Goal: Information Seeking & Learning: Check status

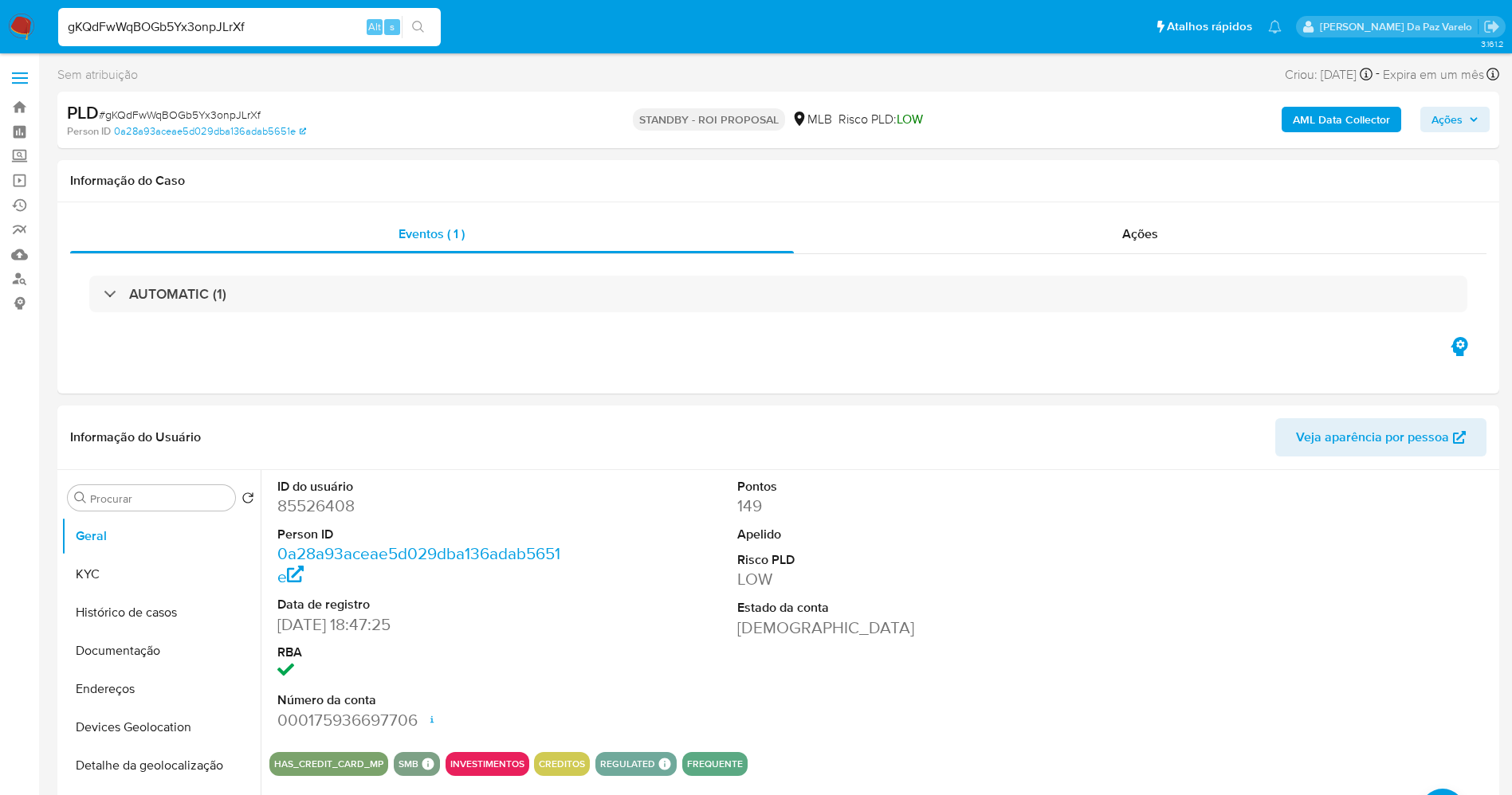
select select "10"
click at [272, 14] on div "gKQdFwWqBOGb5Yx3onpJLrXf Alt s" at bounding box center [249, 27] width 382 height 38
click at [271, 14] on div "gKQdFwWqBOGb5Yx3onpJLrXf Alt s" at bounding box center [249, 27] width 382 height 38
click at [262, 21] on input "gKQdFwWqBOGb5Yx3onpJLrXf" at bounding box center [249, 27] width 382 height 21
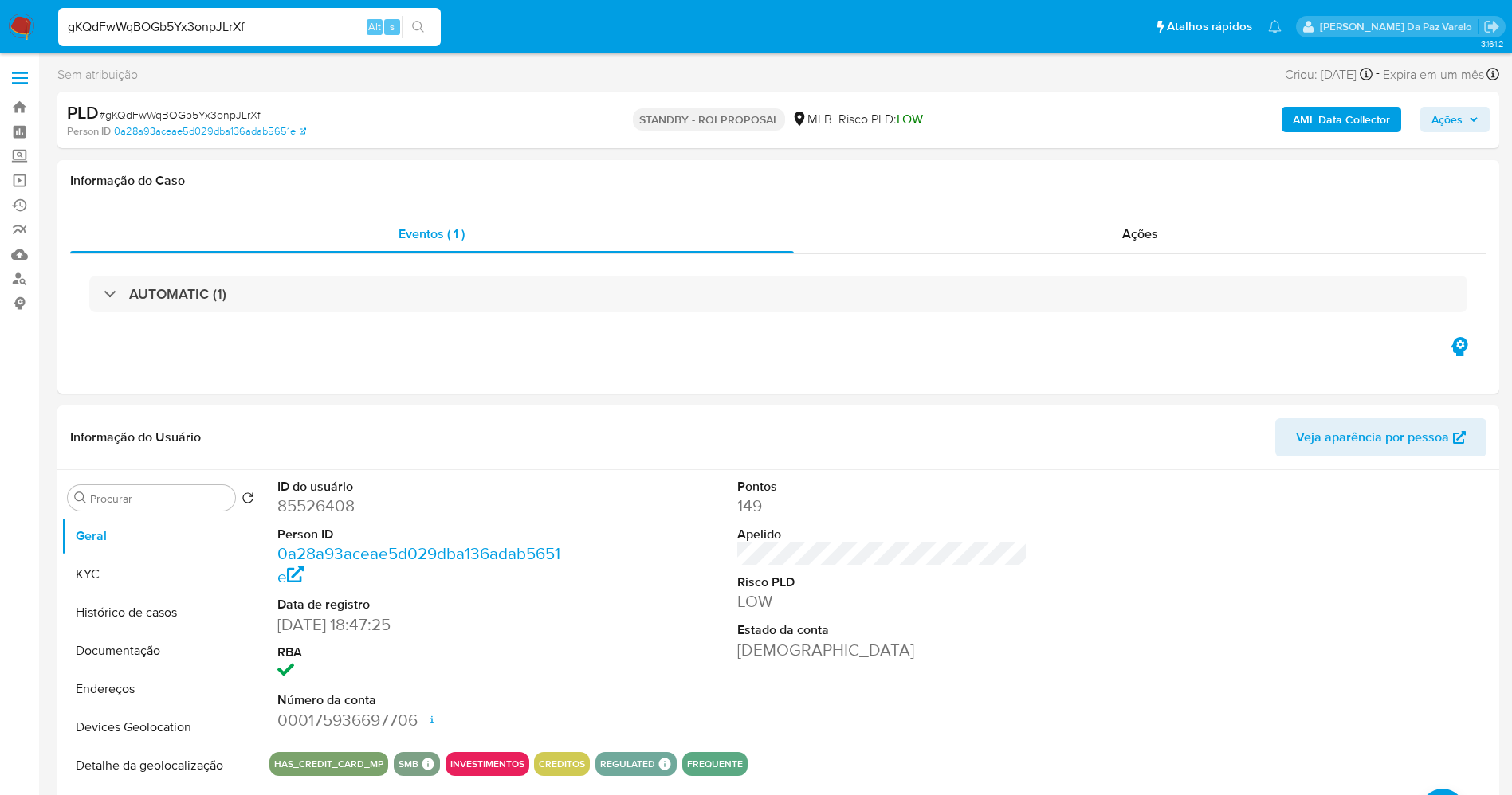
paste input "U8KQ3XfJiQvxhjp7IMipyf5M"
type input "U8KQ3XfJiQvxhjp7IMipyf5M"
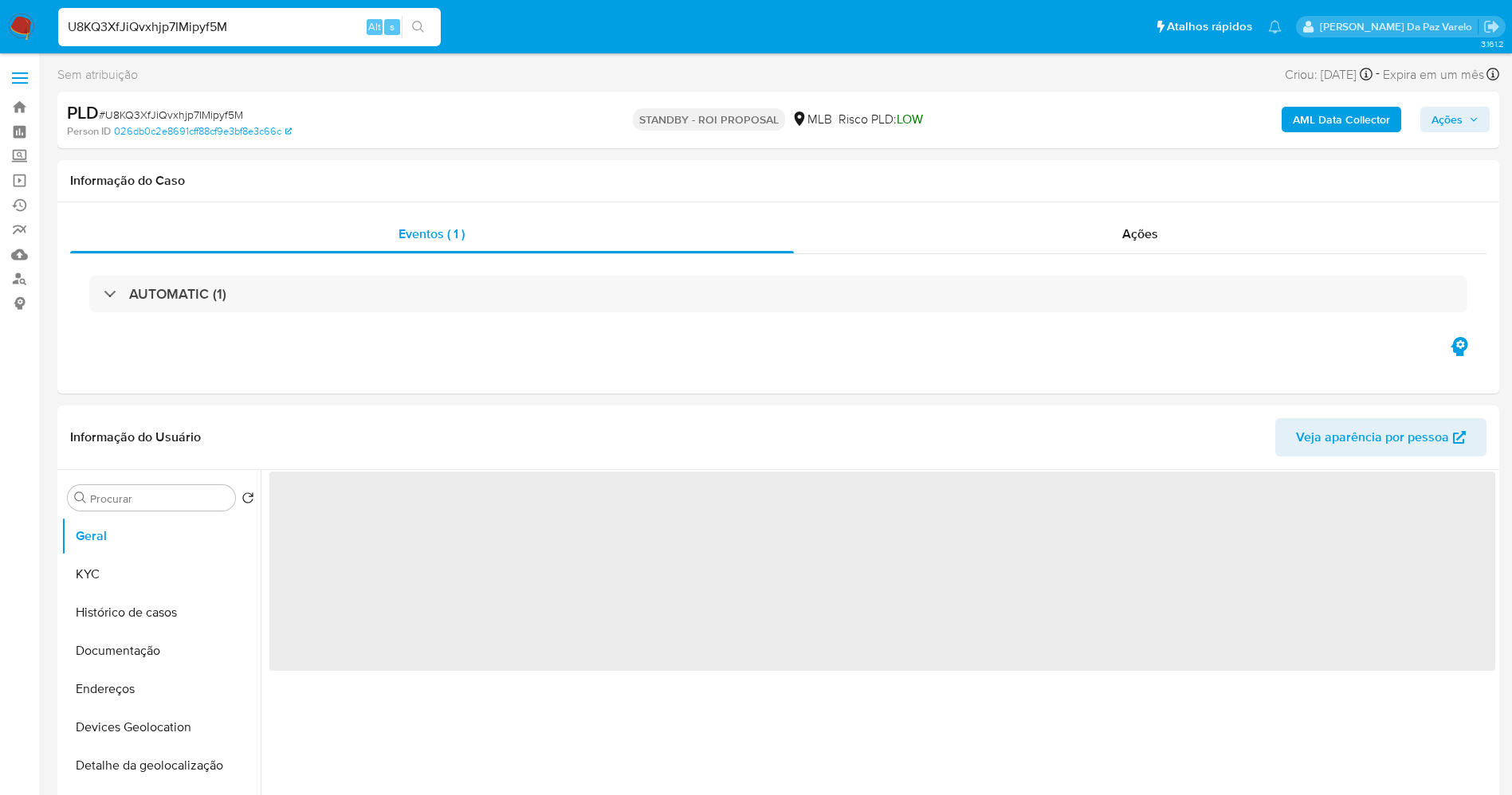
select select "10"
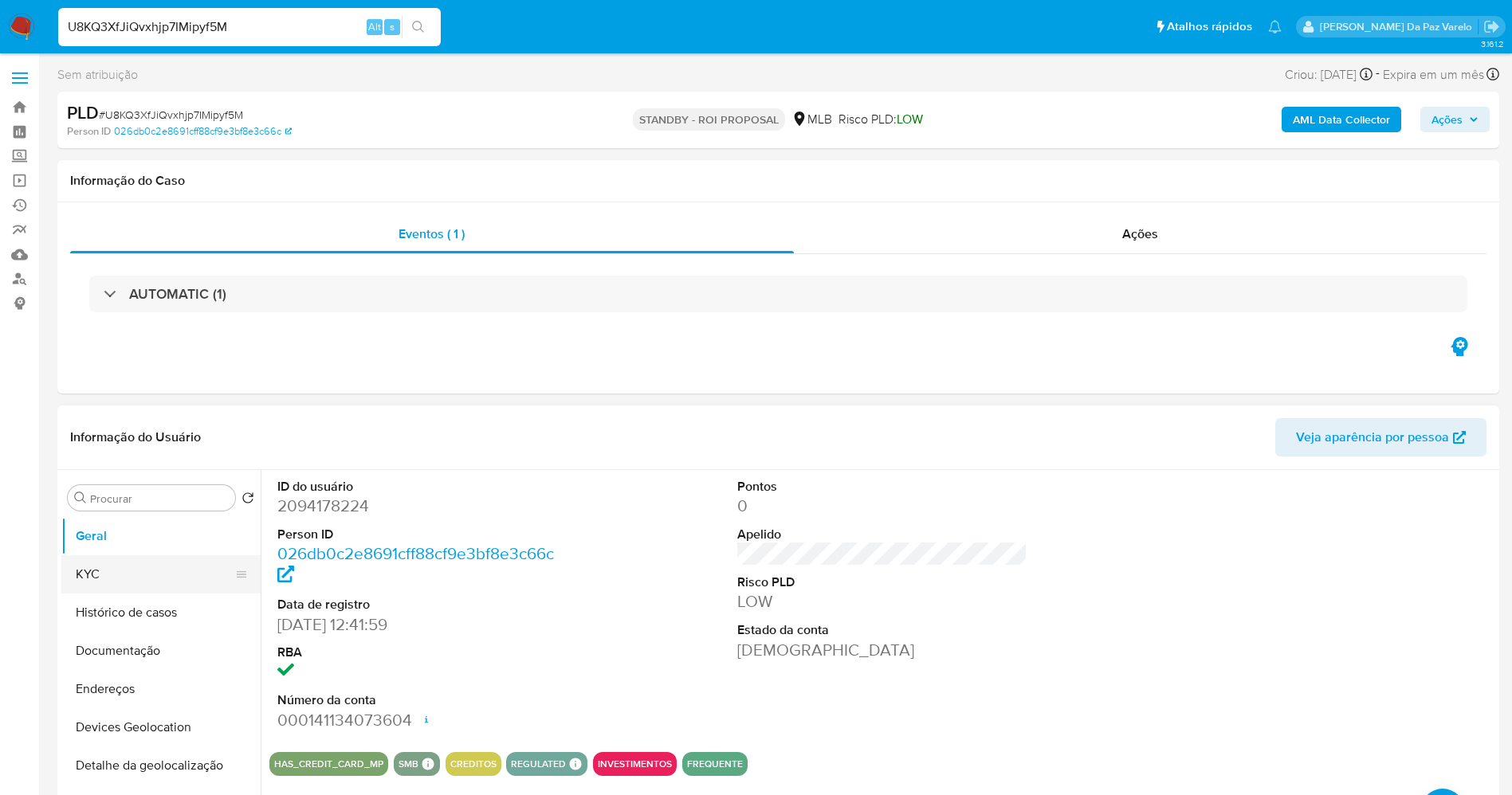
click at [144, 571] on button "KYC" at bounding box center [155, 574] width 186 height 38
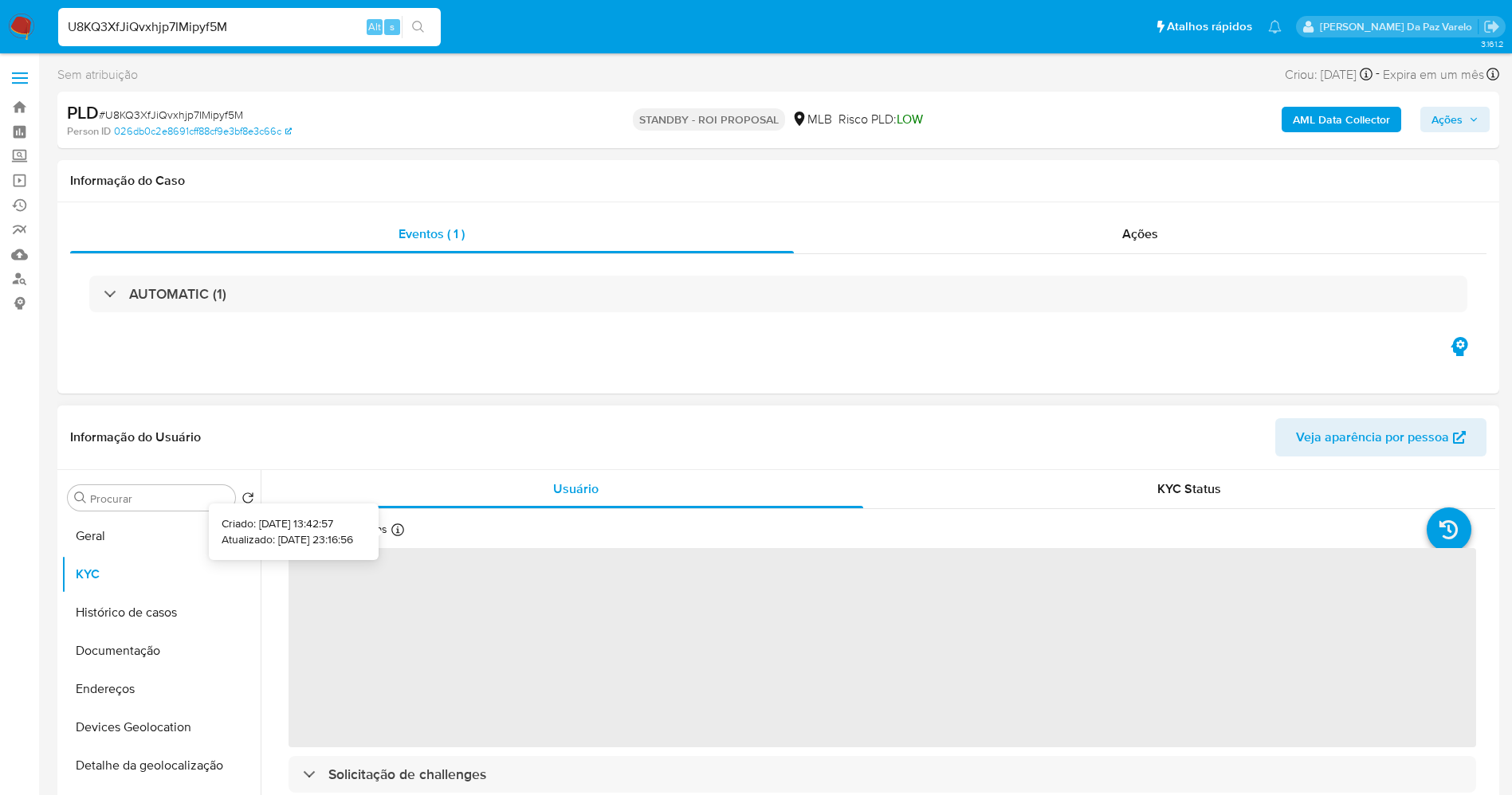
click at [399, 529] on icon at bounding box center [398, 530] width 13 height 13
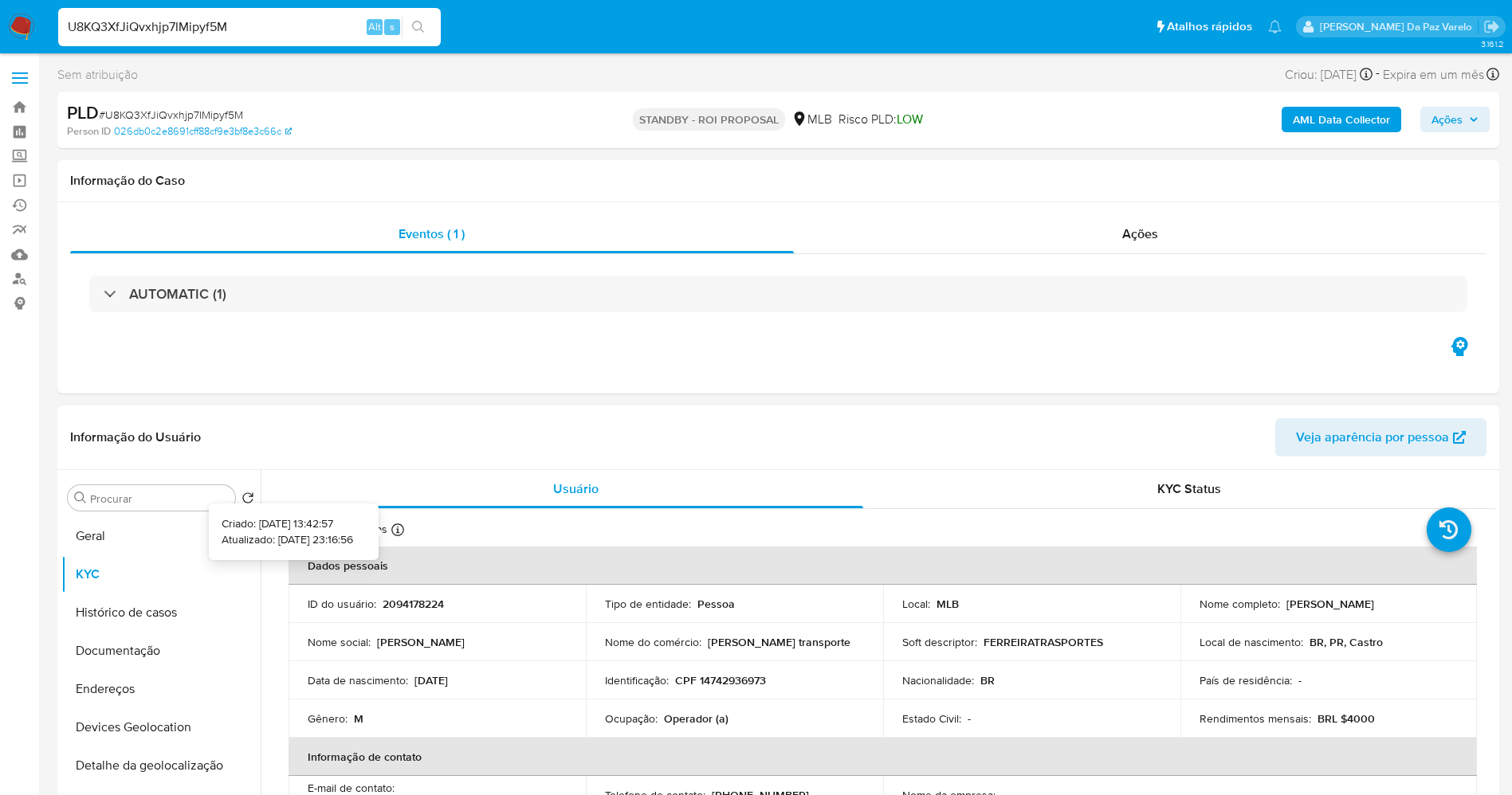
click at [394, 527] on icon at bounding box center [398, 530] width 13 height 13
click at [143, 654] on button "Documentação" at bounding box center [155, 651] width 186 height 38
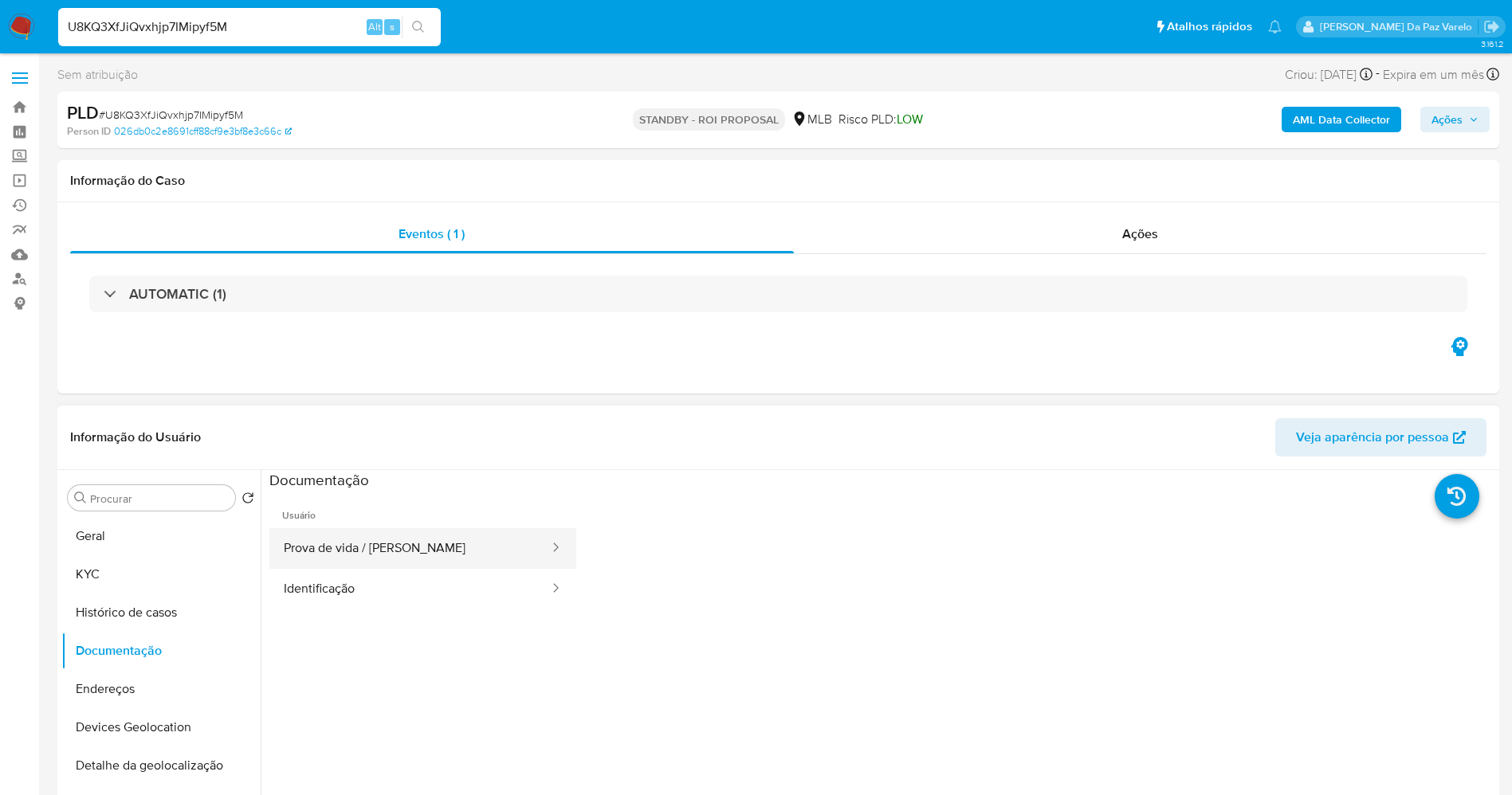
click at [362, 536] on button "Prova de vida / Selfie" at bounding box center [410, 549] width 282 height 41
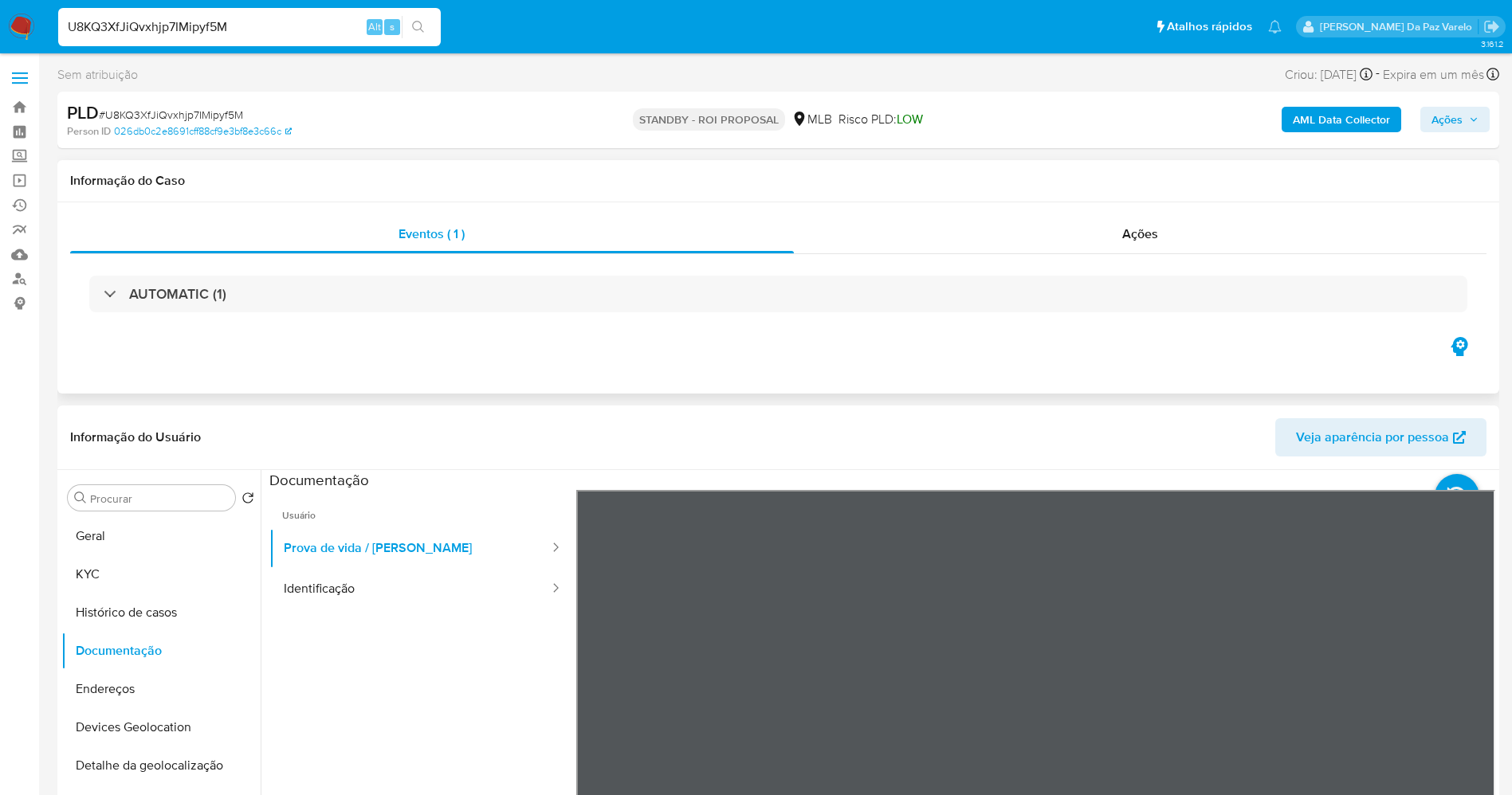
click at [862, 387] on div "Eventos ( 1 ) Ações AUTOMATIC (1)" at bounding box center [778, 297] width 1441 height 191
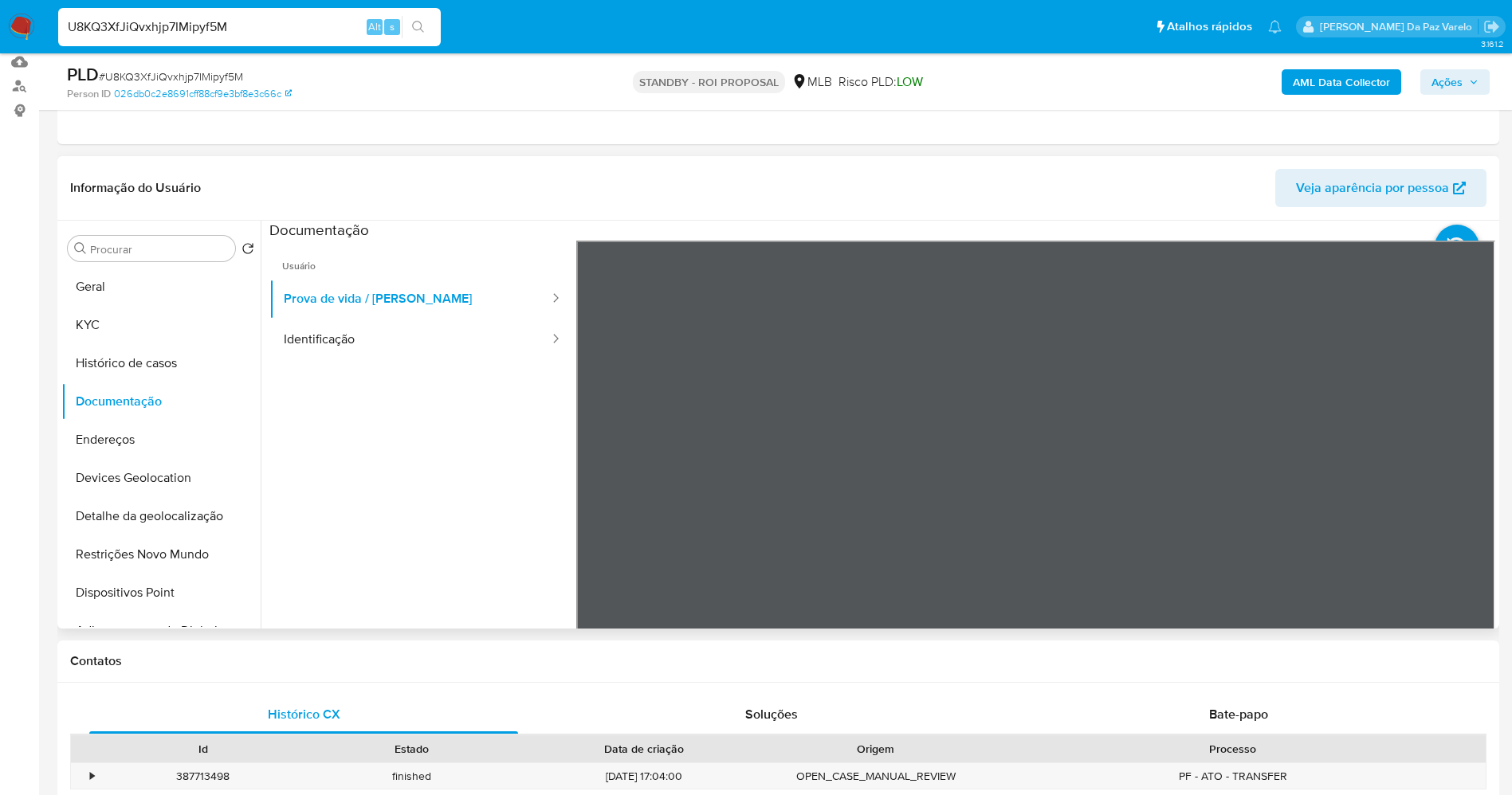
scroll to position [239, 0]
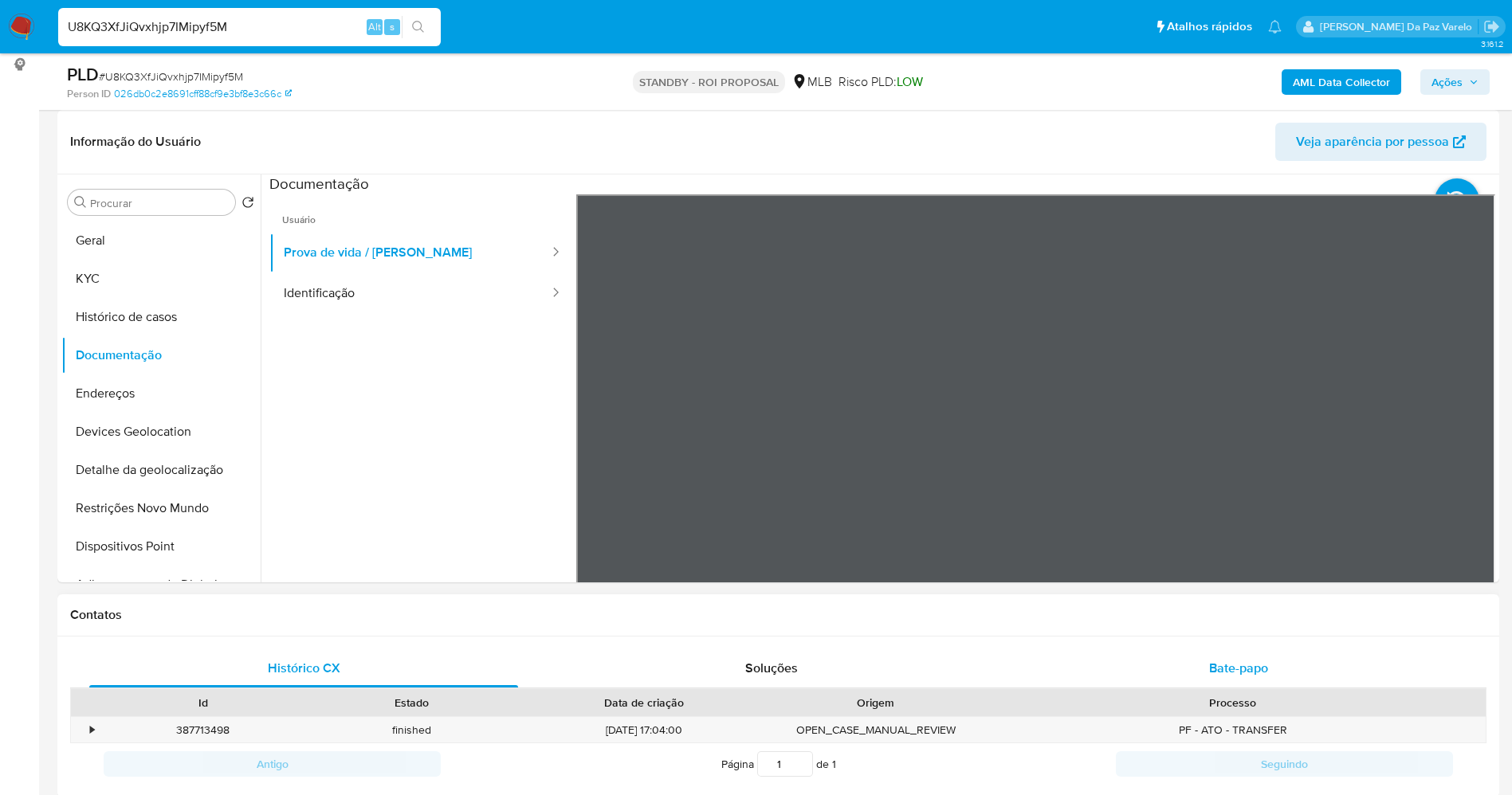
click at [1231, 668] on span "Bate-papo" at bounding box center [1238, 668] width 59 height 19
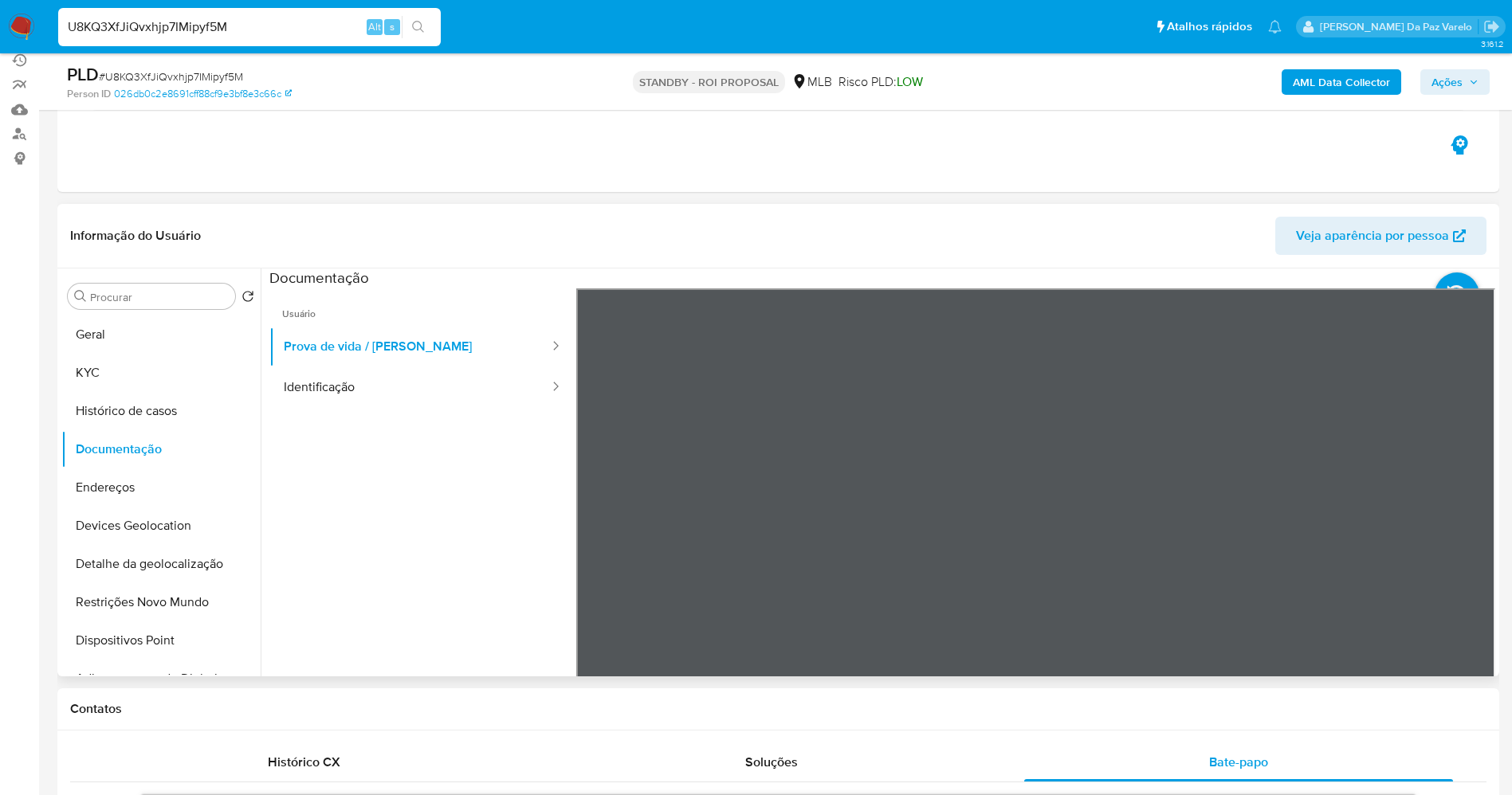
scroll to position [119, 0]
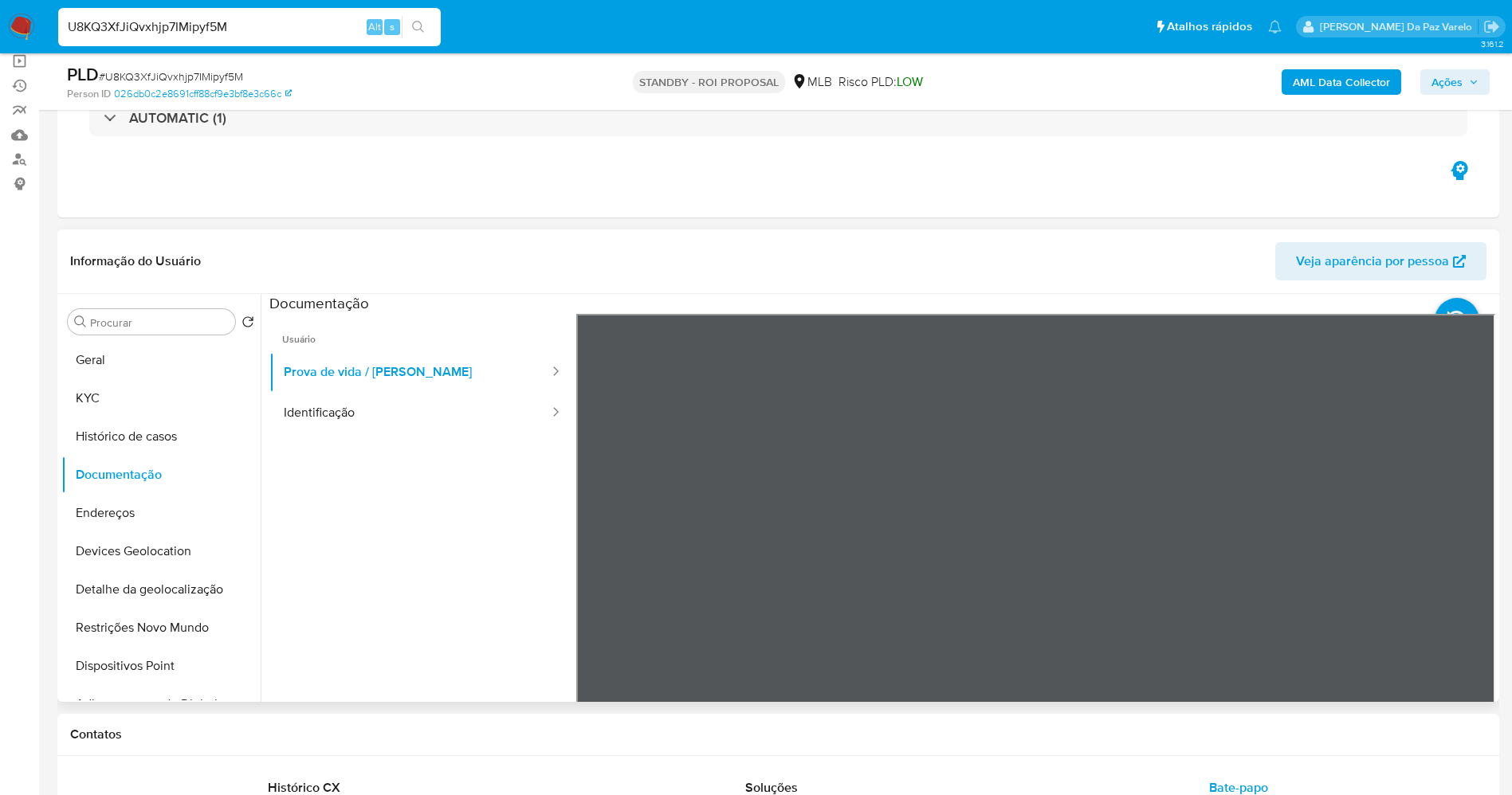
click at [322, 436] on ul "Usuário Prova de vida / Selfie Identificação" at bounding box center [422, 543] width 307 height 459
click at [333, 422] on button "Identificação" at bounding box center [410, 413] width 282 height 41
click at [122, 406] on button "KYC" at bounding box center [155, 398] width 186 height 38
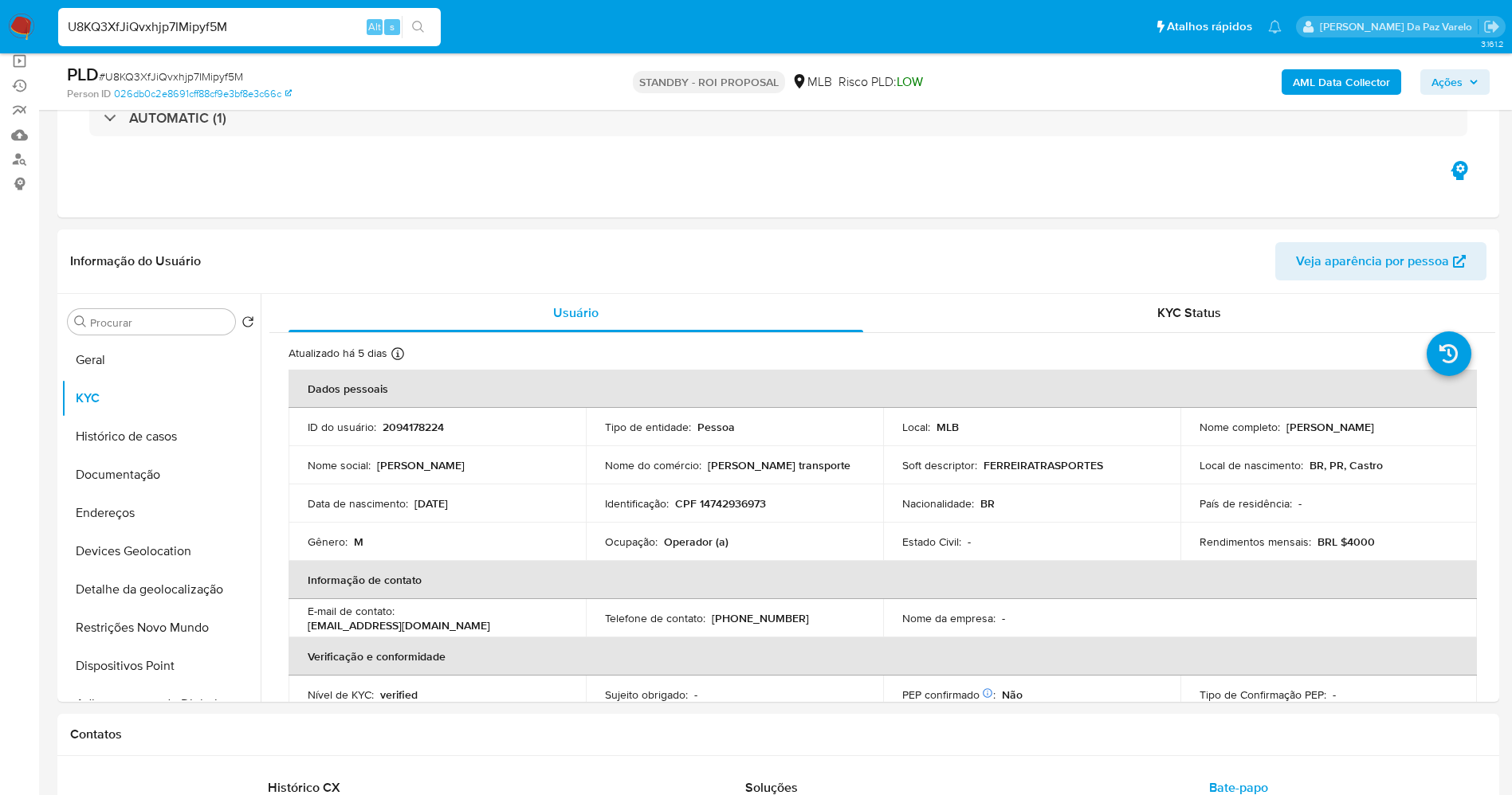
click at [330, 3] on nav "Pausado Ver notificaciones U8KQ3XfJiQvxhjp7IMipyf5M Alt s Atalhos rápidos Presi…" at bounding box center [756, 26] width 1512 height 53
click at [301, 24] on input "U8KQ3XfJiQvxhjp7IMipyf5M" at bounding box center [249, 27] width 382 height 21
paste input "6WQwnUlWRQ9AqyjupKK1XkPS"
type input "6WQwnUlWRQ9AqyjupKK1XkPS"
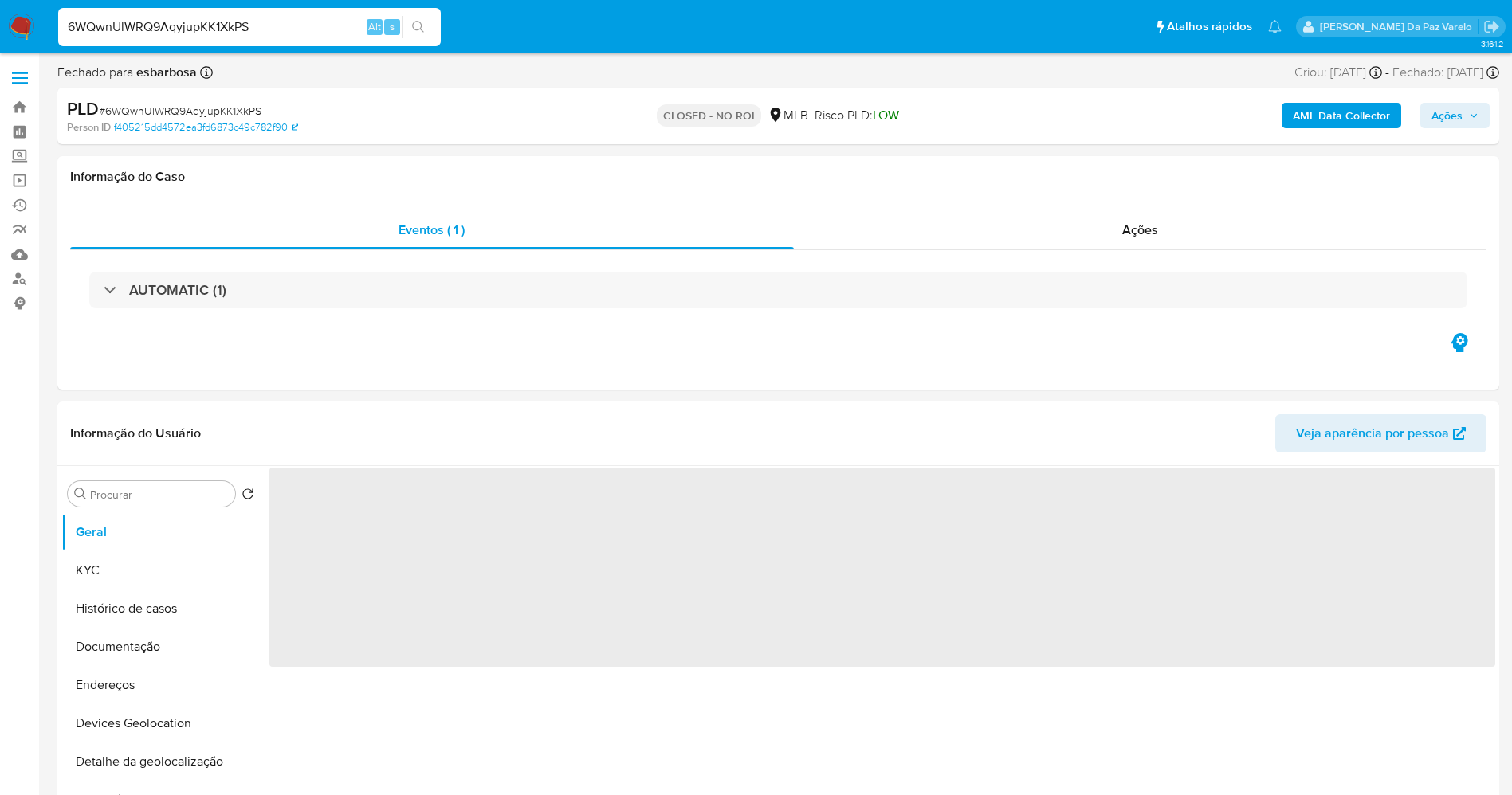
select select "10"
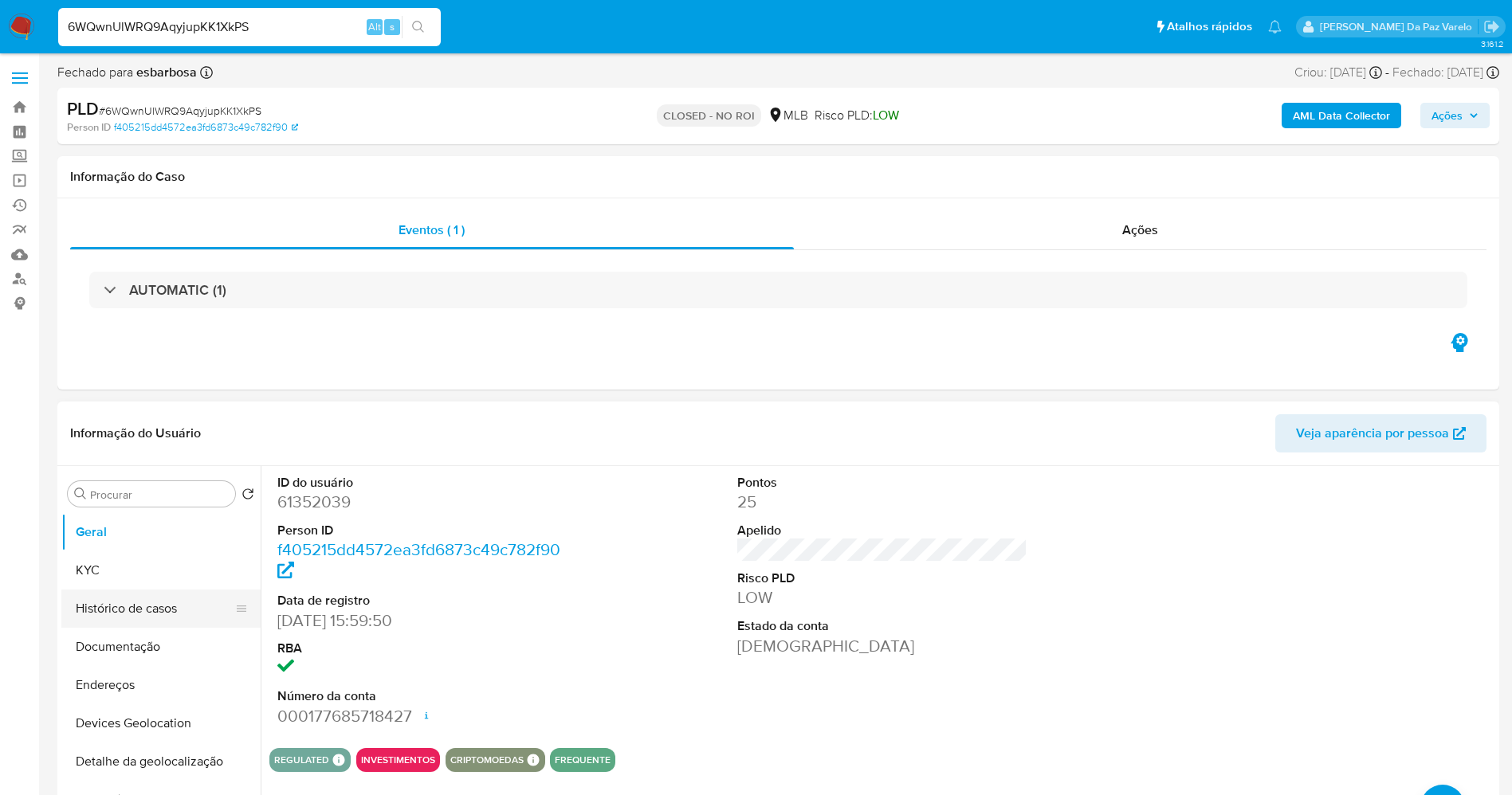
click at [147, 610] on button "Histórico de casos" at bounding box center [155, 609] width 186 height 38
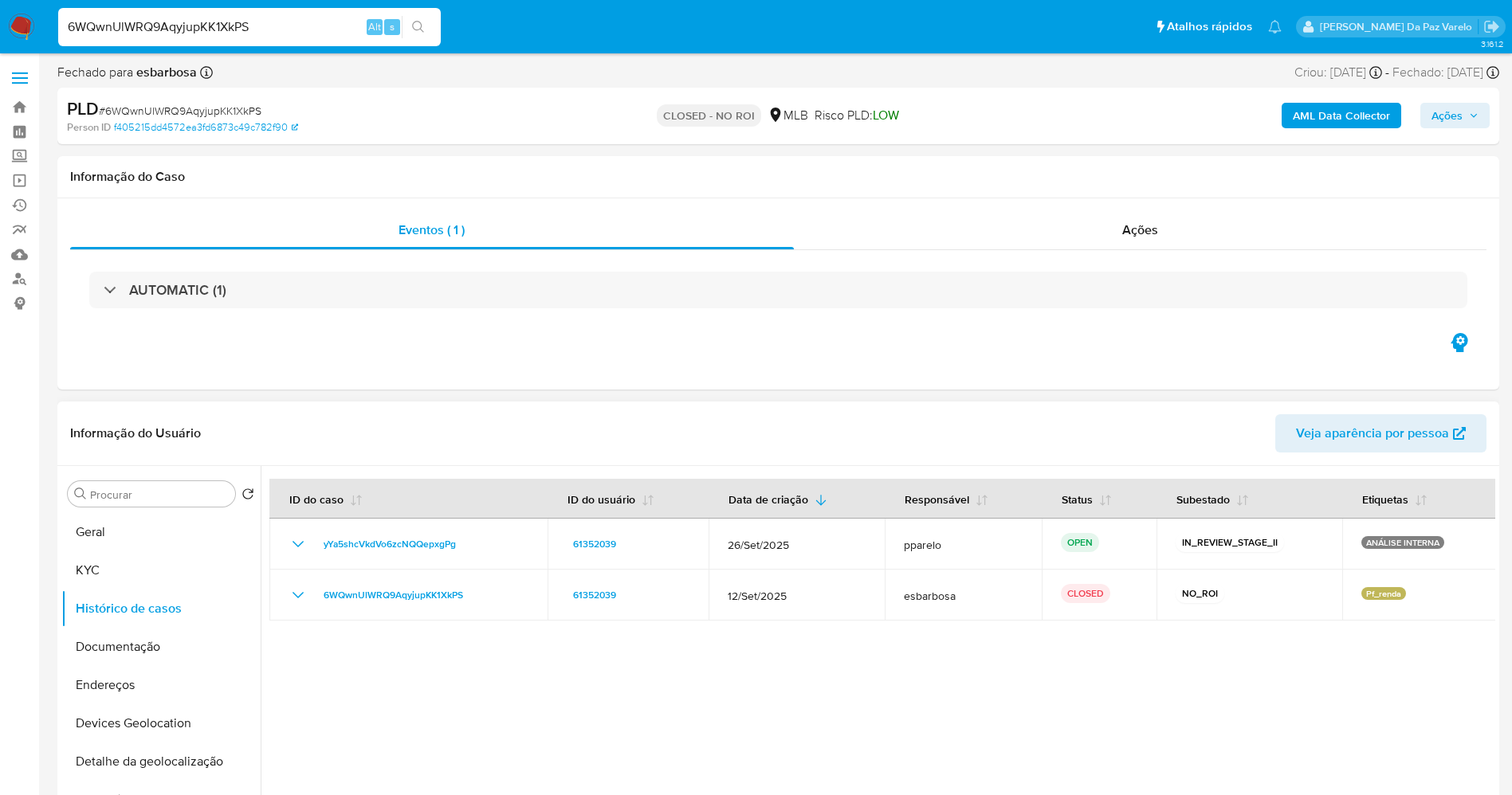
scroll to position [119, 0]
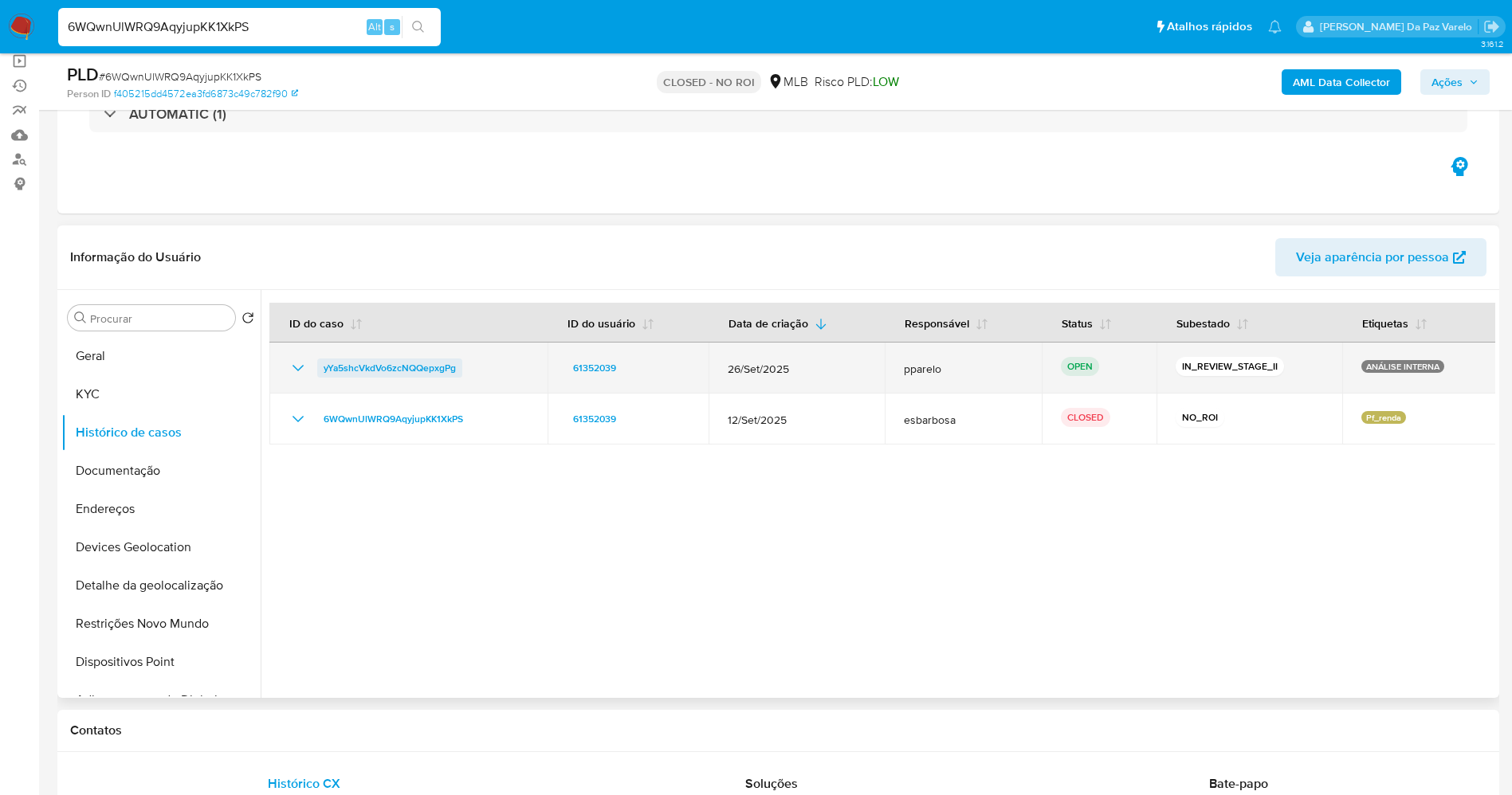
drag, startPoint x: 485, startPoint y: 377, endPoint x: 321, endPoint y: 377, distance: 164.0
click at [321, 377] on div "yYa5shcVkdVo6zcNQQepxgPg" at bounding box center [407, 368] width 240 height 20
click at [430, 363] on span "yYa5shcVkdVo6zcNQQepxgPg" at bounding box center [390, 368] width 132 height 20
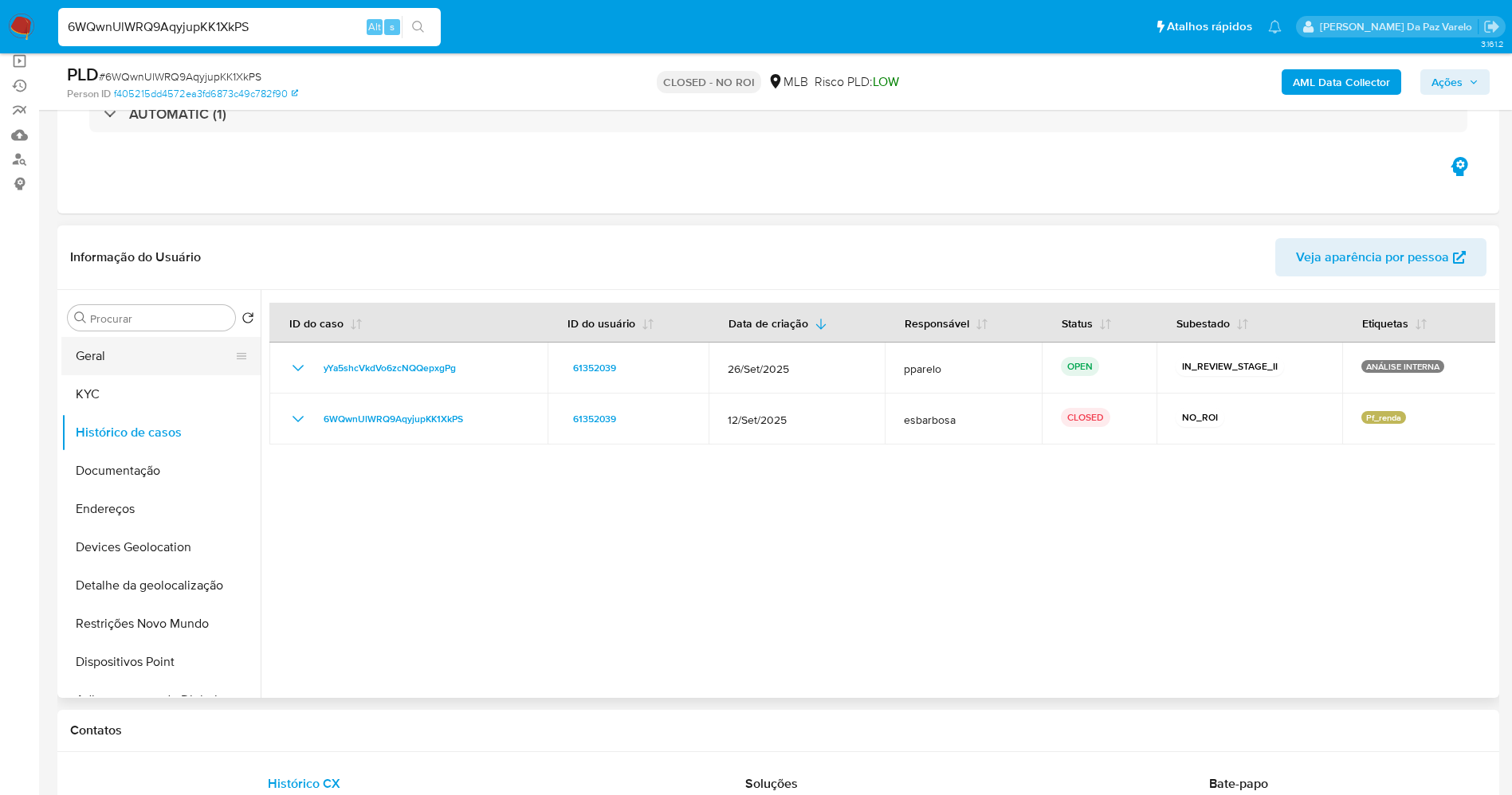
click at [118, 360] on button "Geral" at bounding box center [155, 356] width 186 height 38
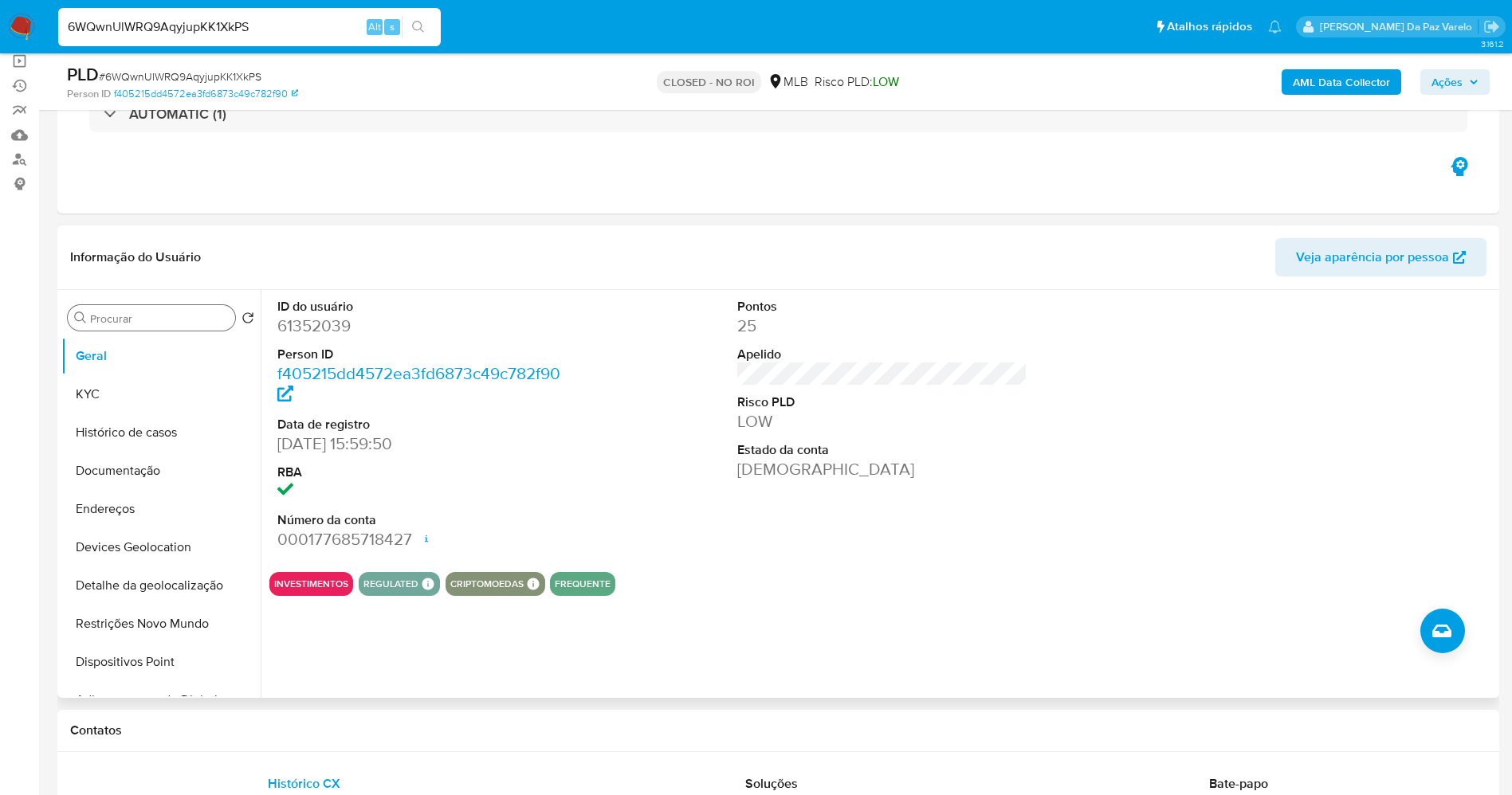
click at [124, 318] on input "Procurar" at bounding box center [159, 318] width 139 height 14
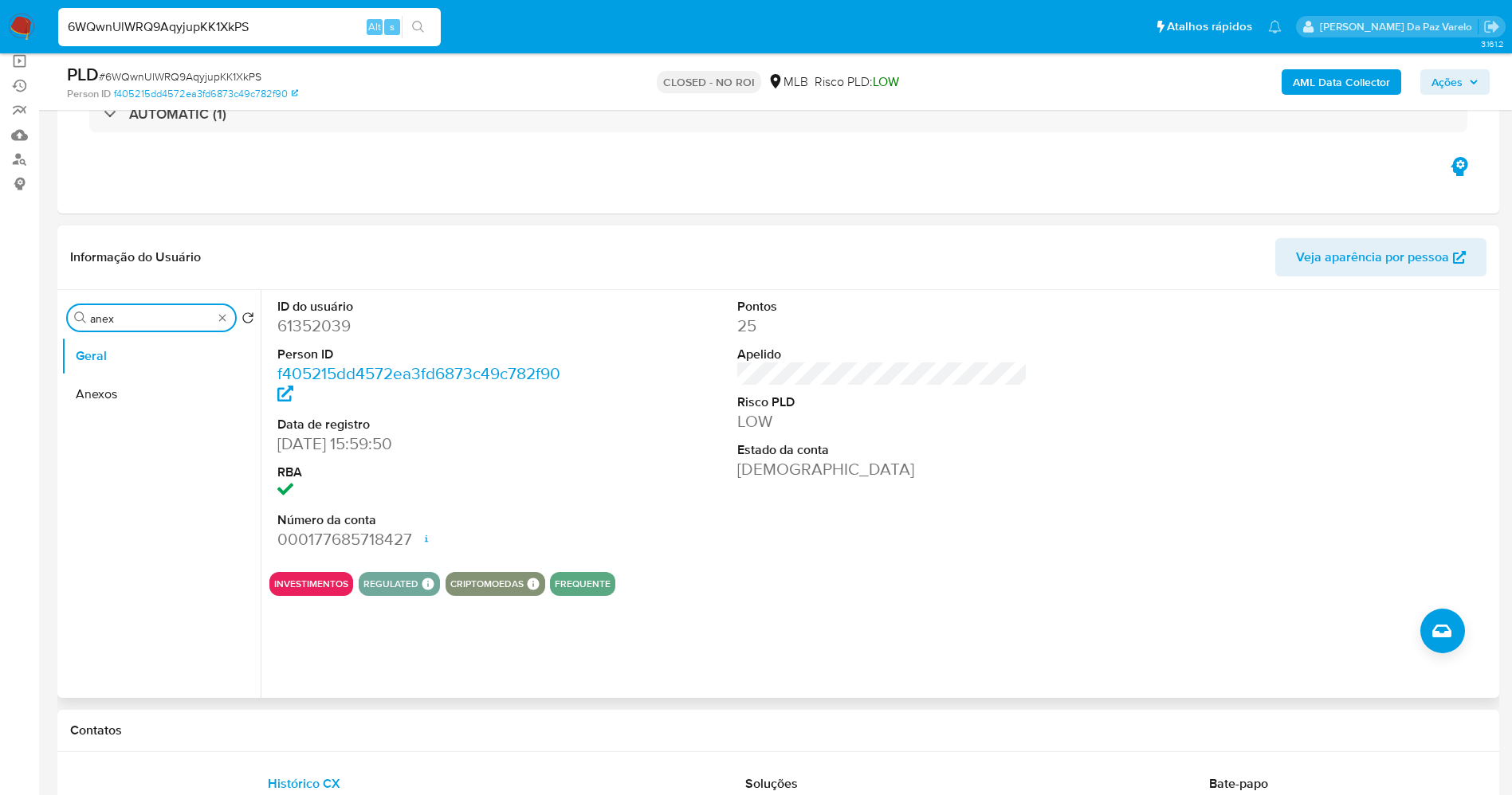
type input "anex"
click at [132, 398] on button "Anexos" at bounding box center [161, 394] width 199 height 38
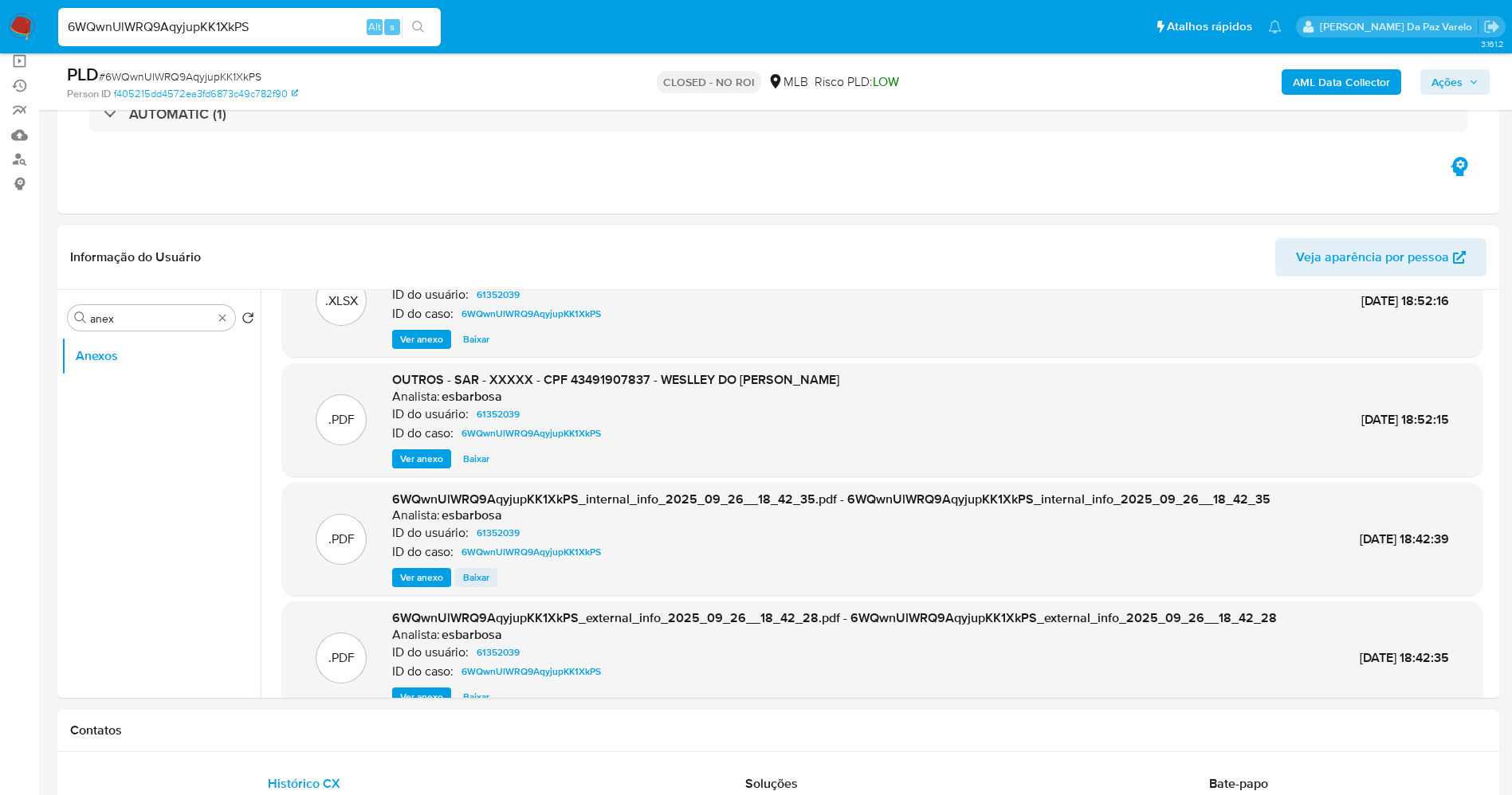
scroll to position [89, 0]
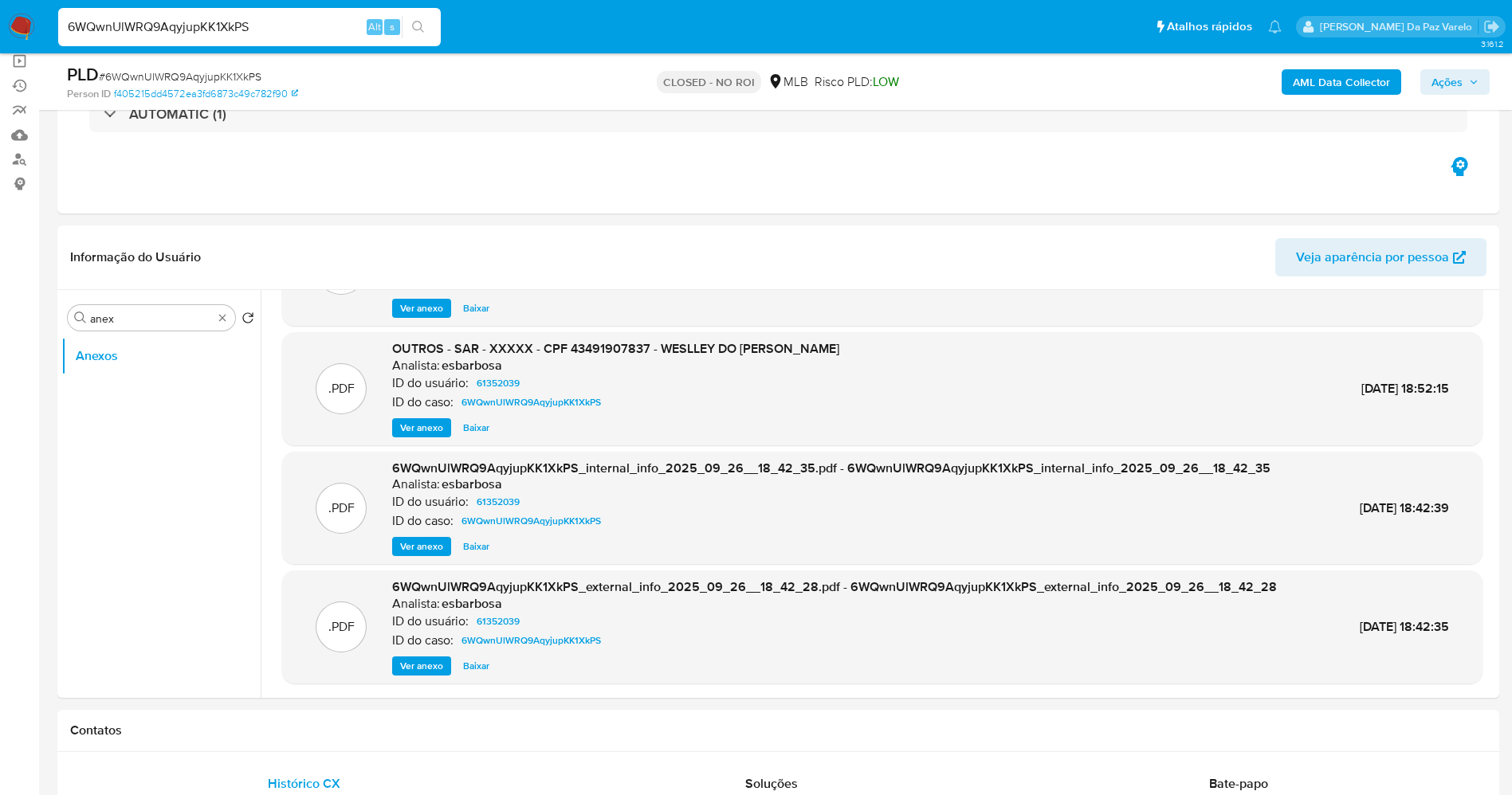
click at [431, 540] on span "Ver anexo" at bounding box center [421, 546] width 43 height 16
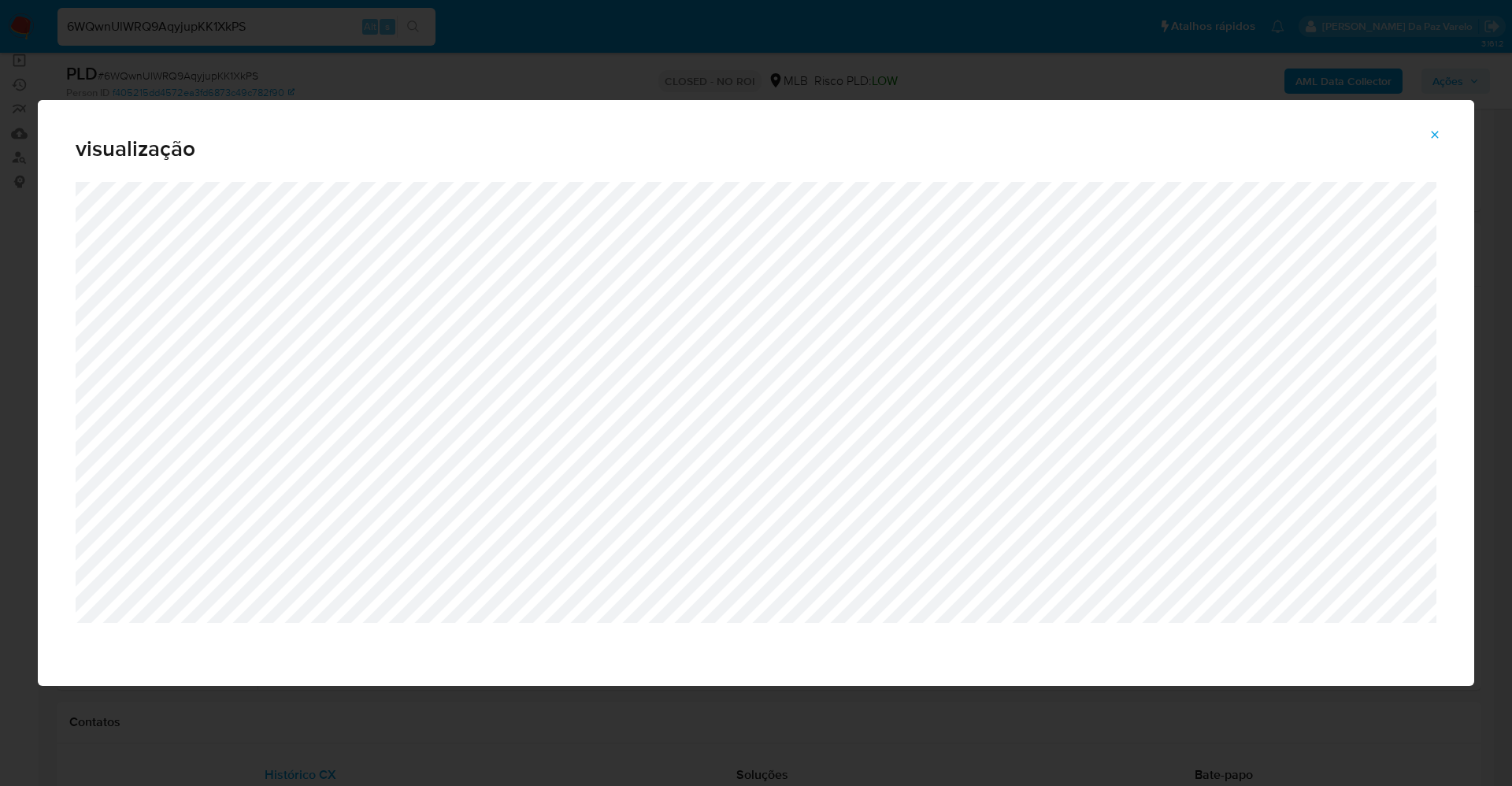
click at [472, 66] on div "visualização" at bounding box center [756, 393] width 1512 height 786
click at [1438, 133] on icon "Attachment preview" at bounding box center [1436, 135] width 13 height 13
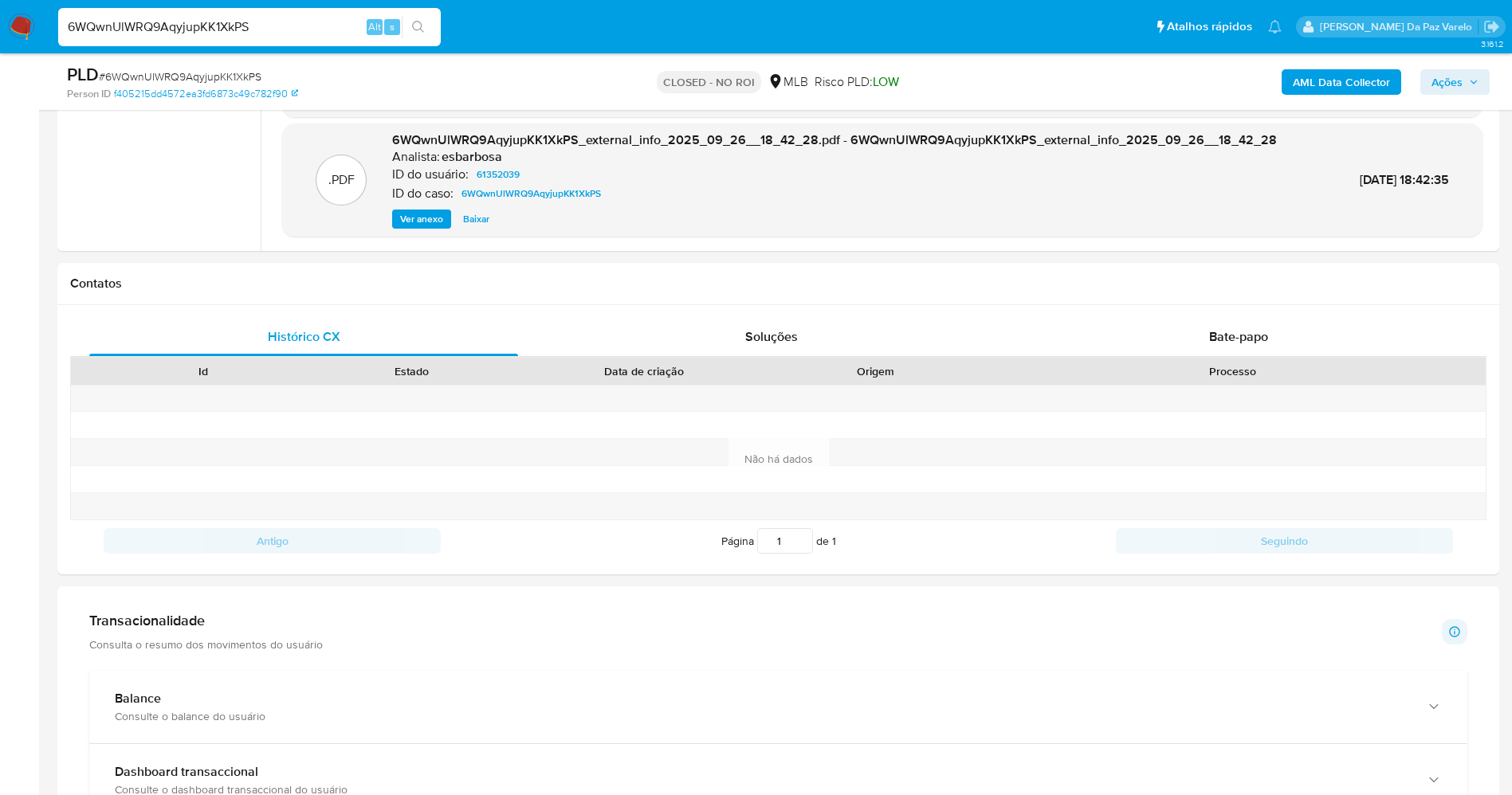
scroll to position [119, 0]
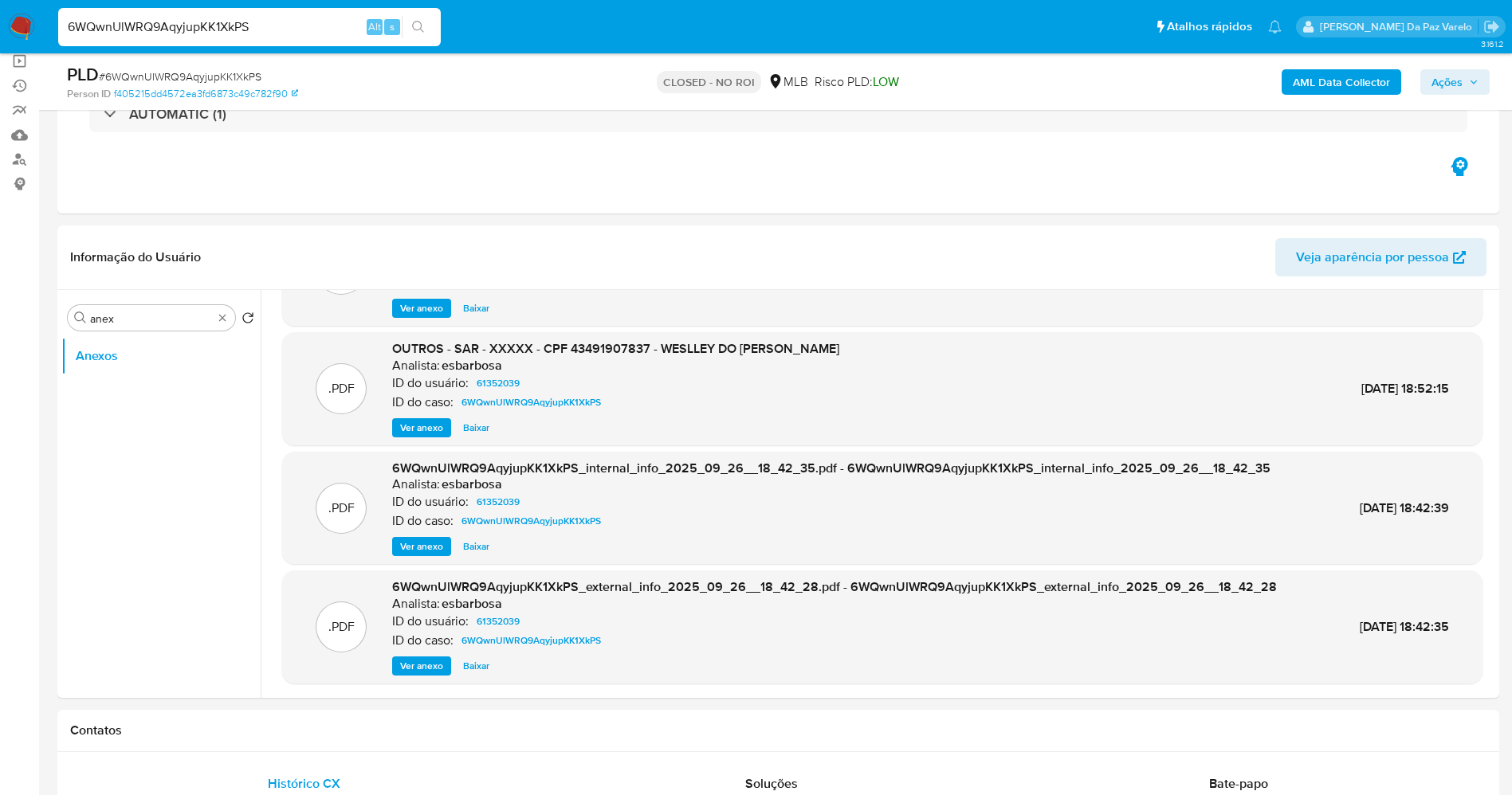
click at [426, 662] on span "Ver anexo" at bounding box center [421, 665] width 43 height 16
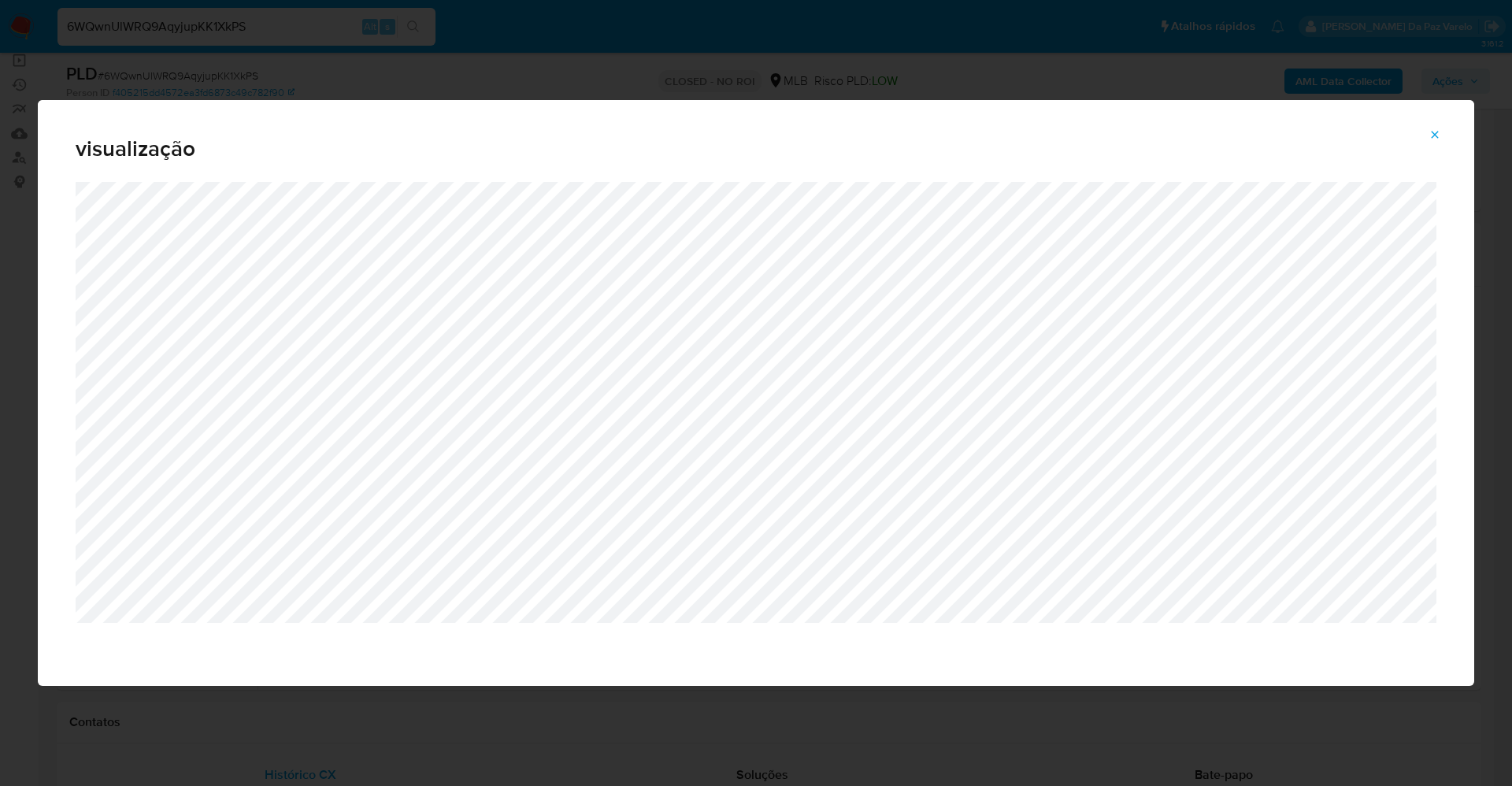
click at [1430, 136] on icon "Attachment preview" at bounding box center [1436, 135] width 13 height 13
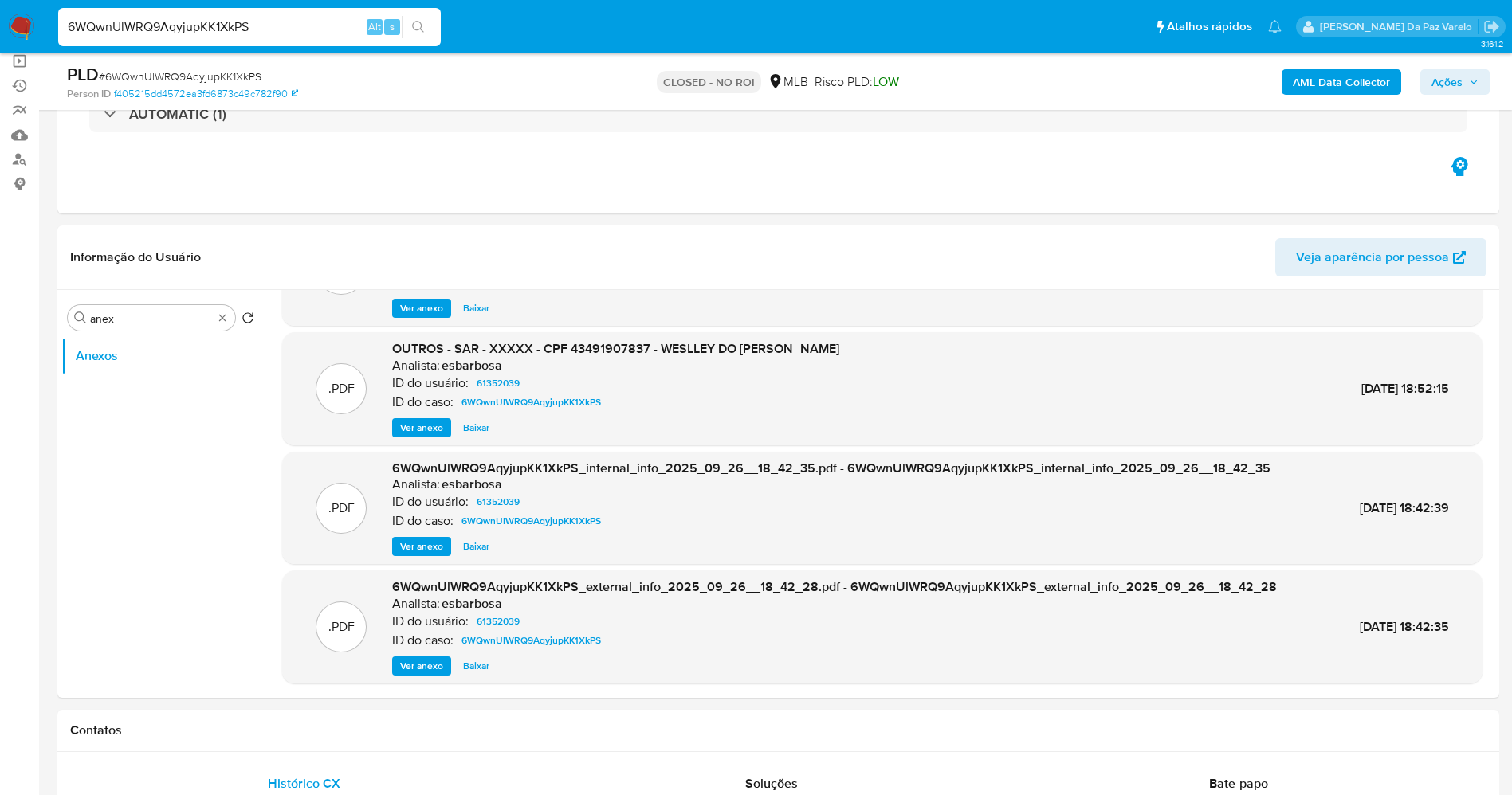
click at [426, 423] on span "Ver anexo" at bounding box center [421, 428] width 43 height 16
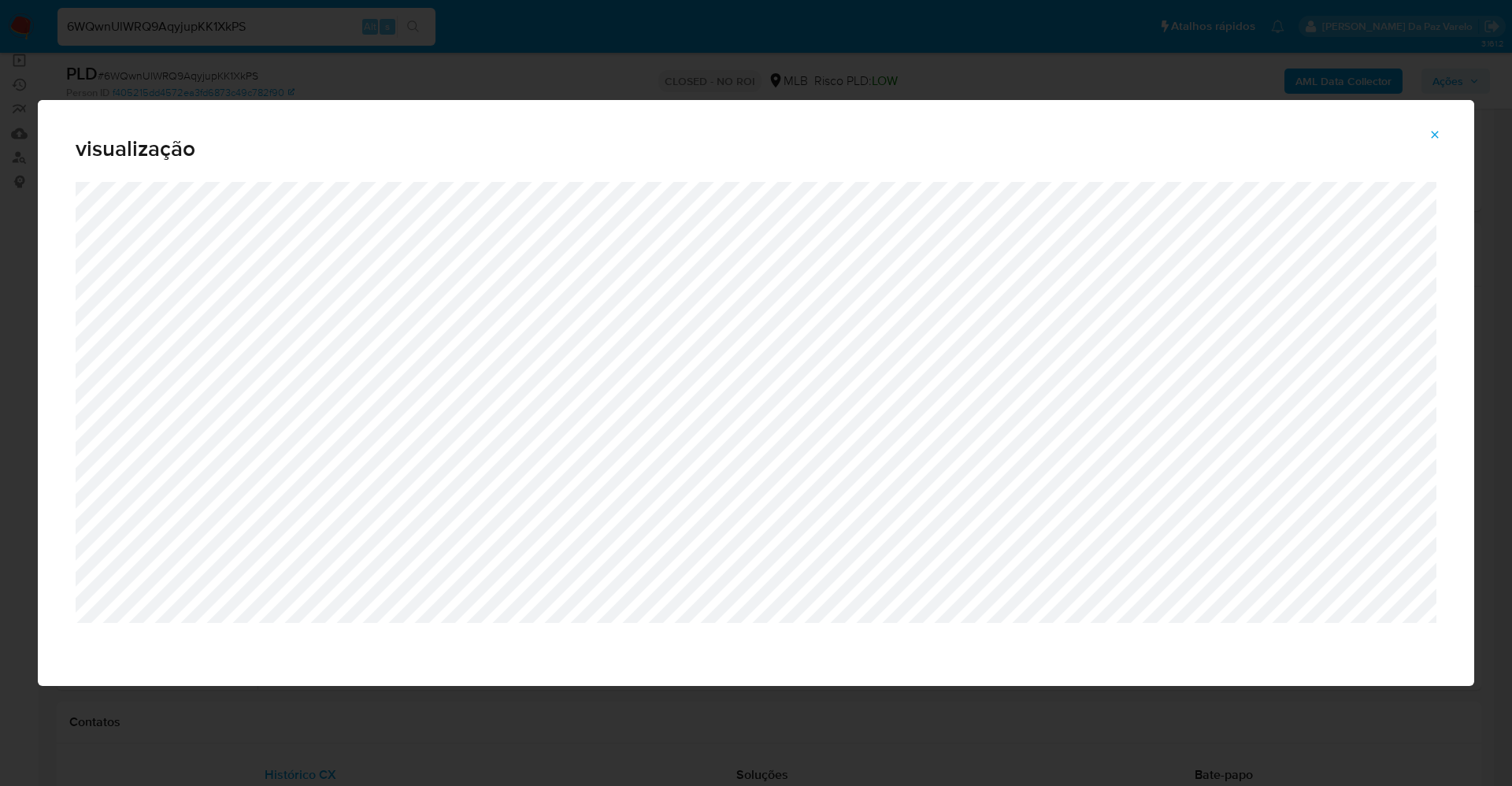
click at [1436, 139] on icon "Attachment preview" at bounding box center [1436, 135] width 13 height 13
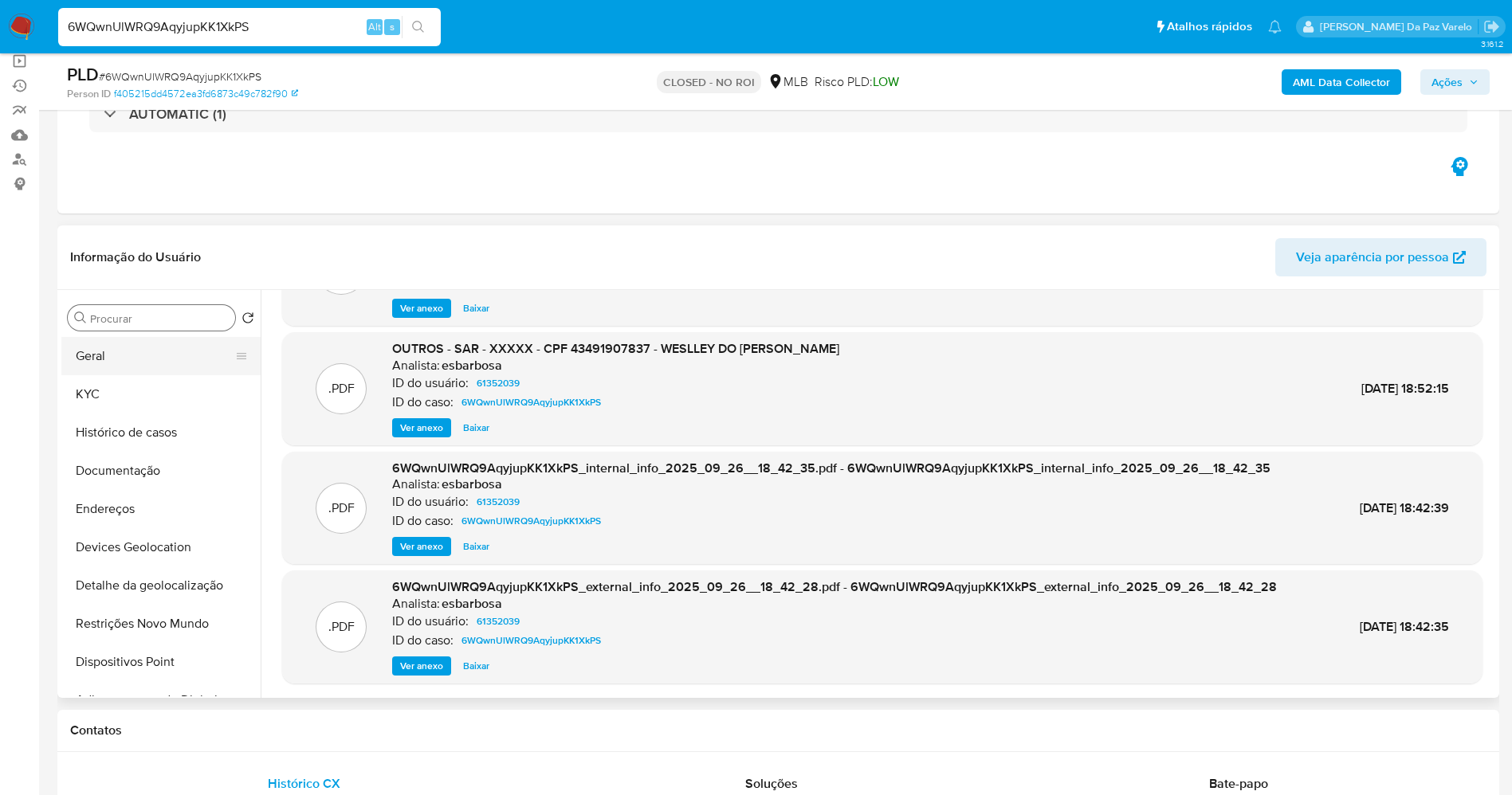
click at [110, 361] on button "Geral" at bounding box center [155, 356] width 186 height 38
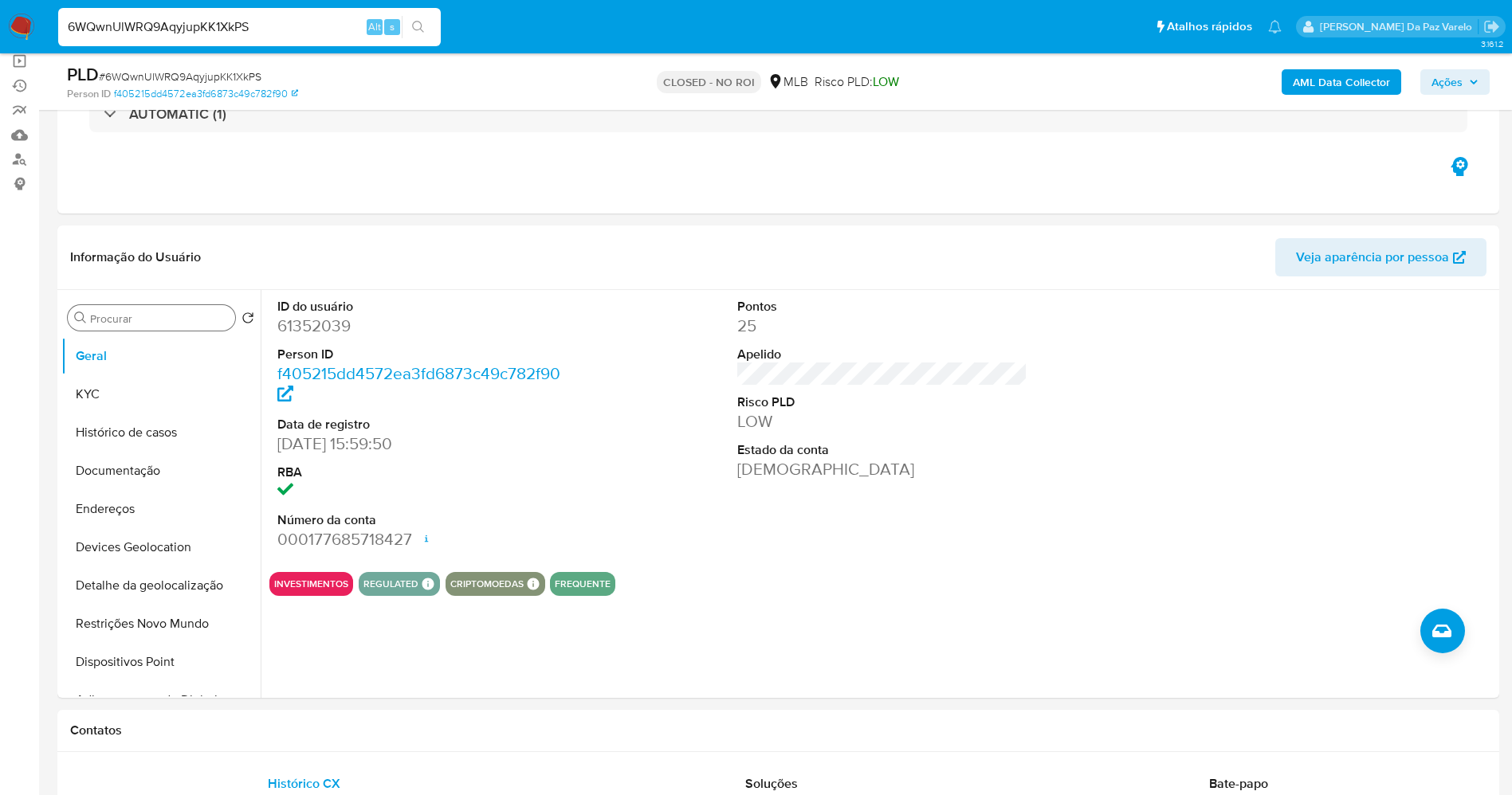
click at [341, 9] on div "6WQwnUlWRQ9AqyjupKK1XkPS Alt s" at bounding box center [249, 27] width 382 height 38
click at [322, 20] on input "6WQwnUlWRQ9AqyjupKK1XkPS" at bounding box center [249, 27] width 382 height 21
click at [320, 20] on input "6WQwnUlWRQ9AqyjupKK1XkPS" at bounding box center [249, 27] width 382 height 21
paste input "dZbOsLbGTF0AEsTkx1s40cL2"
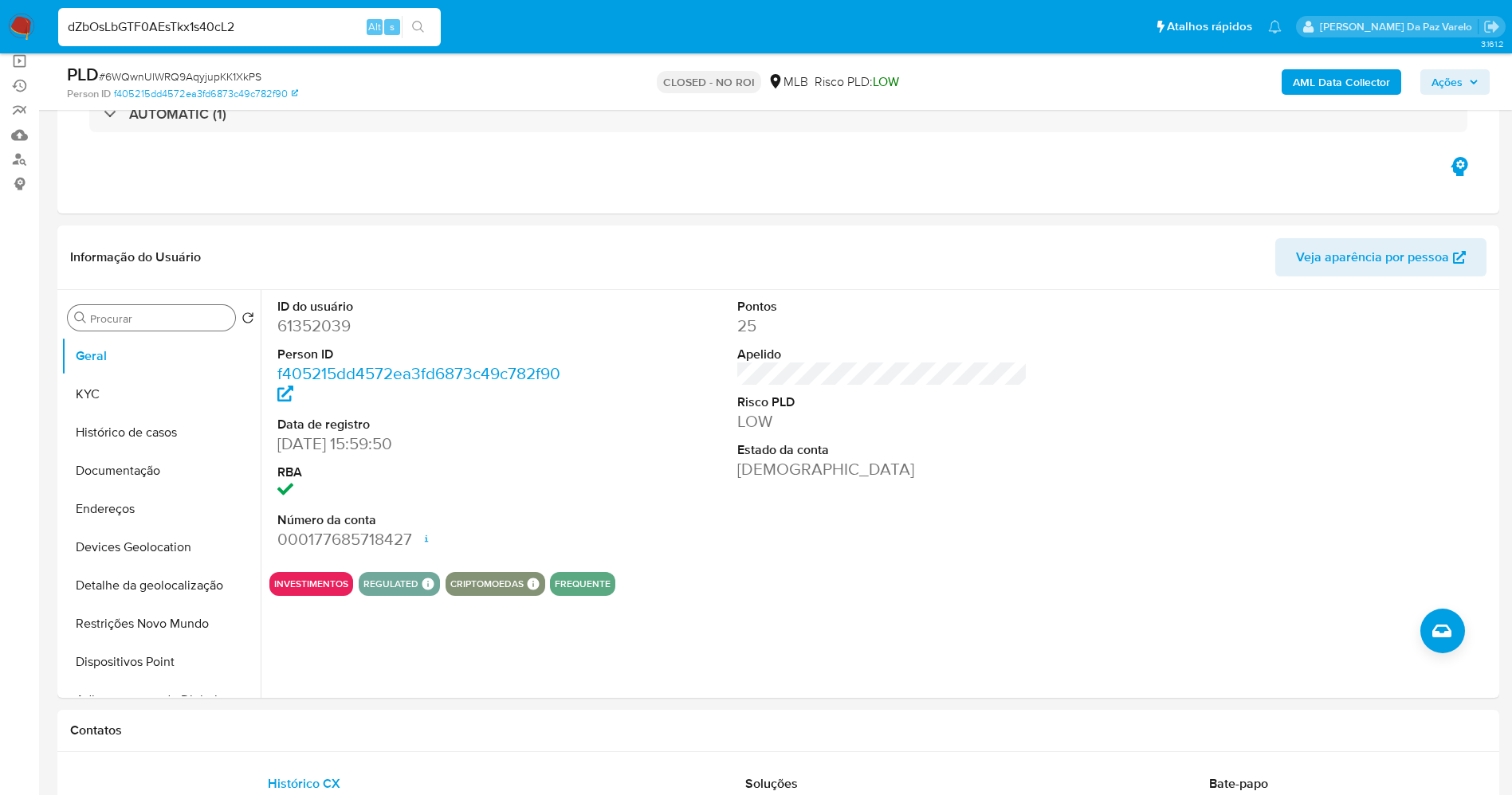
type input "dZbOsLbGTF0AEsTkx1s40cL2"
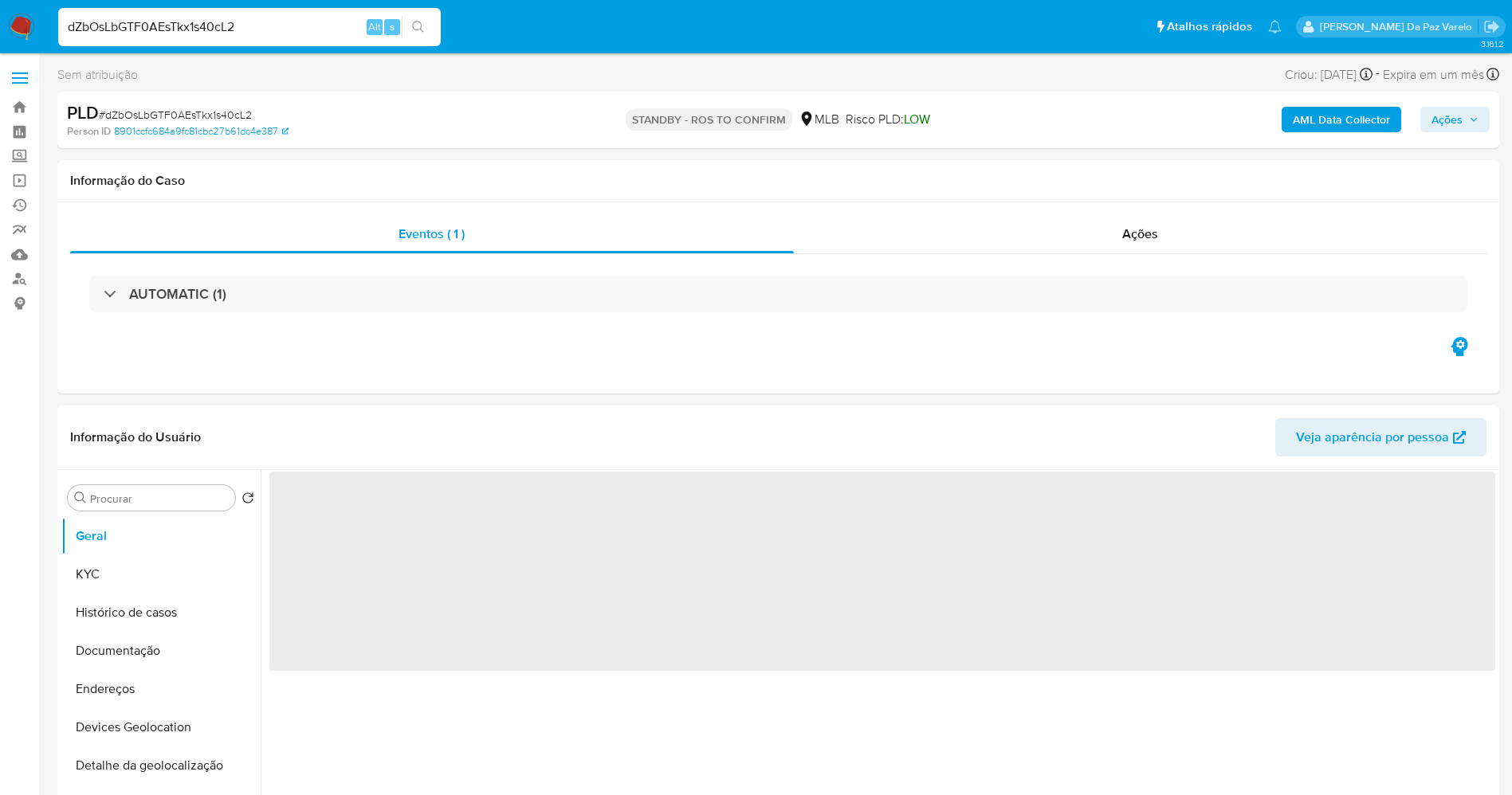
select select "10"
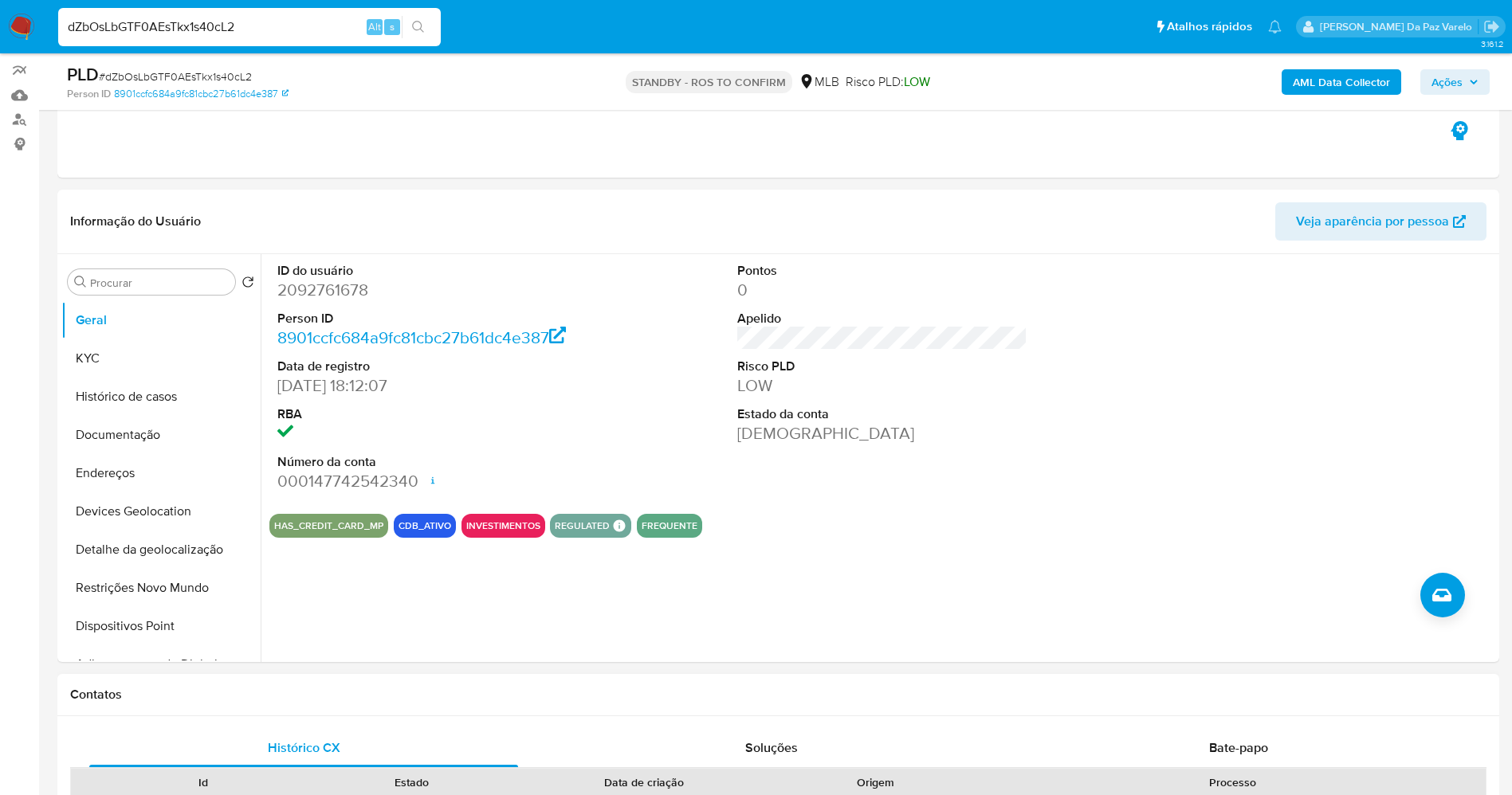
scroll to position [239, 0]
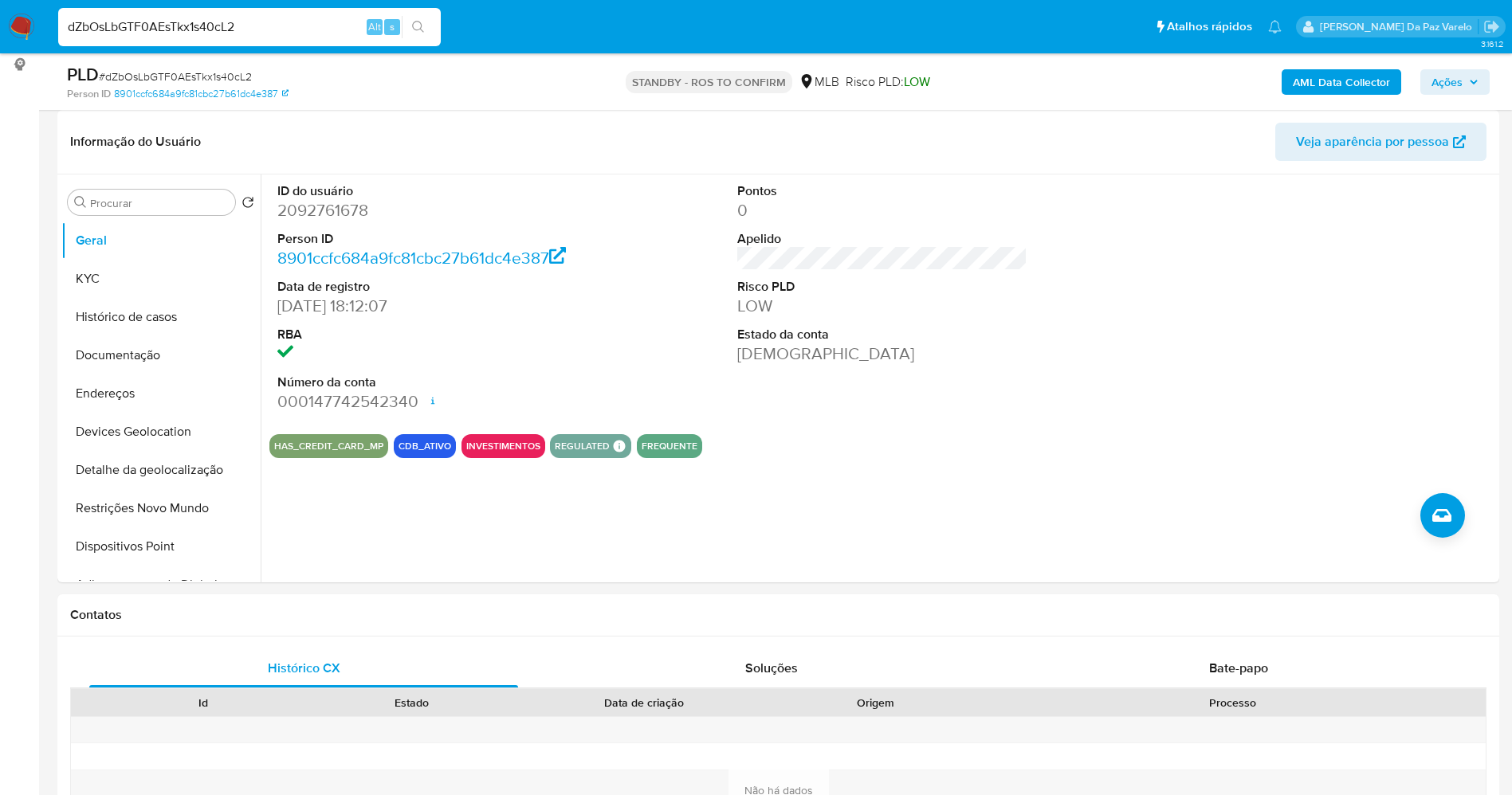
click at [254, 13] on div "dZbOsLbGTF0AEsTkx1s40cL2 Alt s" at bounding box center [249, 27] width 382 height 38
click at [248, 24] on input "dZbOsLbGTF0AEsTkx1s40cL2" at bounding box center [249, 27] width 382 height 21
click at [248, 25] on input "dZbOsLbGTF0AEsTkx1s40cL2" at bounding box center [249, 27] width 382 height 21
click at [109, 282] on button "KYC" at bounding box center [155, 279] width 186 height 38
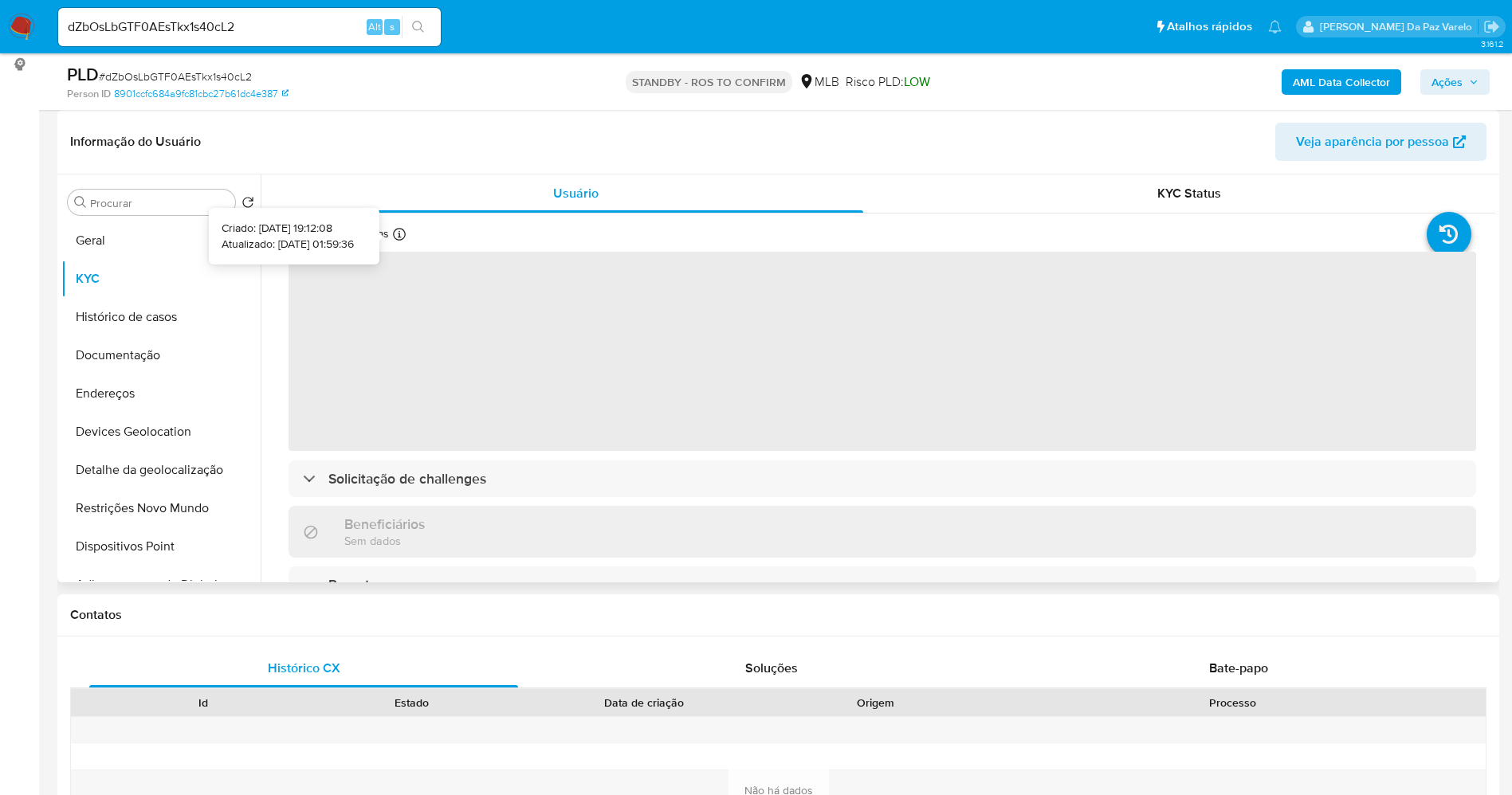
click at [402, 237] on icon at bounding box center [399, 234] width 13 height 13
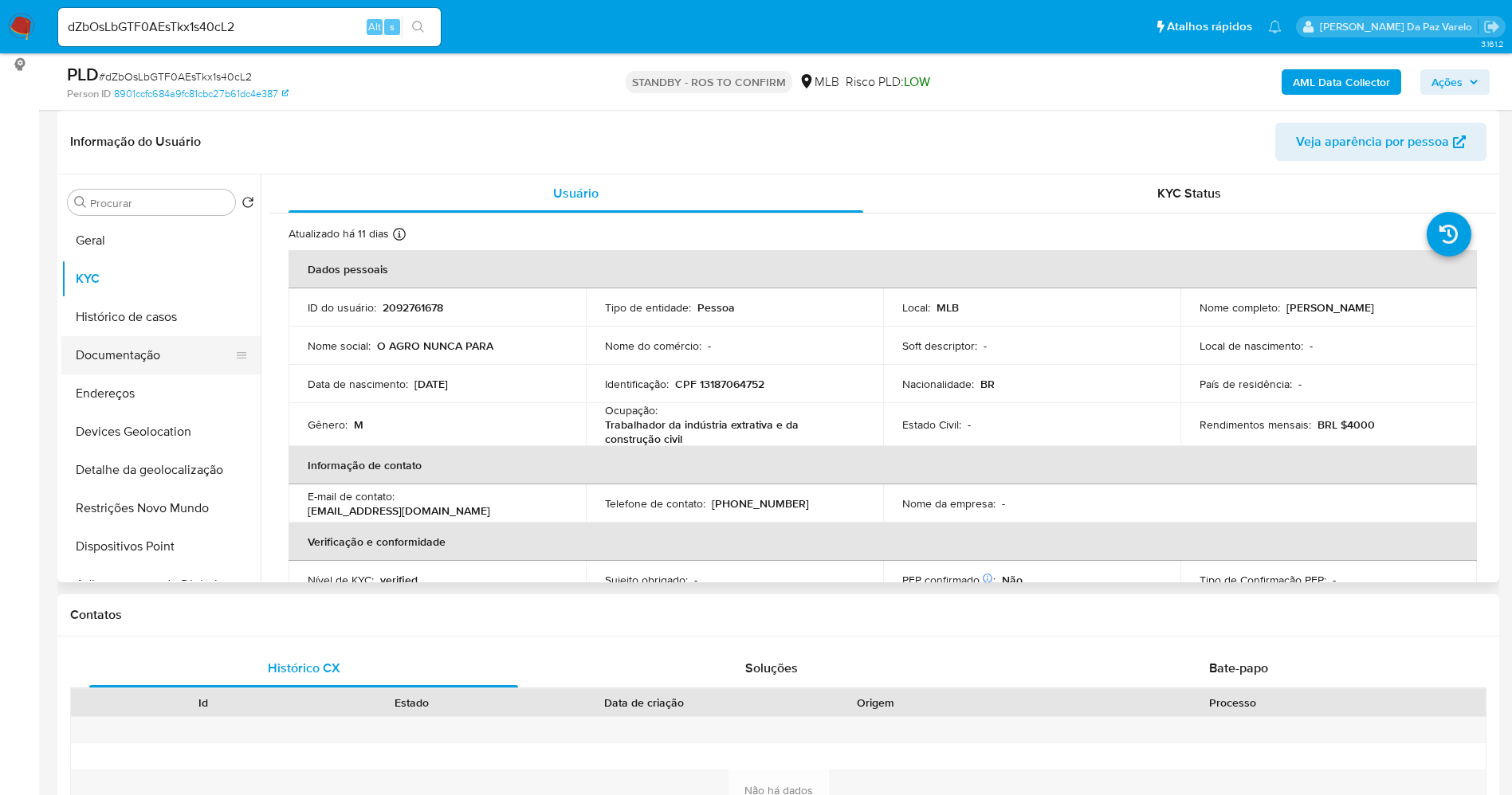
click at [153, 353] on button "Documentação" at bounding box center [155, 355] width 186 height 38
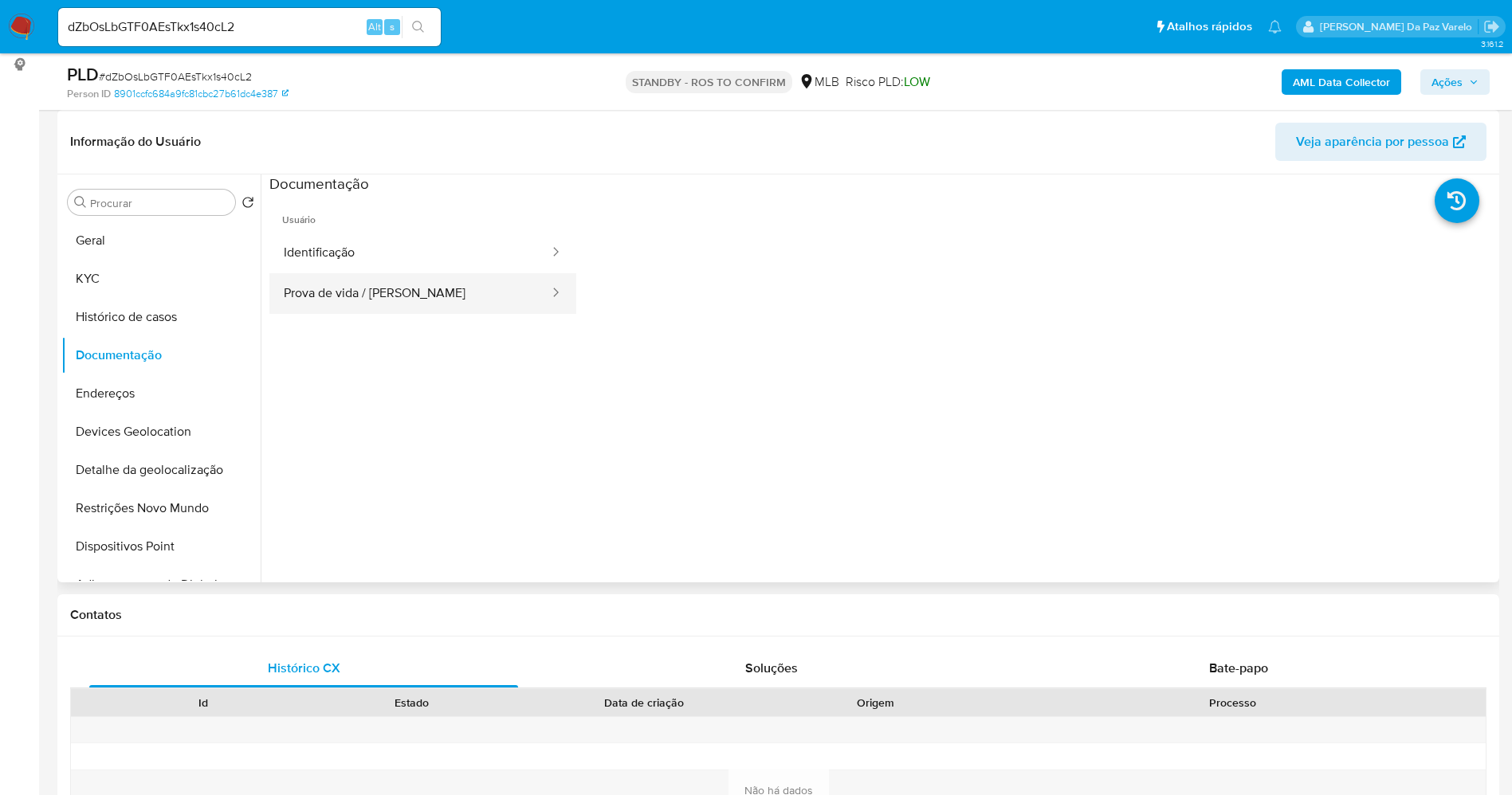
click at [369, 293] on button "Prova de vida / Selfie" at bounding box center [410, 294] width 282 height 41
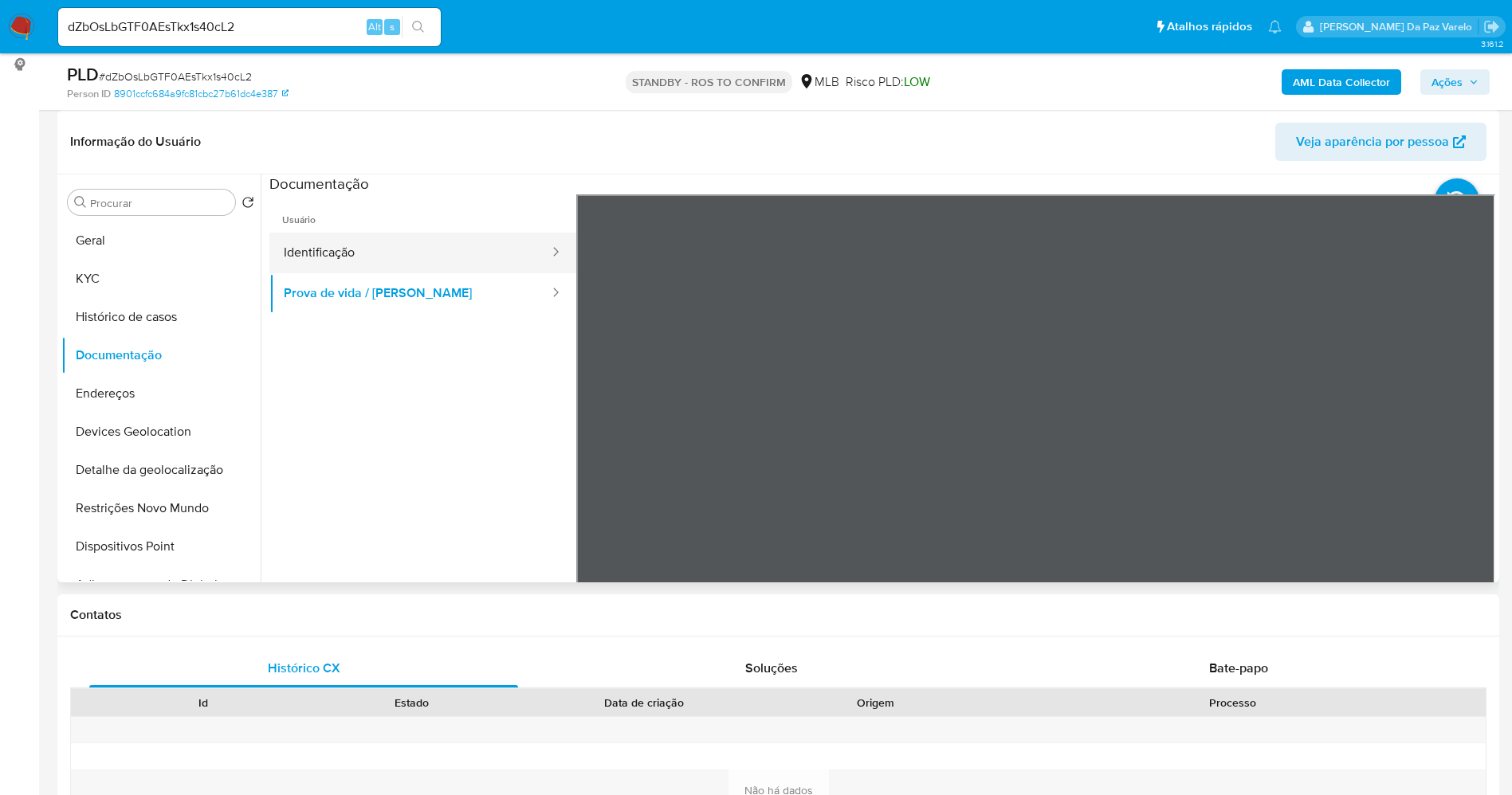
click at [469, 254] on button "Identificação" at bounding box center [410, 254] width 282 height 41
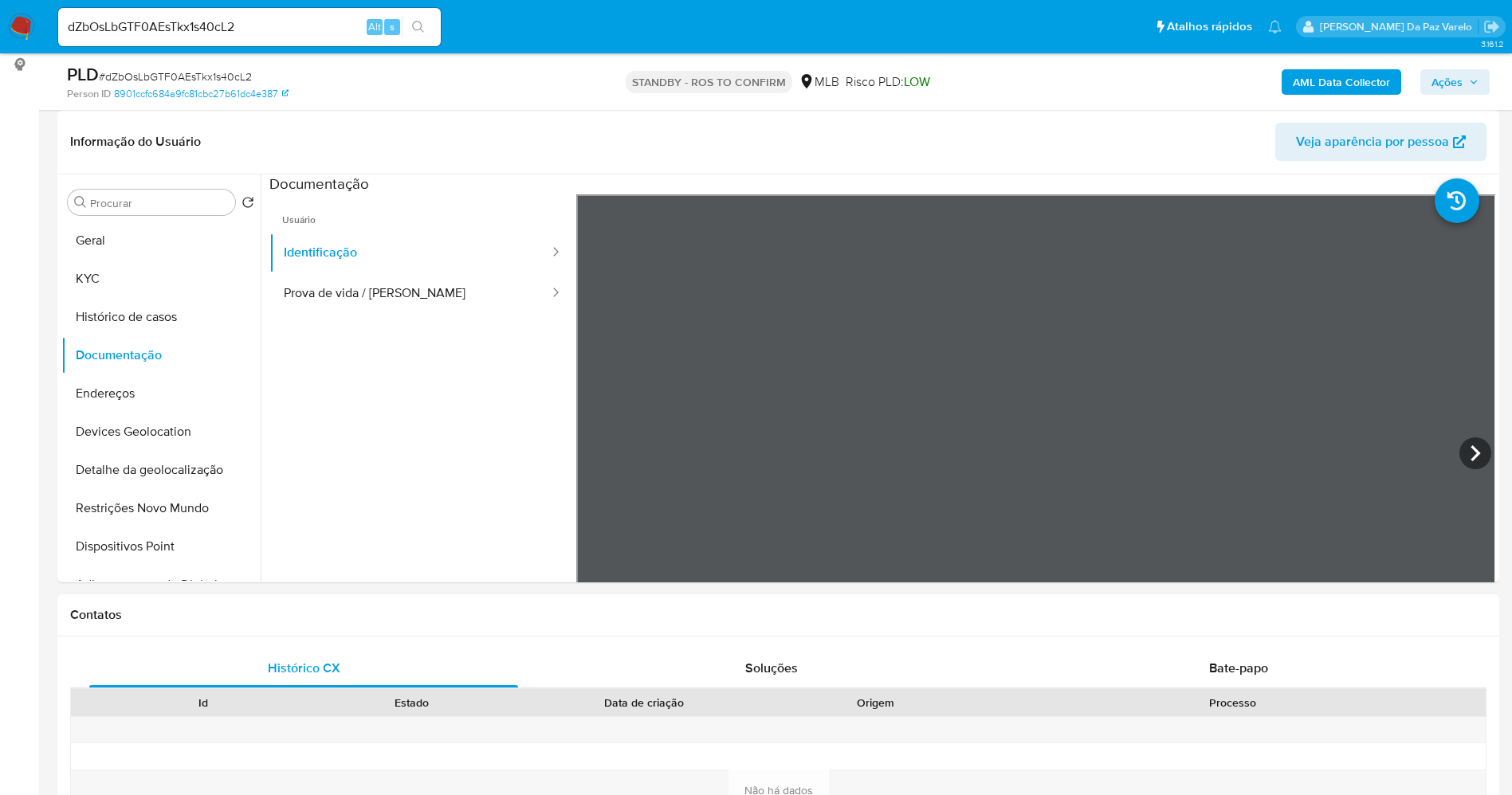
click at [270, 33] on input "dZbOsLbGTF0AEsTkx1s40cL2" at bounding box center [249, 27] width 382 height 21
paste input "hkDA44kuJ0niHcMK67FZhoVo"
type input "hkDA44kuJ0niHcMK67FZhoVo"
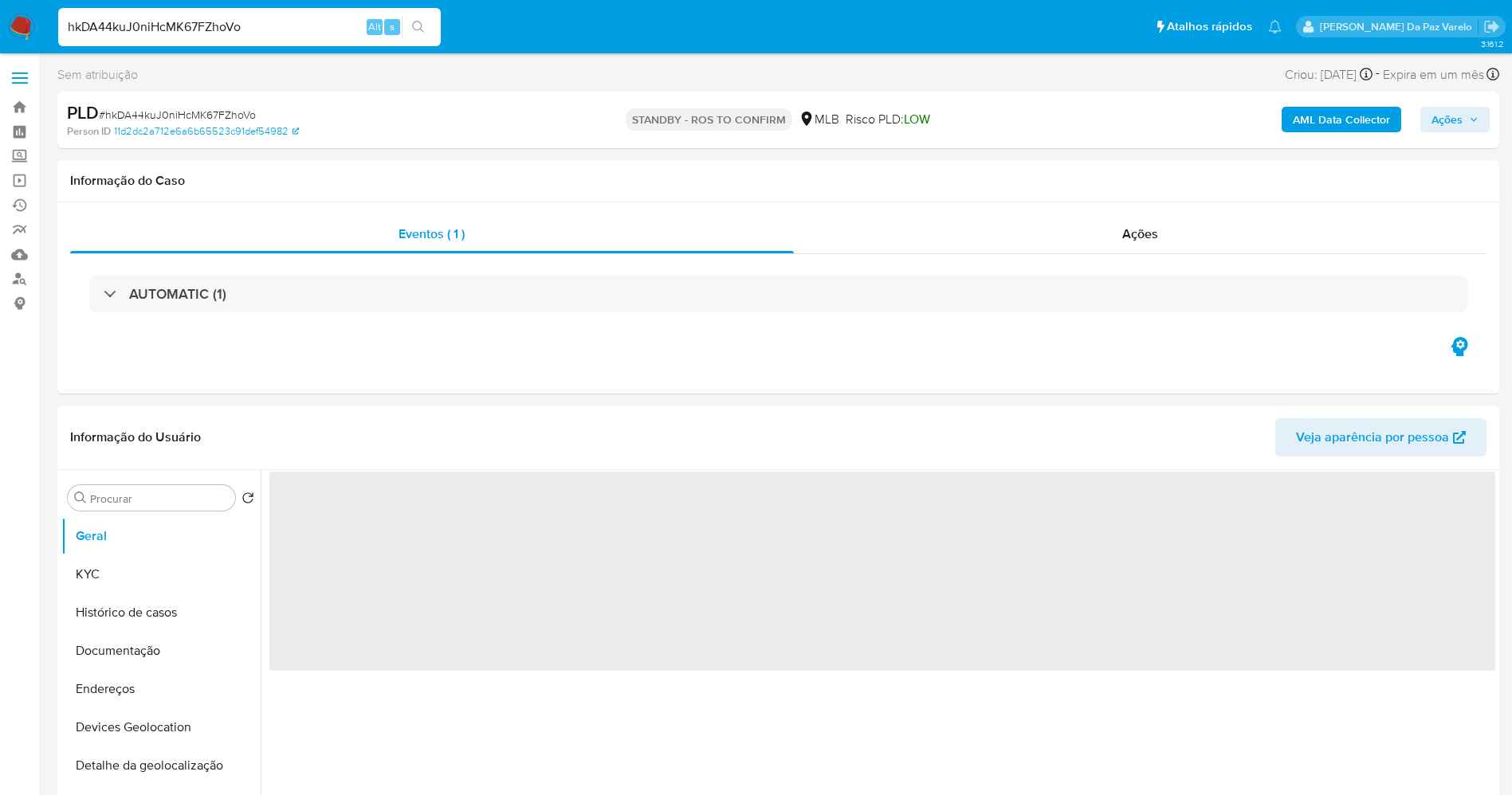
select select "10"
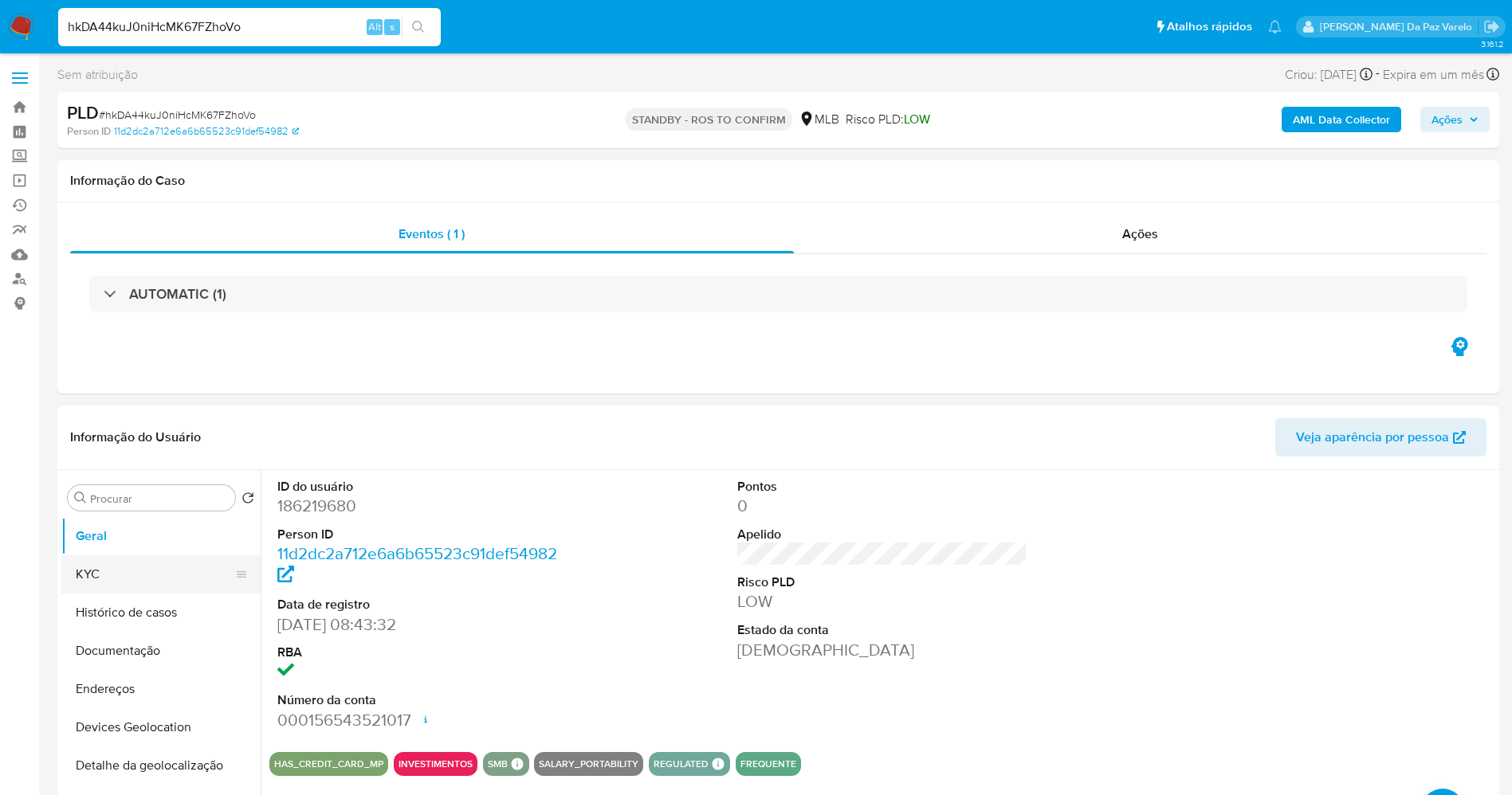
drag, startPoint x: 121, startPoint y: 569, endPoint x: 240, endPoint y: 566, distance: 119.0
click at [118, 569] on button "KYC" at bounding box center [155, 574] width 186 height 38
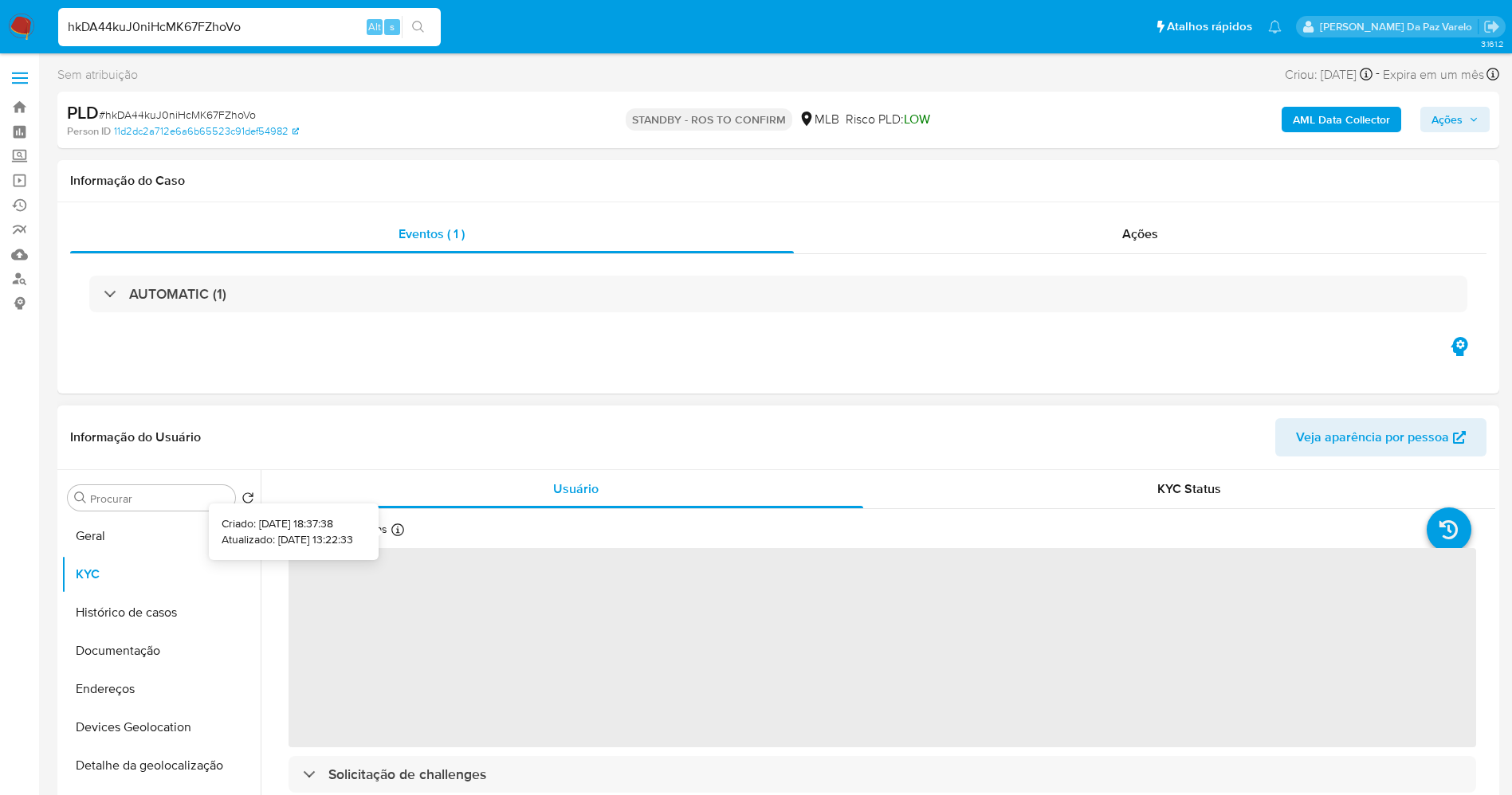
click at [390, 535] on div "Atualizado há 2 dias Criado: 16/06/2020 18:37:38 Atualizado: 27/09/2025 13:22:33" at bounding box center [369, 532] width 163 height 21
click at [392, 536] on div at bounding box center [398, 532] width 13 height 18
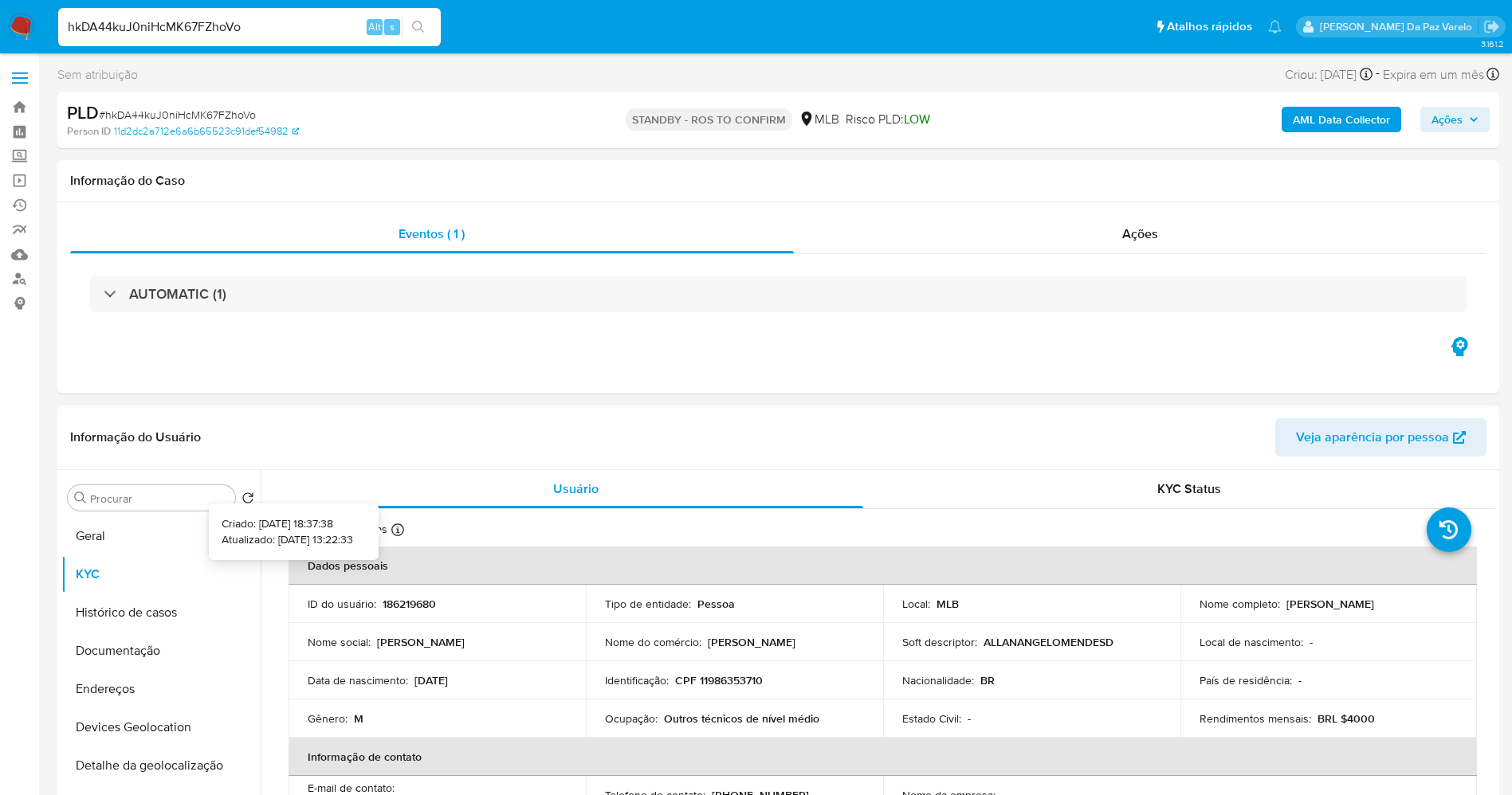
click at [396, 530] on icon at bounding box center [398, 530] width 13 height 13
click at [402, 530] on icon at bounding box center [398, 530] width 13 height 13
click at [146, 539] on button "Geral" at bounding box center [155, 536] width 186 height 38
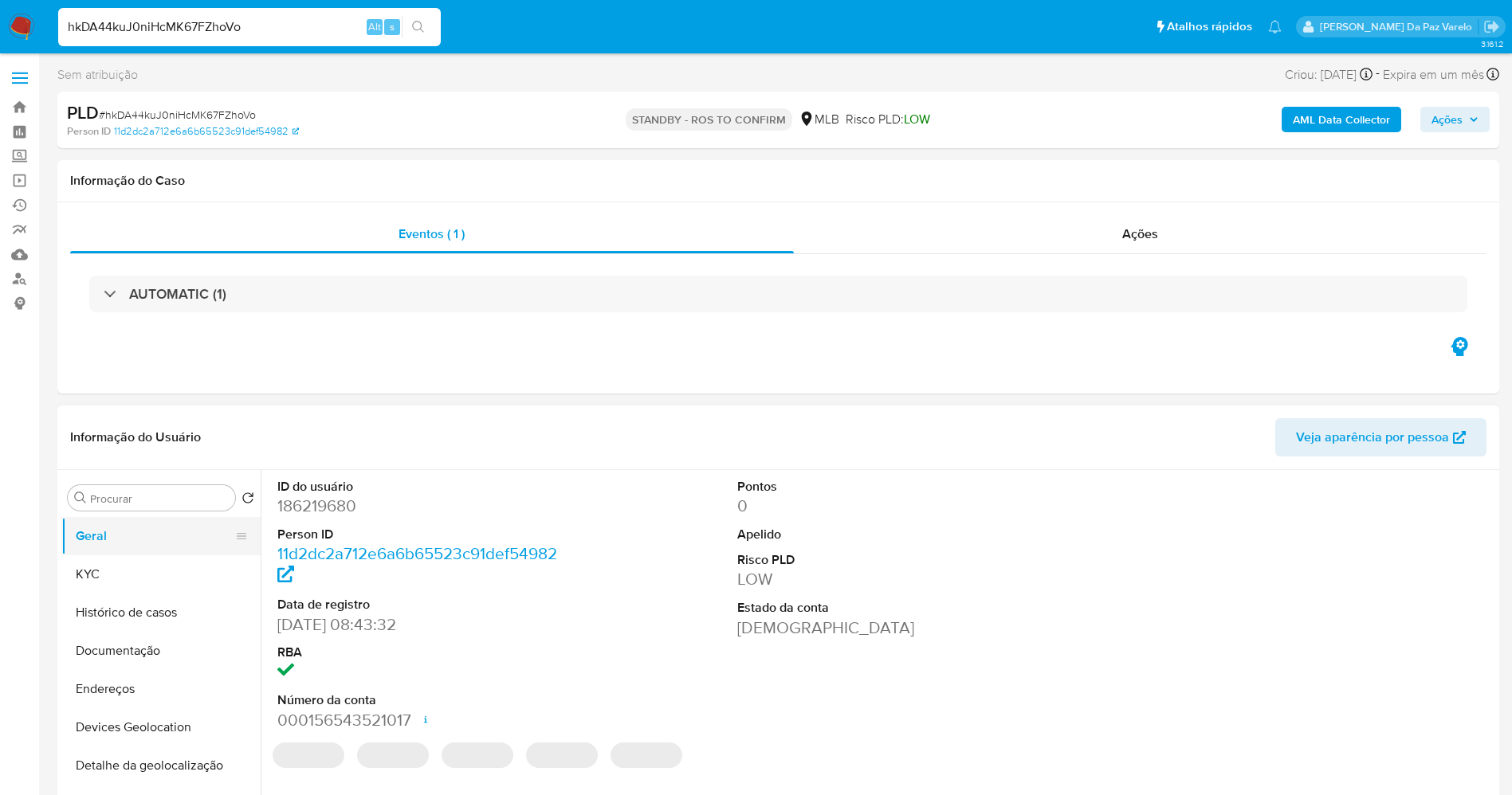
click at [179, 532] on button "Geral" at bounding box center [155, 536] width 186 height 38
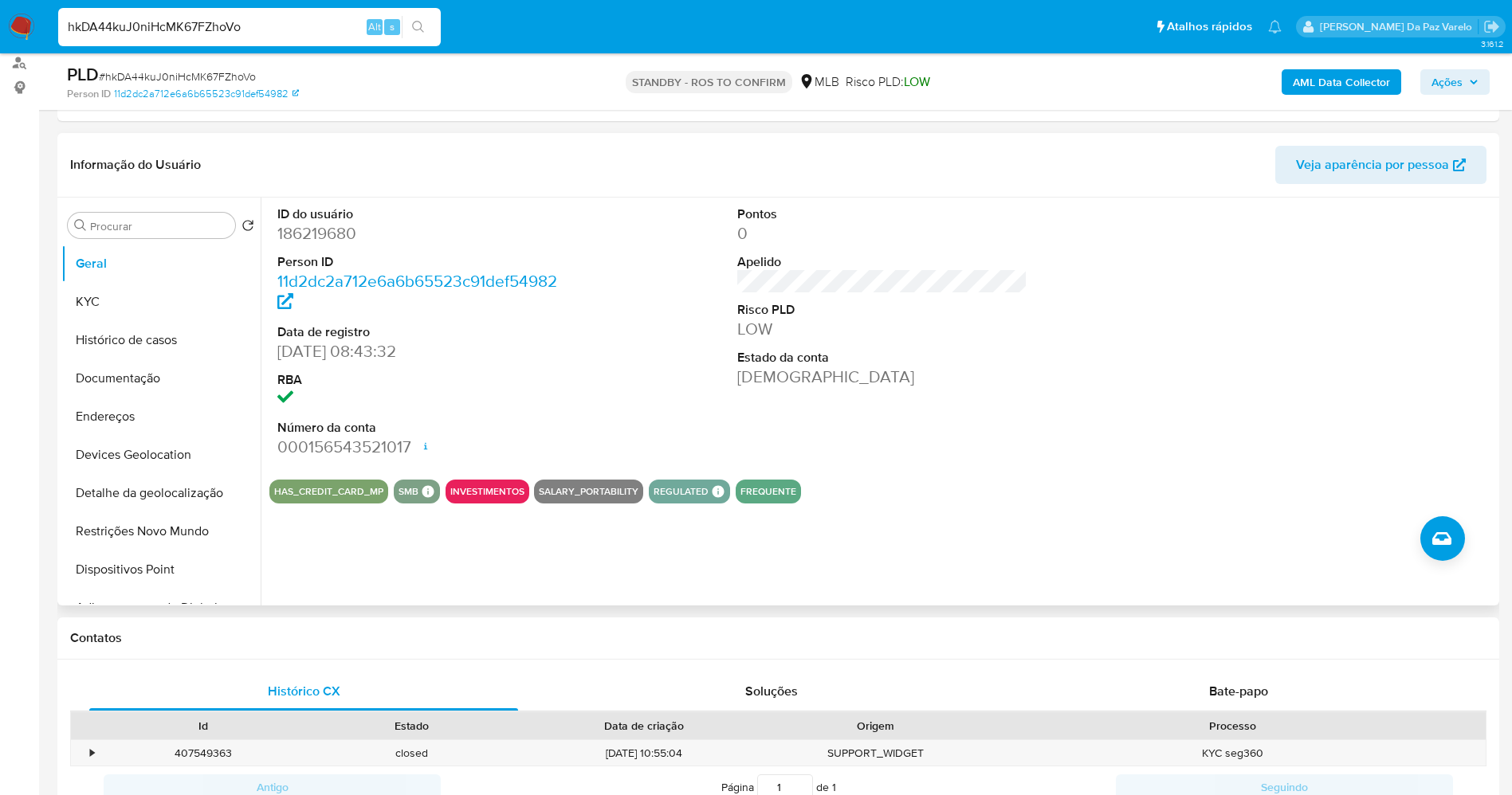
scroll to position [239, 0]
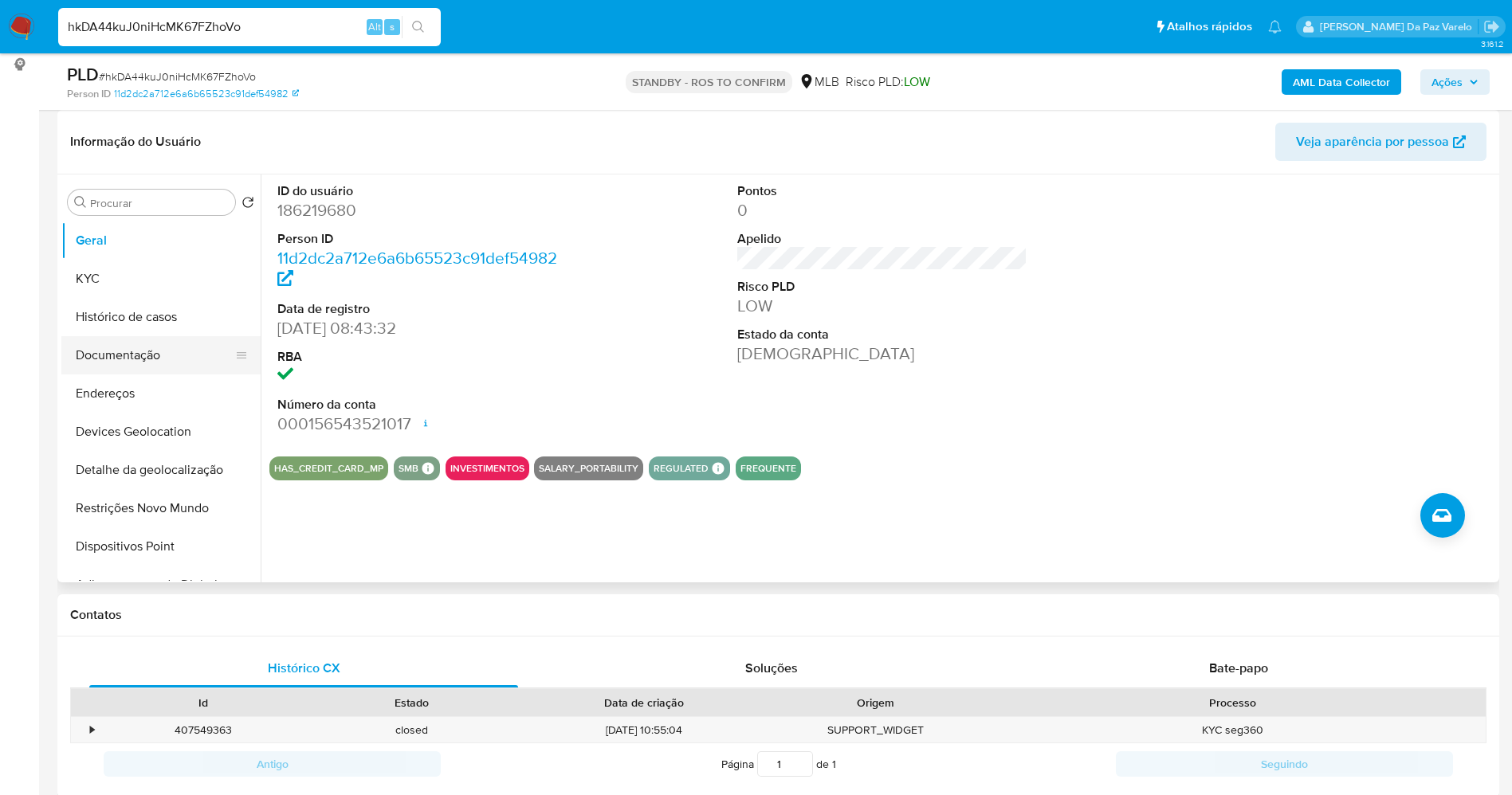
click at [155, 354] on button "Documentação" at bounding box center [155, 355] width 186 height 38
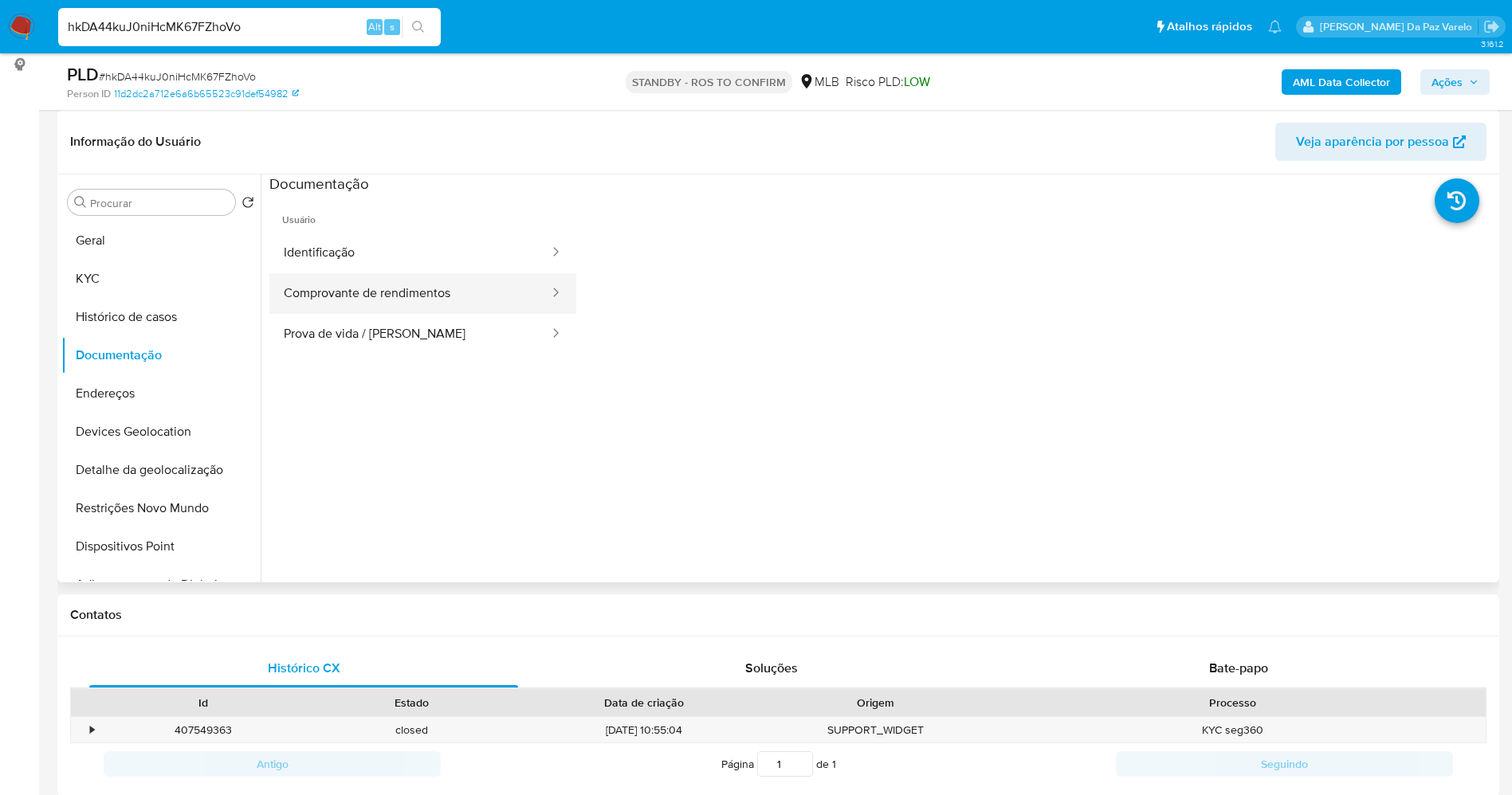
click at [394, 290] on button "Comprovante de rendimentos" at bounding box center [410, 294] width 282 height 41
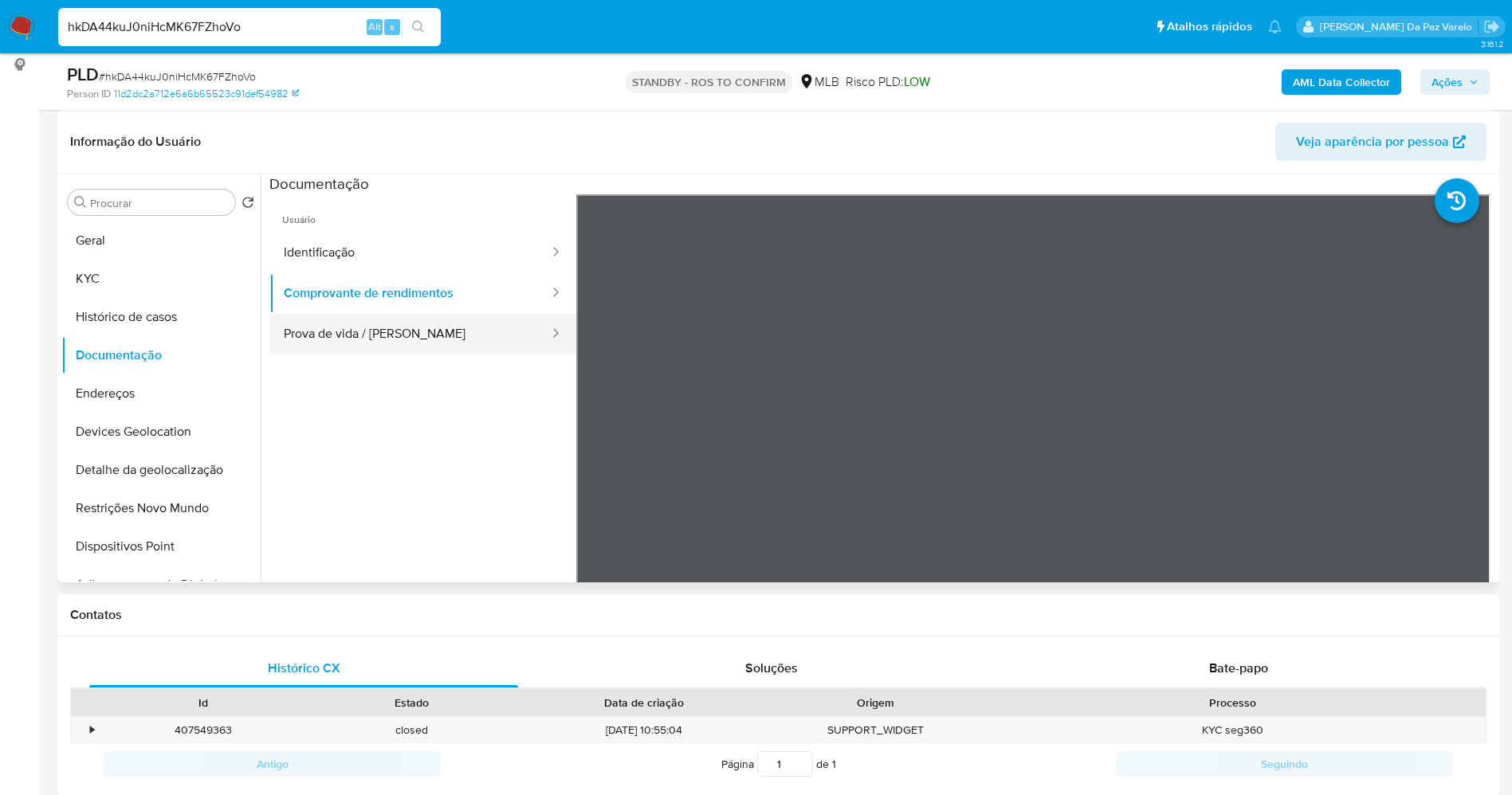
click at [459, 319] on button "Prova de vida / Selfie" at bounding box center [410, 335] width 282 height 41
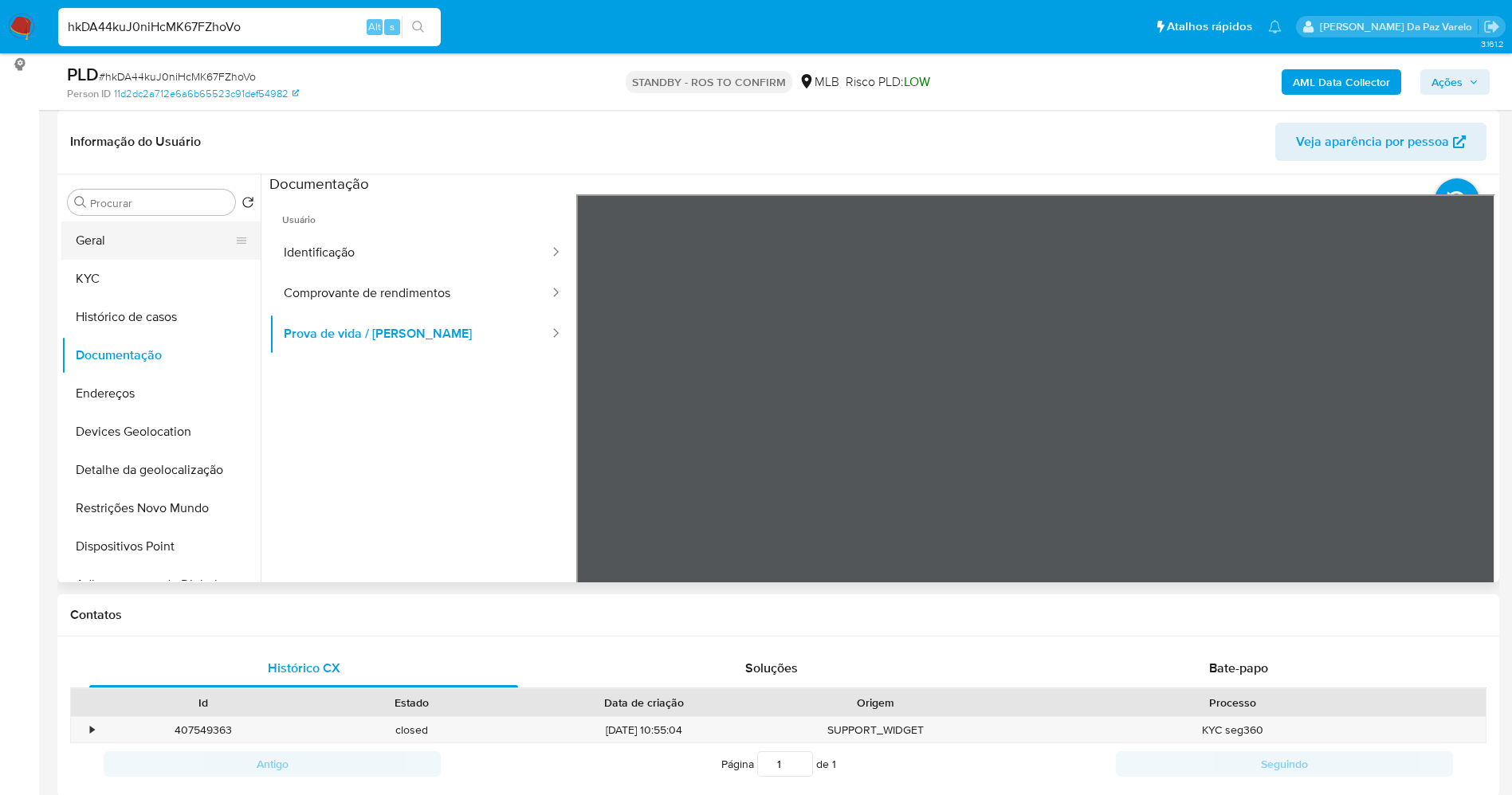
click at [112, 247] on button "Geral" at bounding box center [155, 240] width 186 height 38
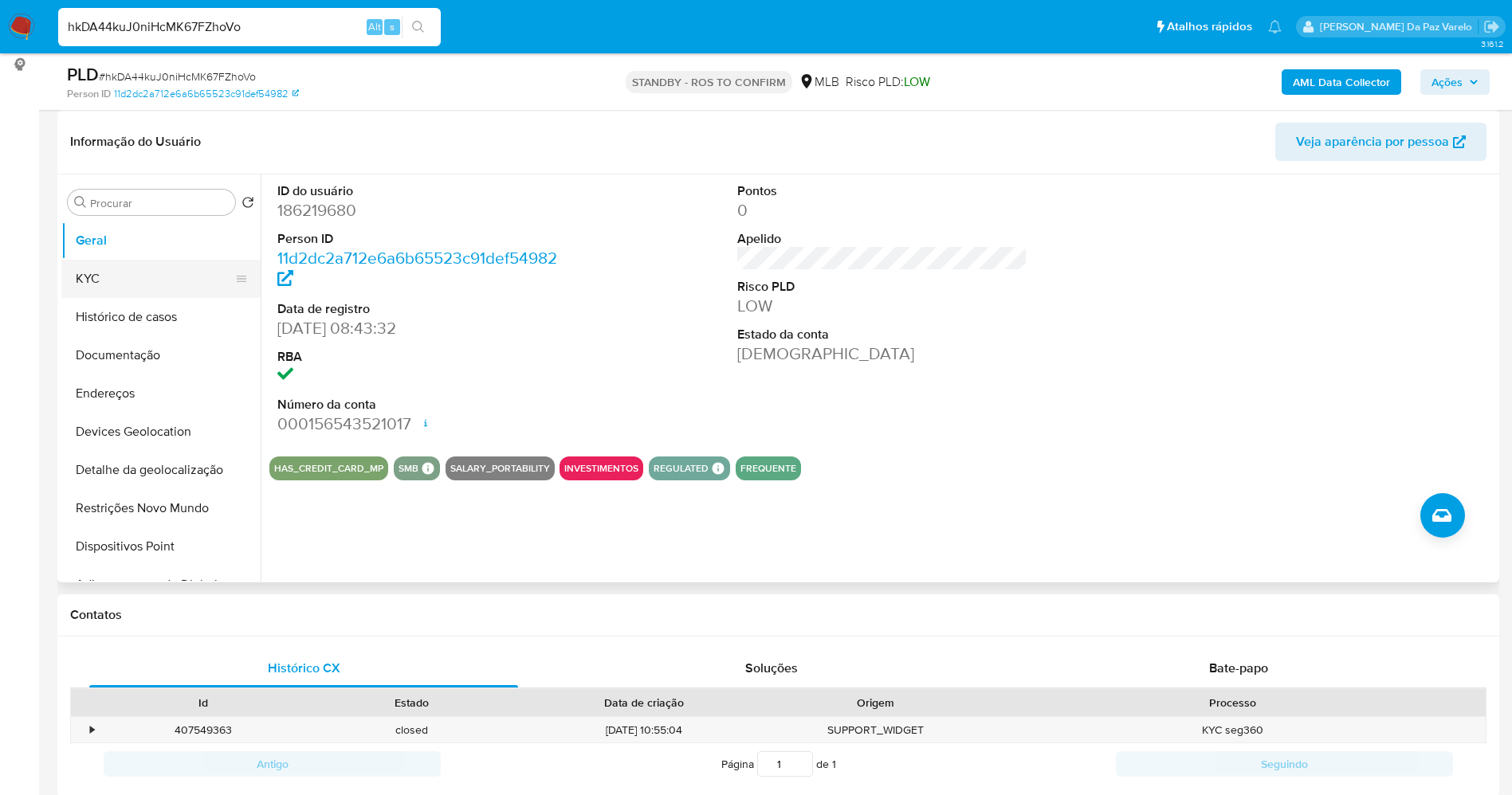
click at [140, 288] on button "KYC" at bounding box center [155, 279] width 186 height 38
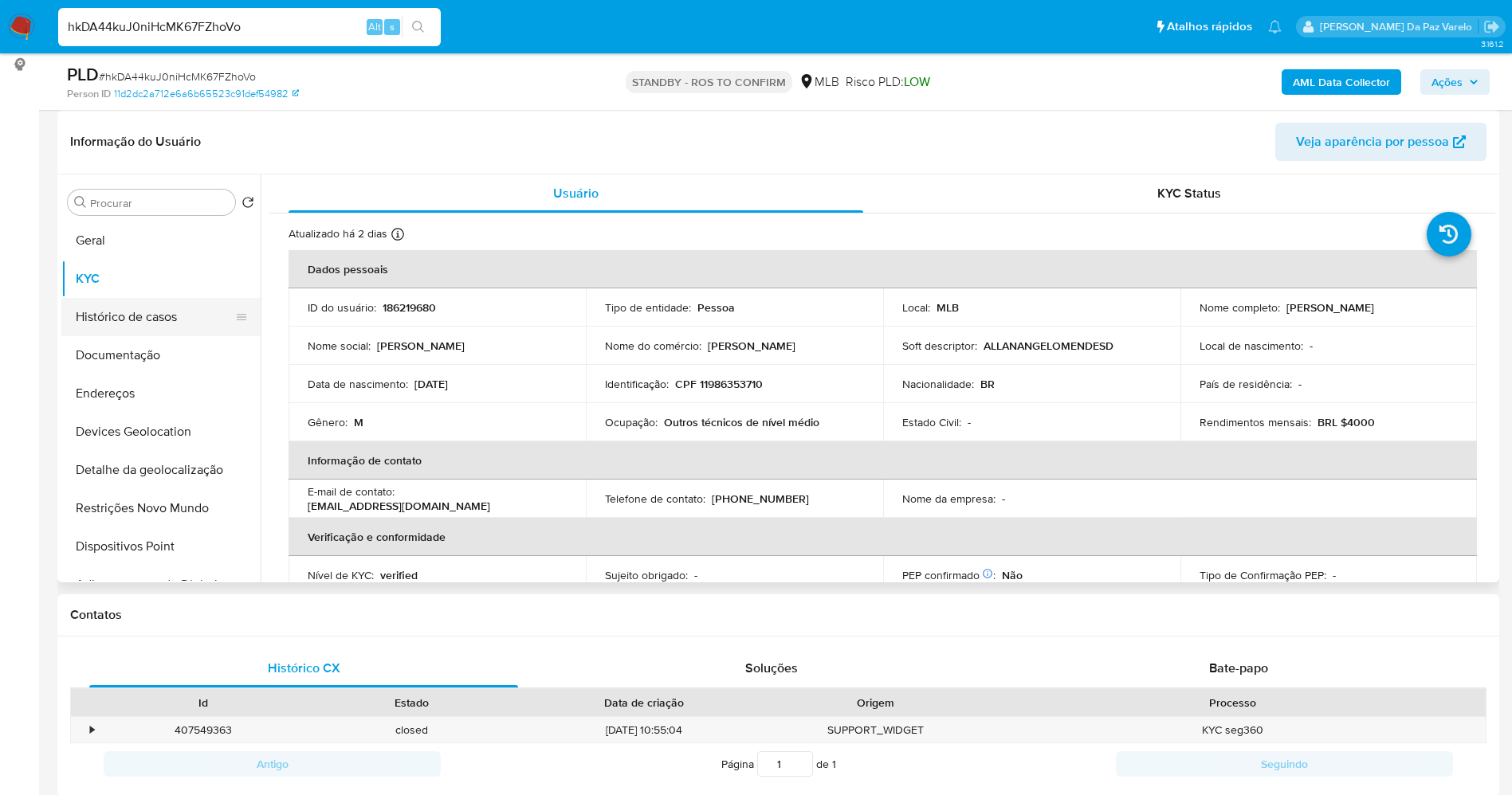
click at [161, 322] on button "Histórico de casos" at bounding box center [155, 317] width 186 height 38
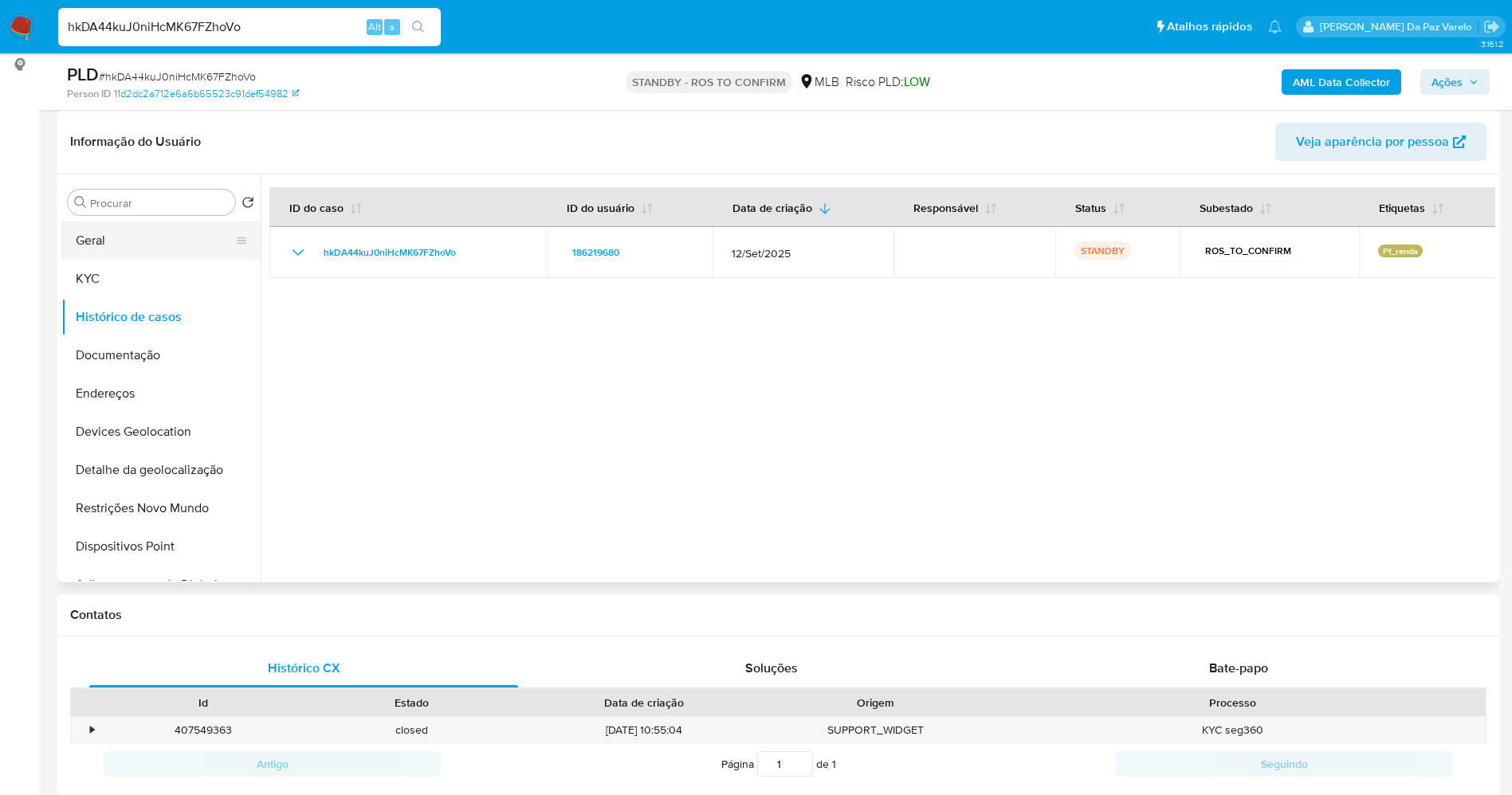
click at [86, 229] on button "Geral" at bounding box center [155, 240] width 186 height 38
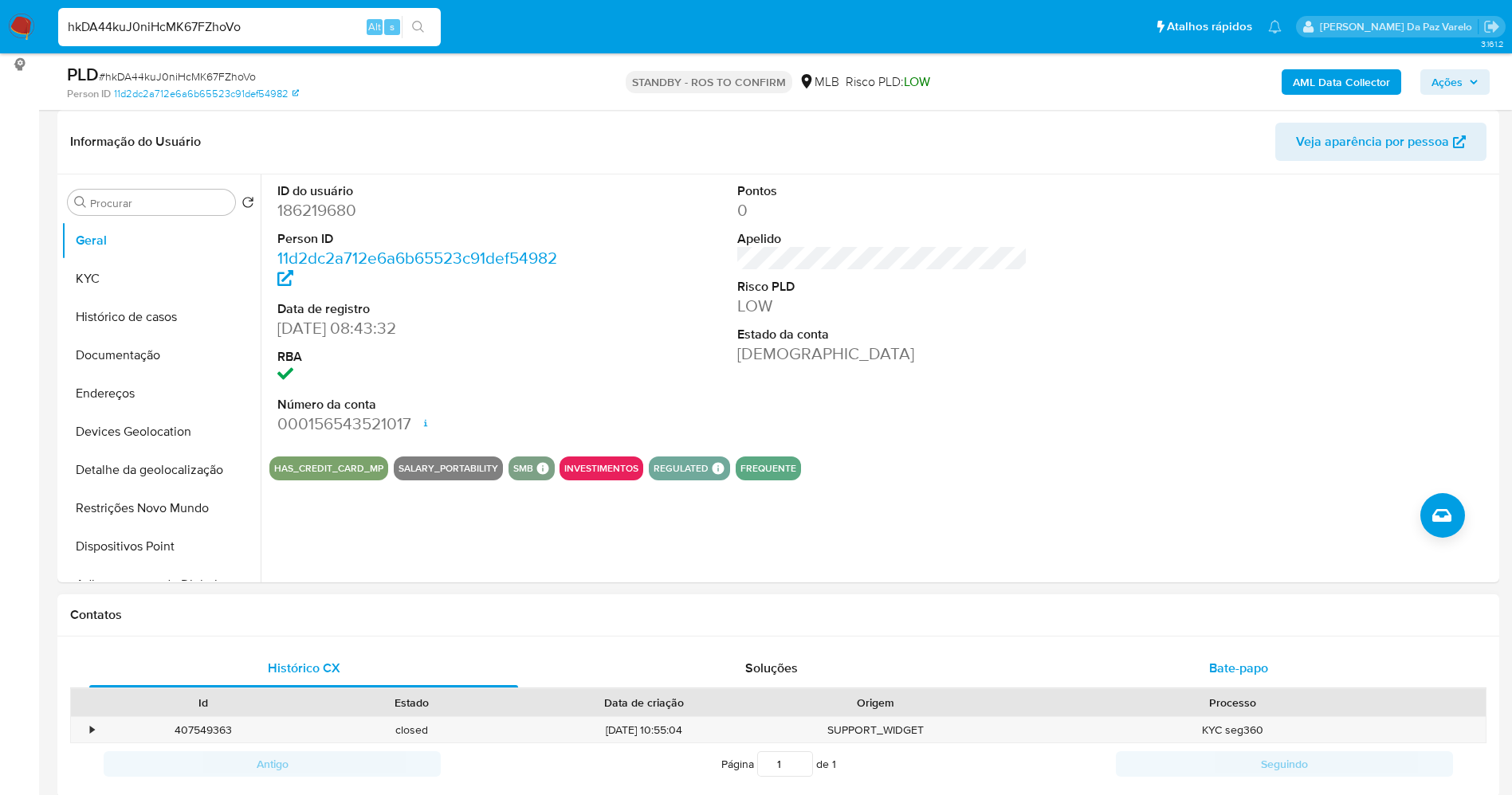
click at [1239, 662] on span "Bate-papo" at bounding box center [1238, 668] width 59 height 19
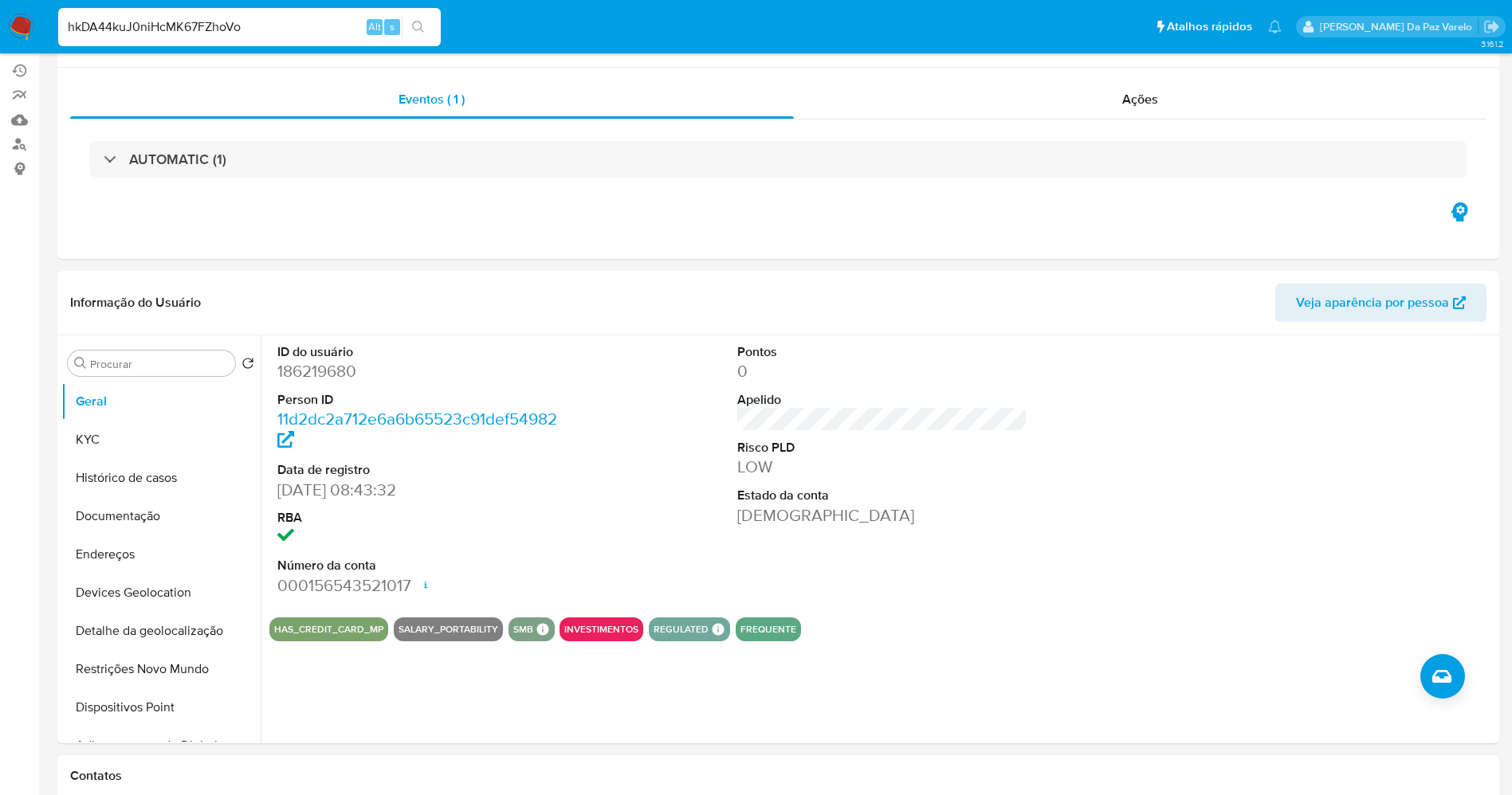
scroll to position [0, 0]
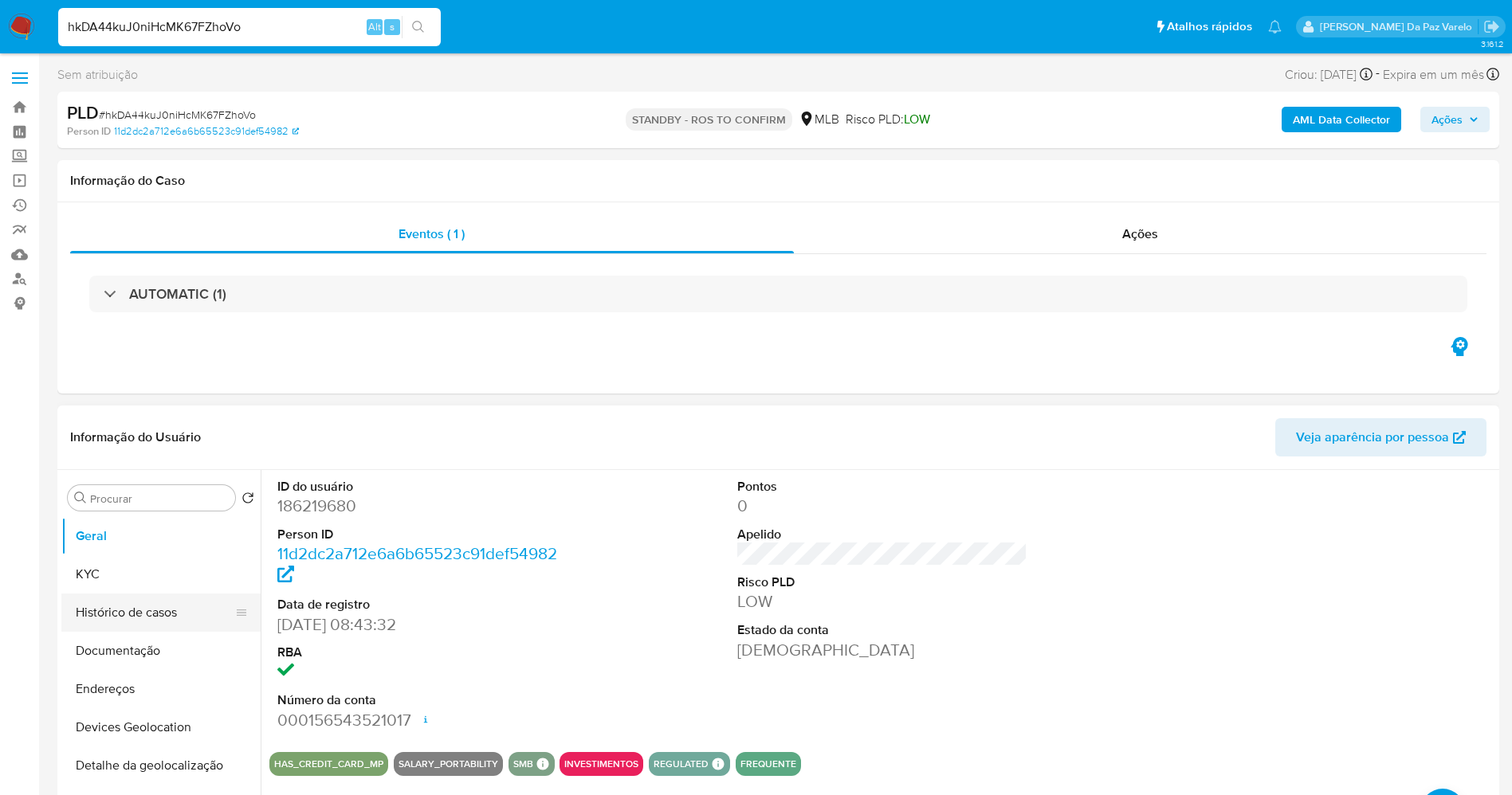
click at [168, 614] on button "Histórico de casos" at bounding box center [155, 612] width 186 height 38
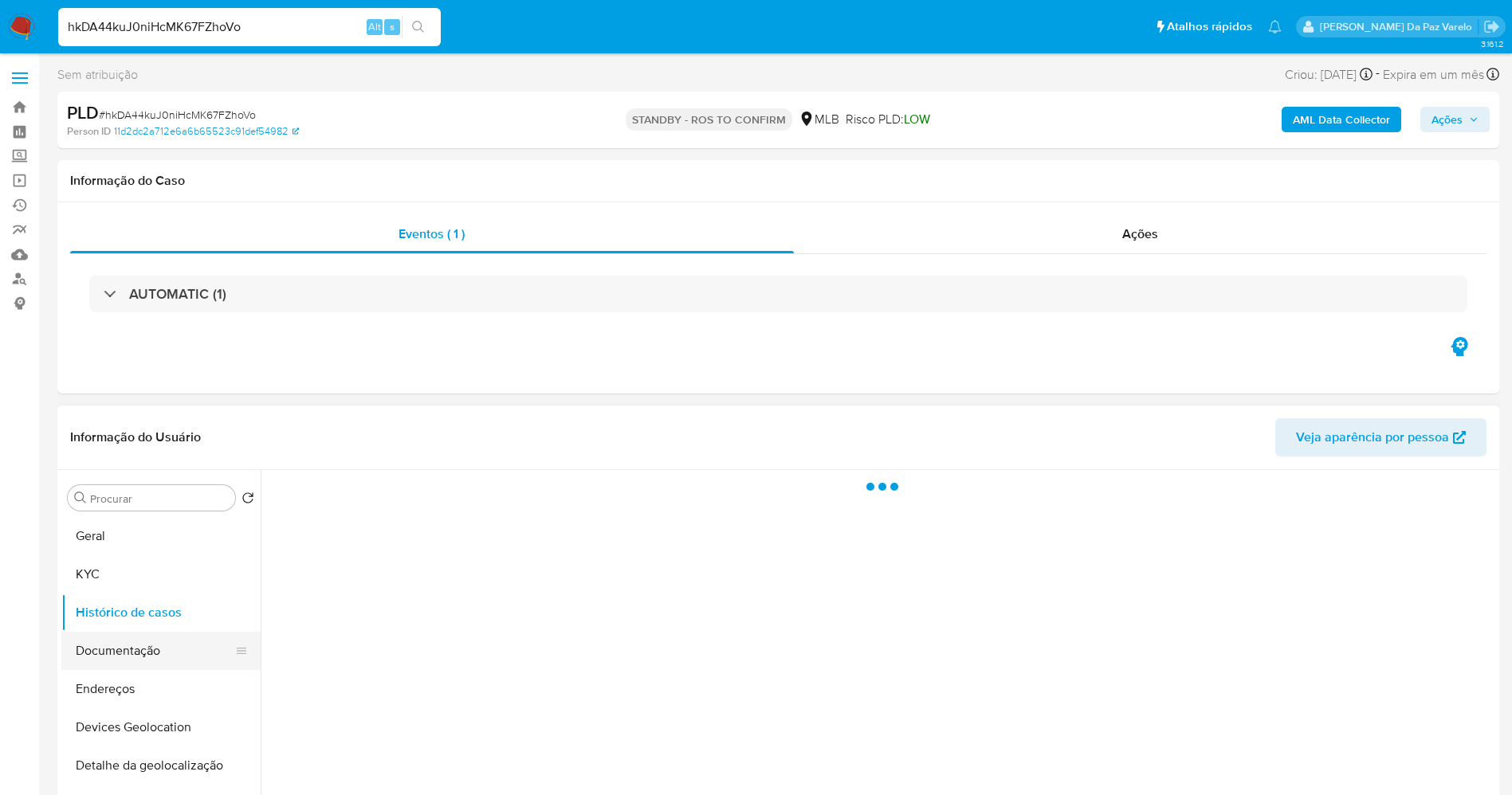
click at [158, 646] on button "Documentação" at bounding box center [155, 651] width 186 height 38
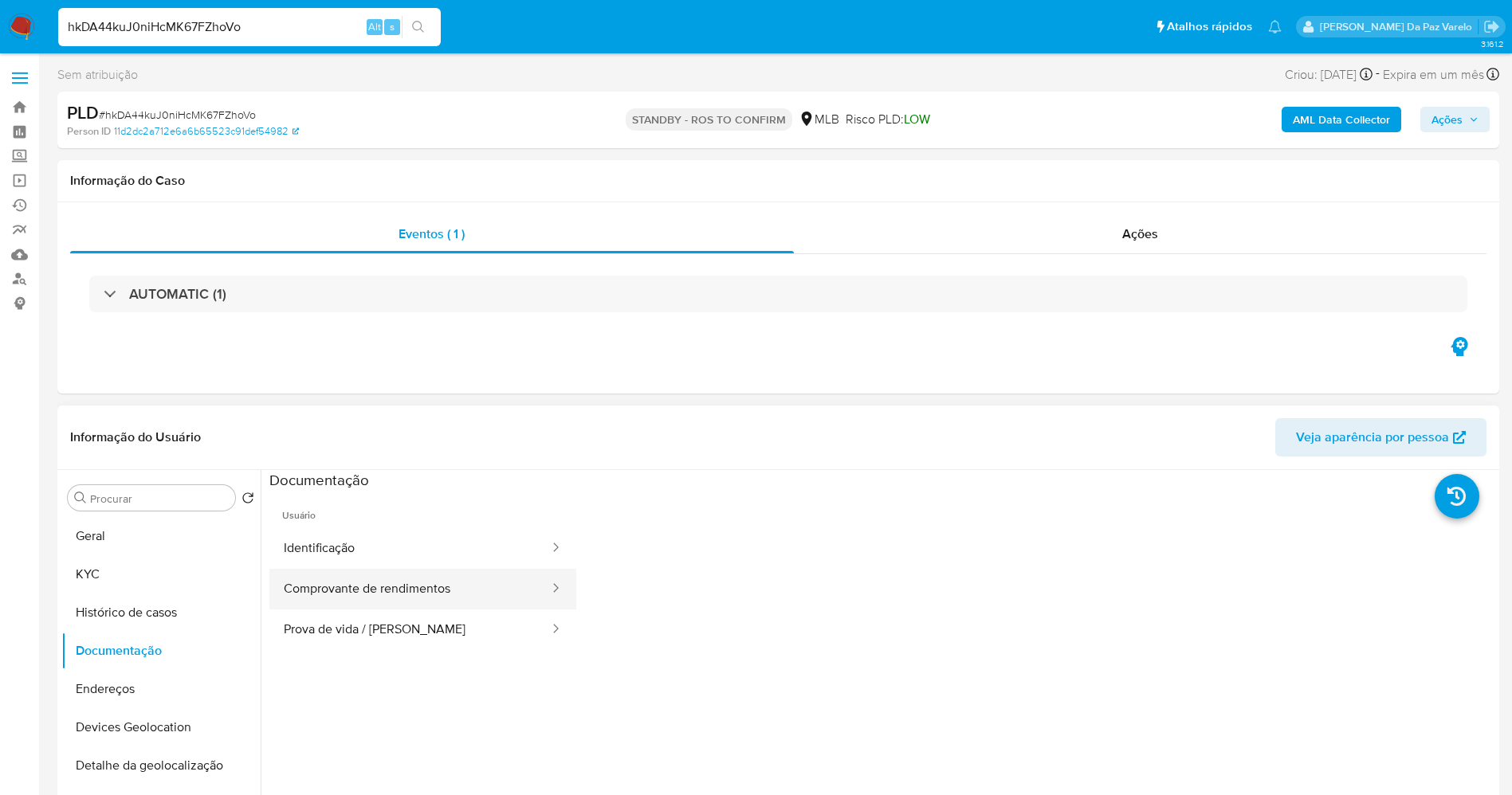
click at [333, 592] on button "Comprovante de rendimentos" at bounding box center [410, 589] width 282 height 41
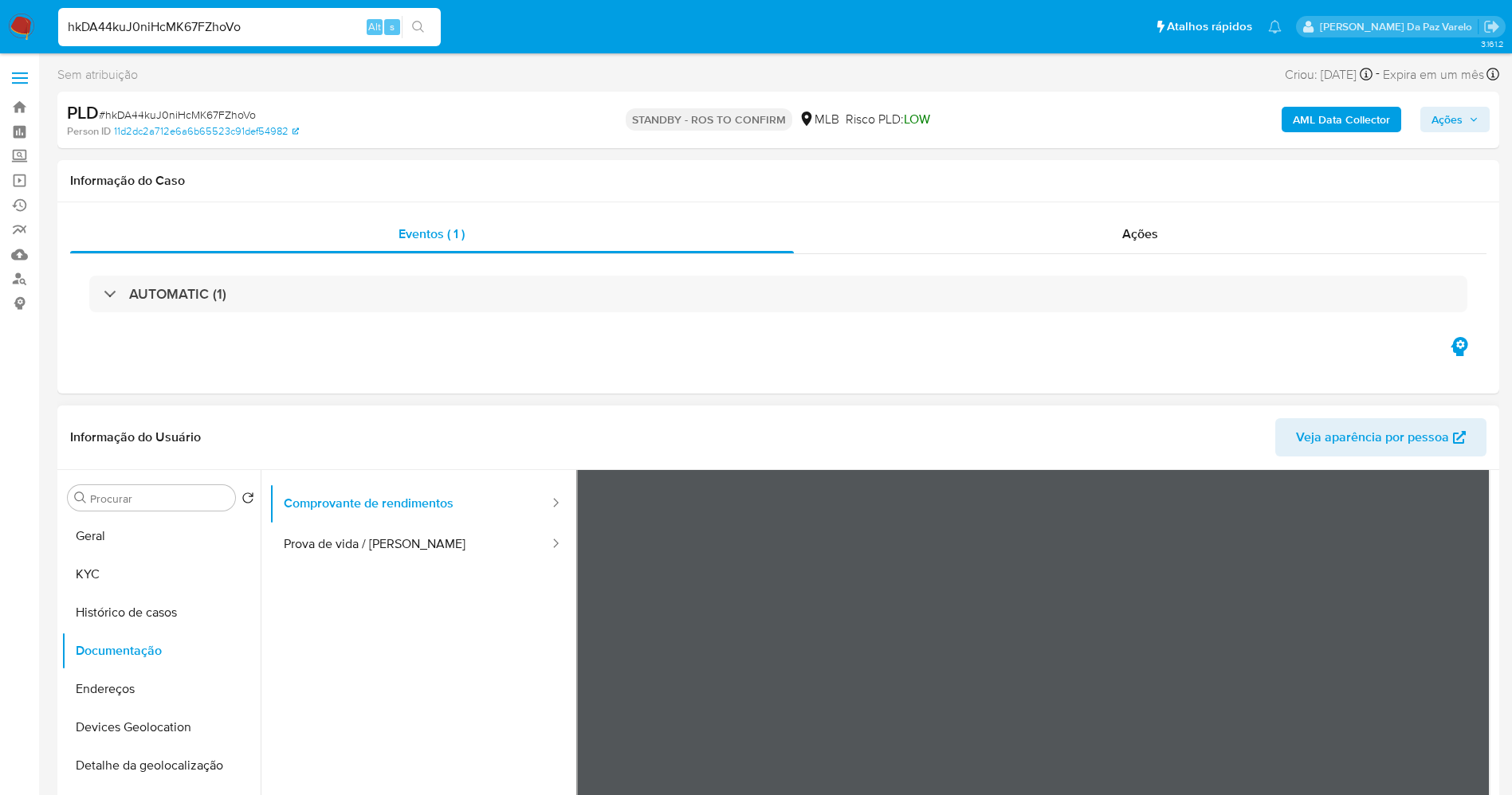
scroll to position [139, 0]
click at [140, 579] on button "KYC" at bounding box center [155, 574] width 186 height 38
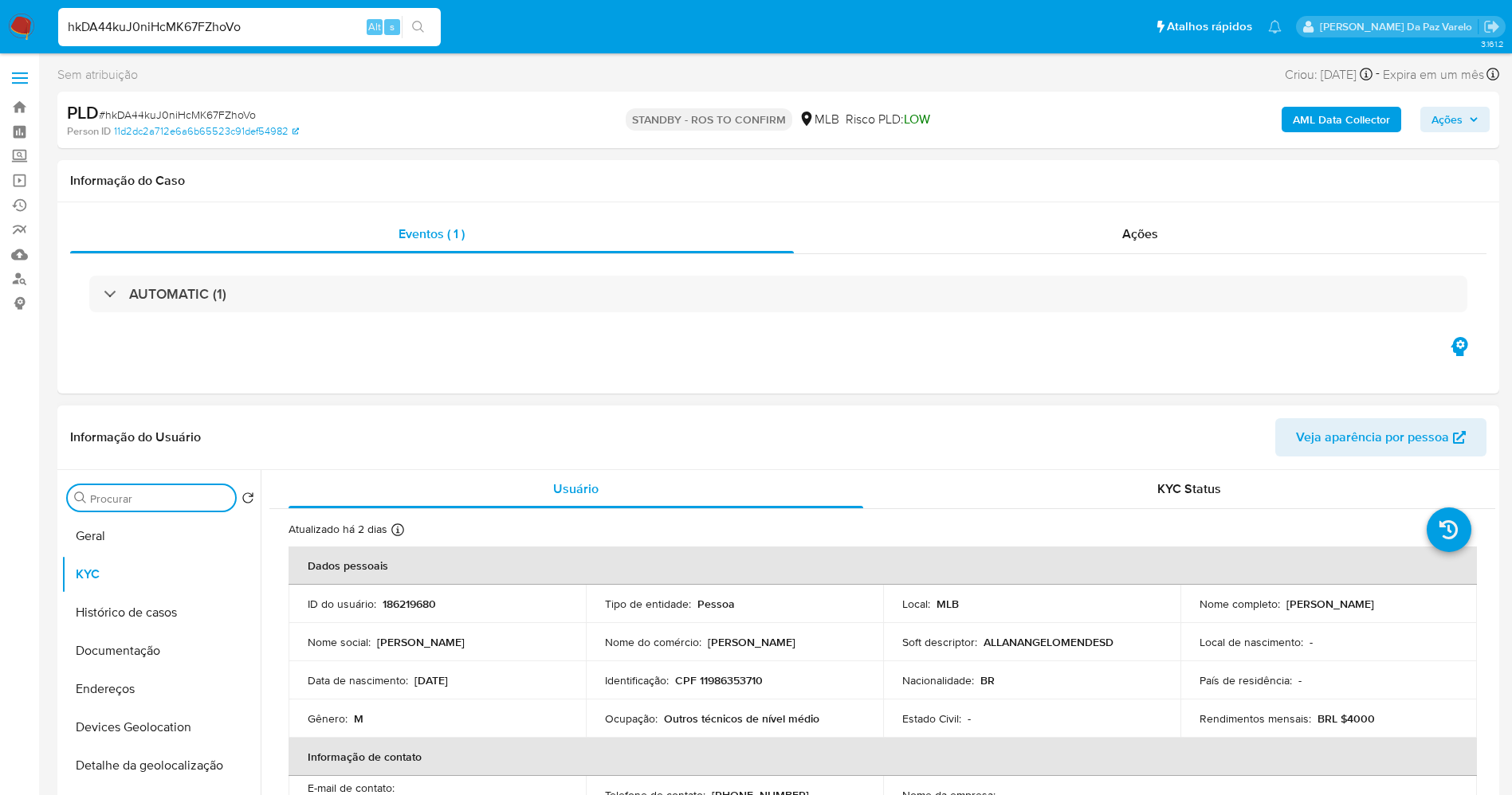
click at [144, 502] on input "Procurar" at bounding box center [159, 498] width 139 height 14
type input "res"
click at [147, 586] on button "Restrições Novo Mundo" at bounding box center [155, 574] width 186 height 38
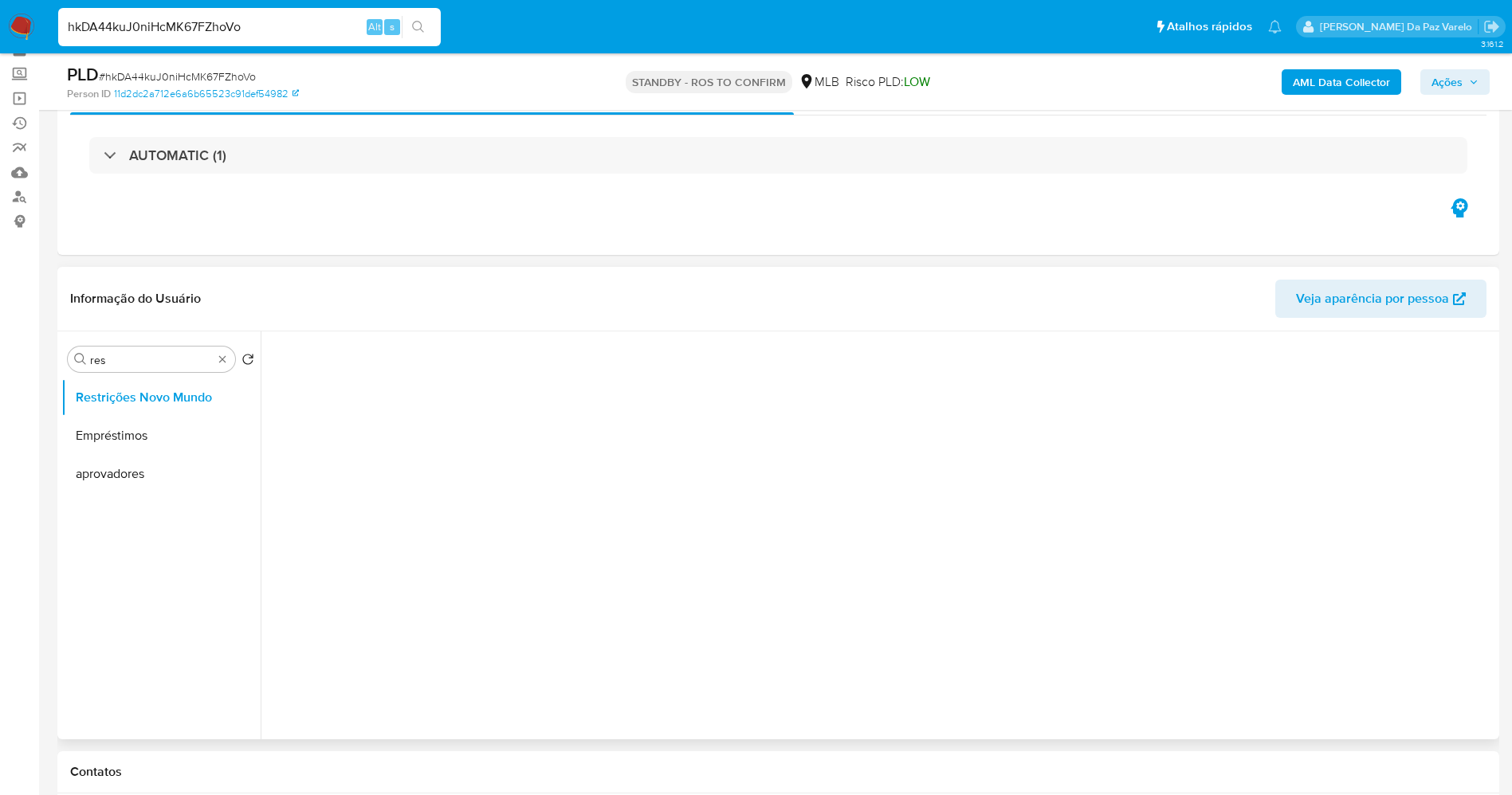
scroll to position [119, 0]
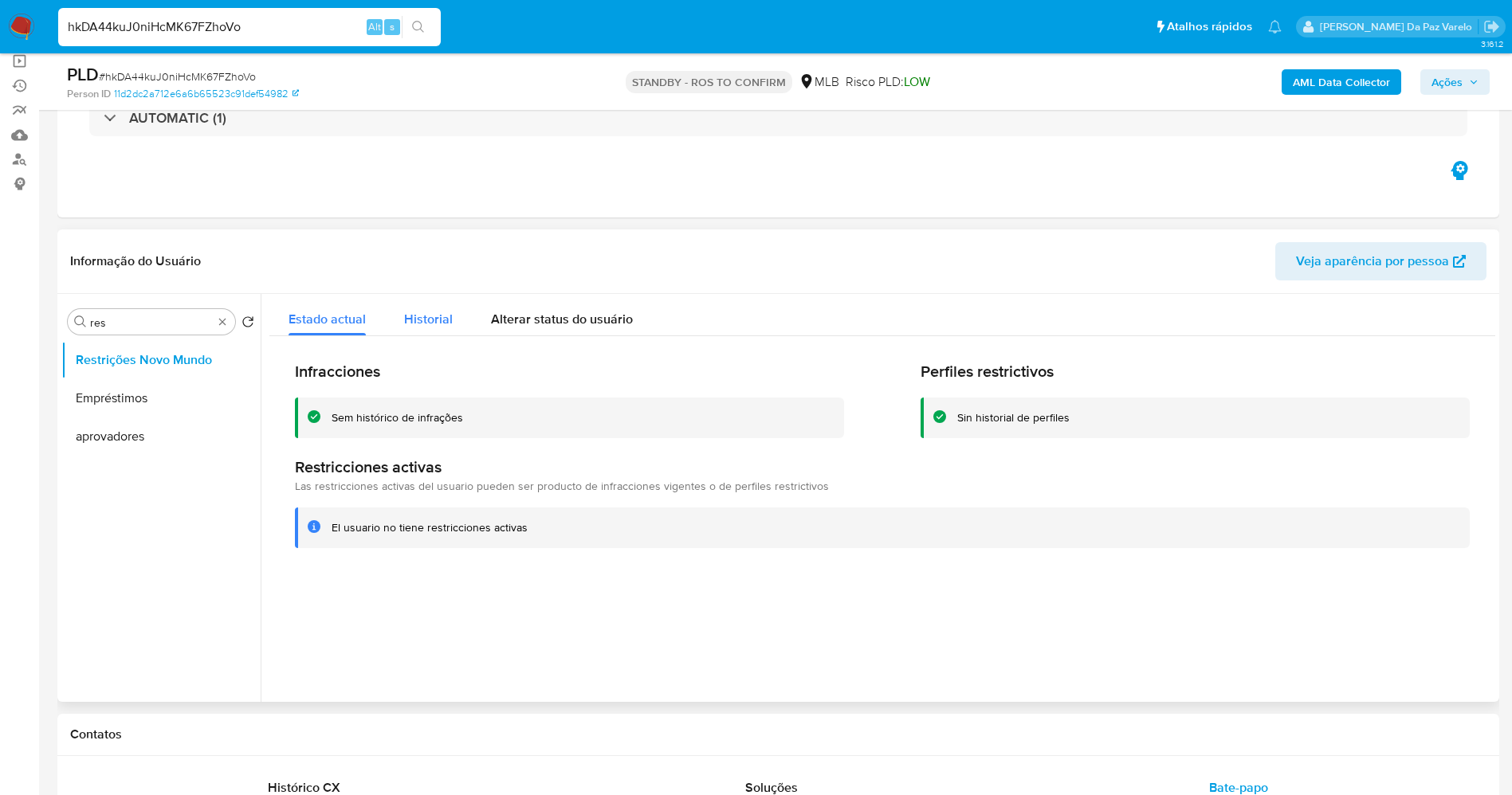
click at [441, 322] on span "Historial" at bounding box center [428, 320] width 48 height 19
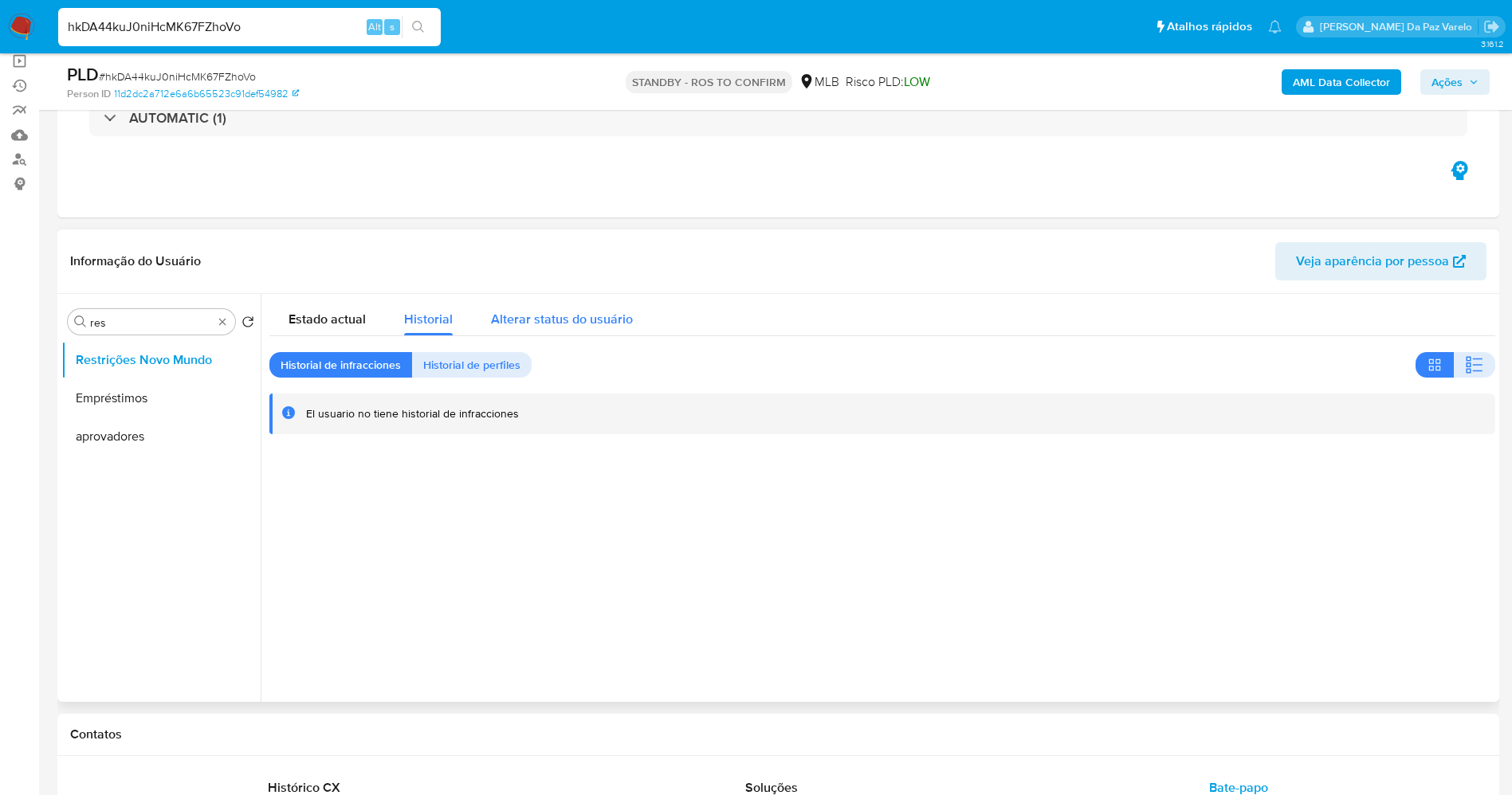
click at [536, 322] on span "Alterar status do usuário" at bounding box center [562, 320] width 142 height 19
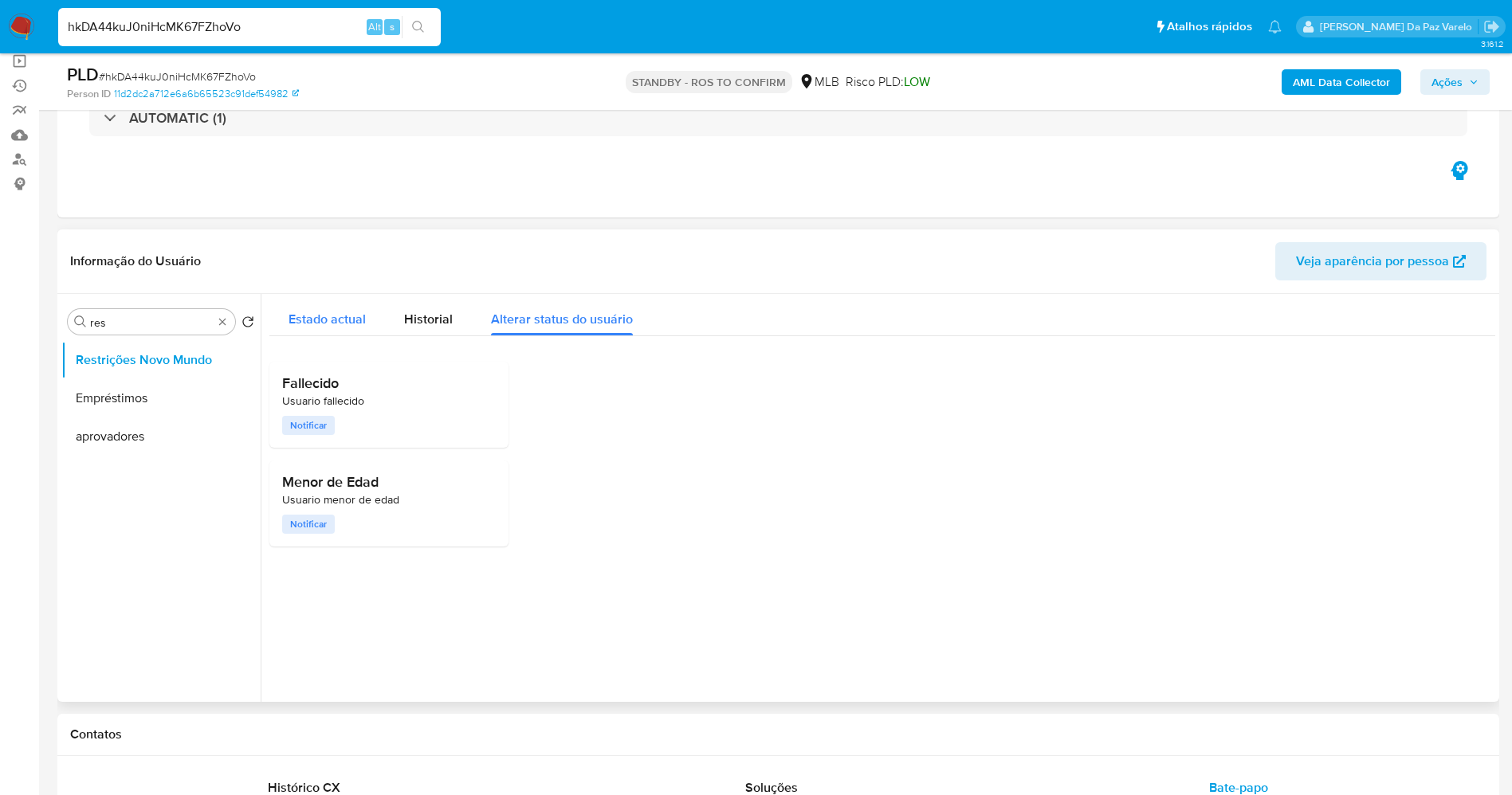
click at [319, 317] on span "Estado actual" at bounding box center [326, 320] width 77 height 19
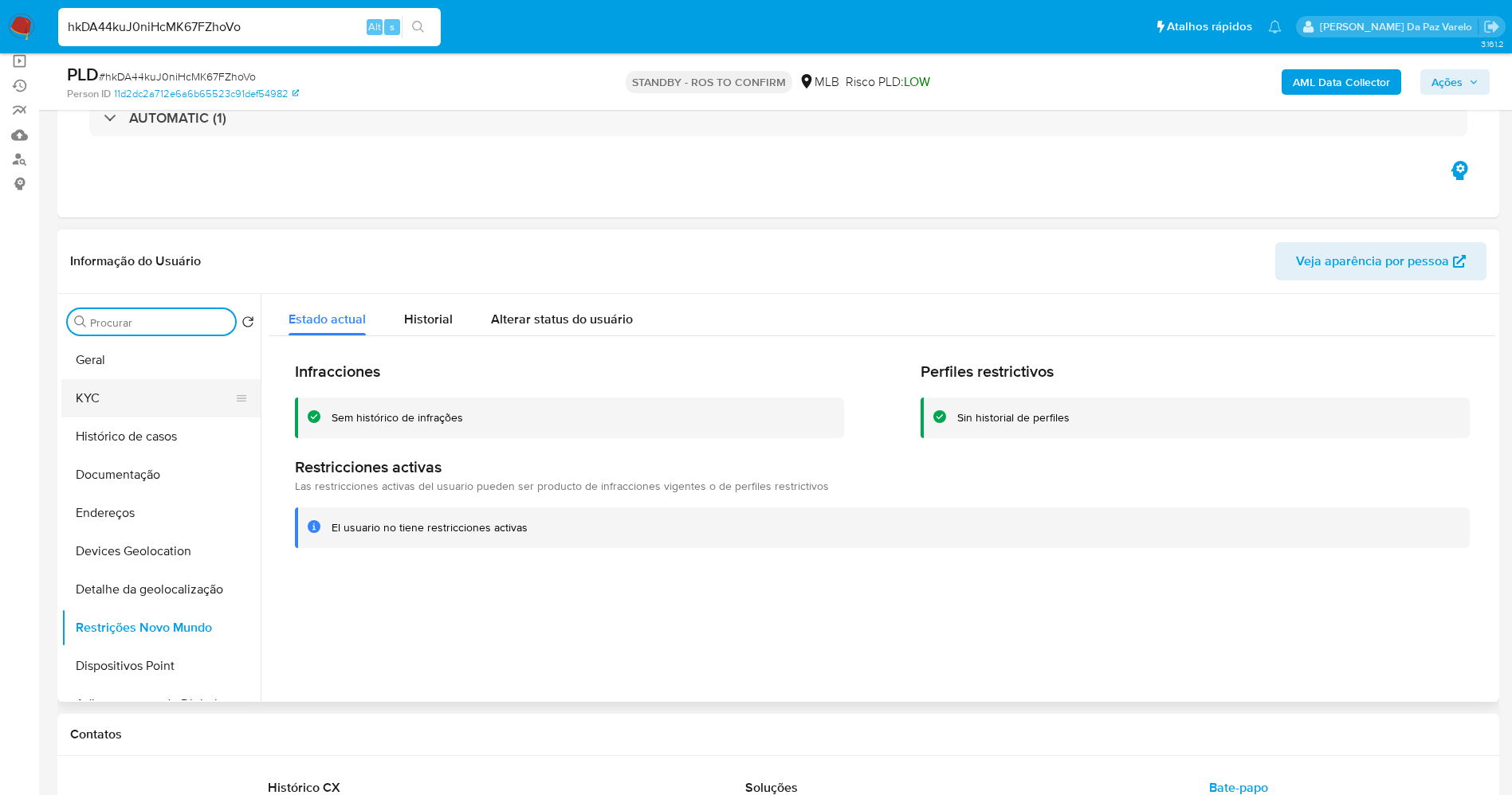
click at [104, 391] on button "KYC" at bounding box center [155, 398] width 186 height 38
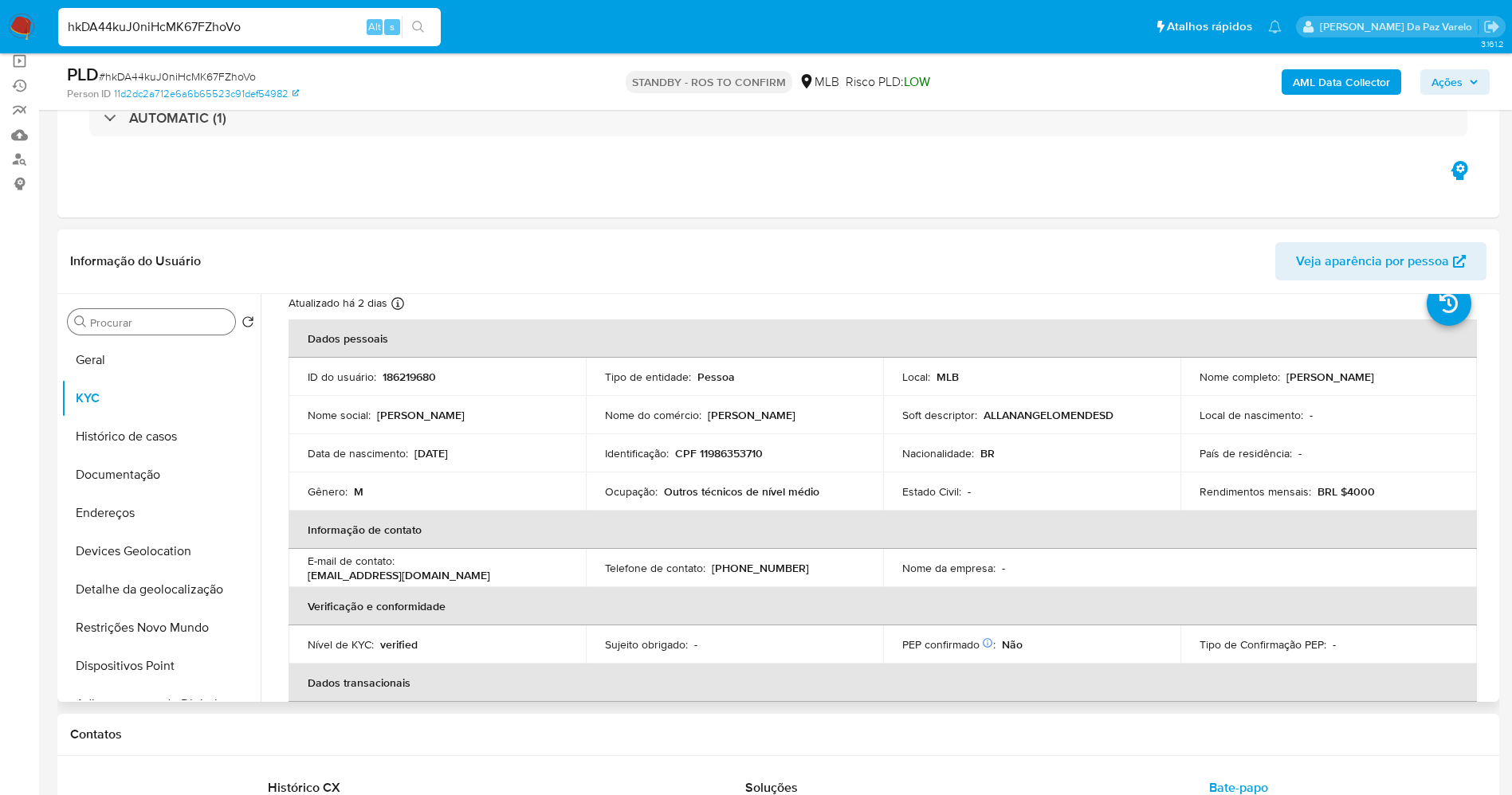
scroll to position [0, 0]
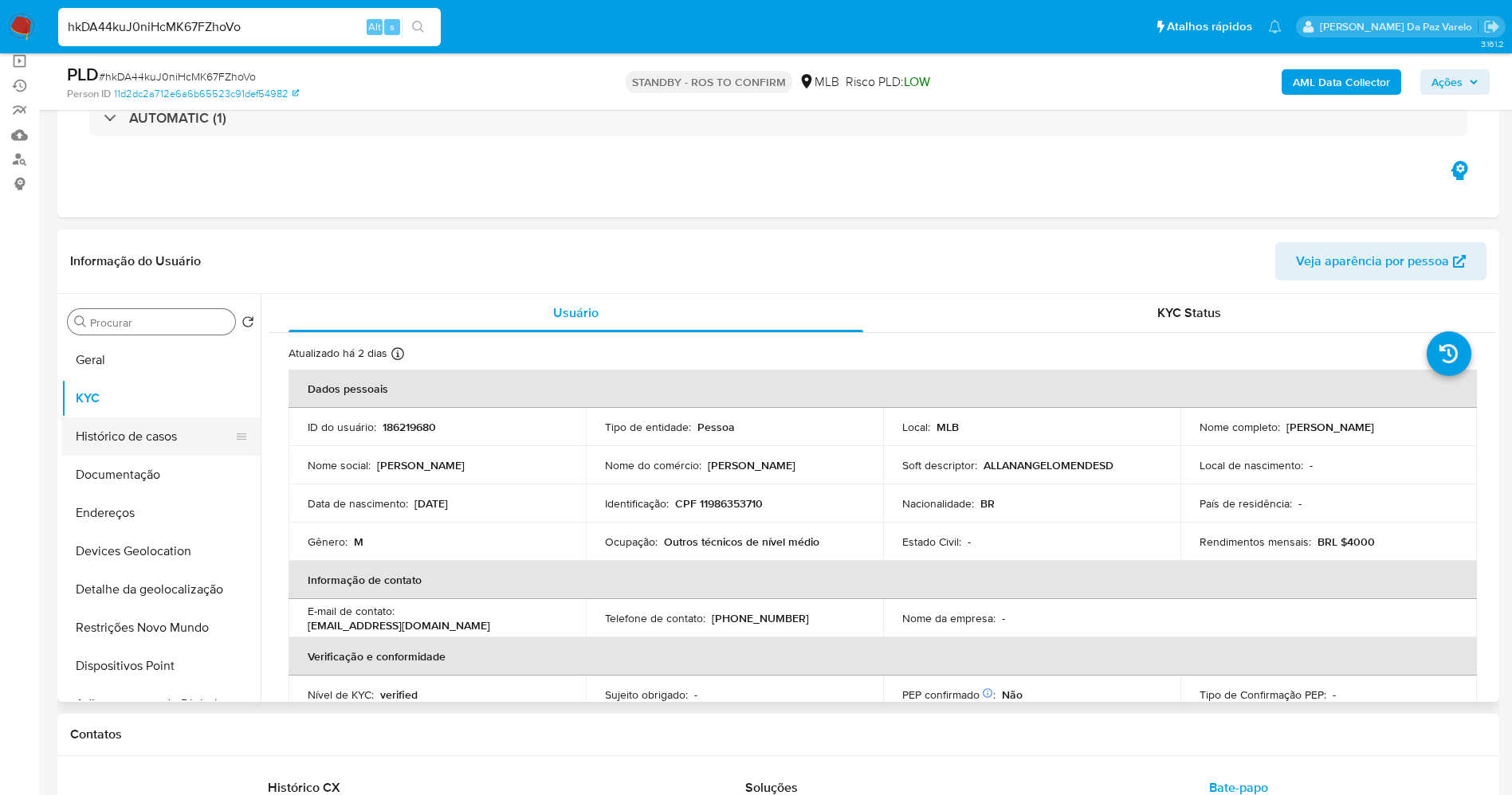
click at [142, 438] on button "Histórico de casos" at bounding box center [155, 436] width 186 height 38
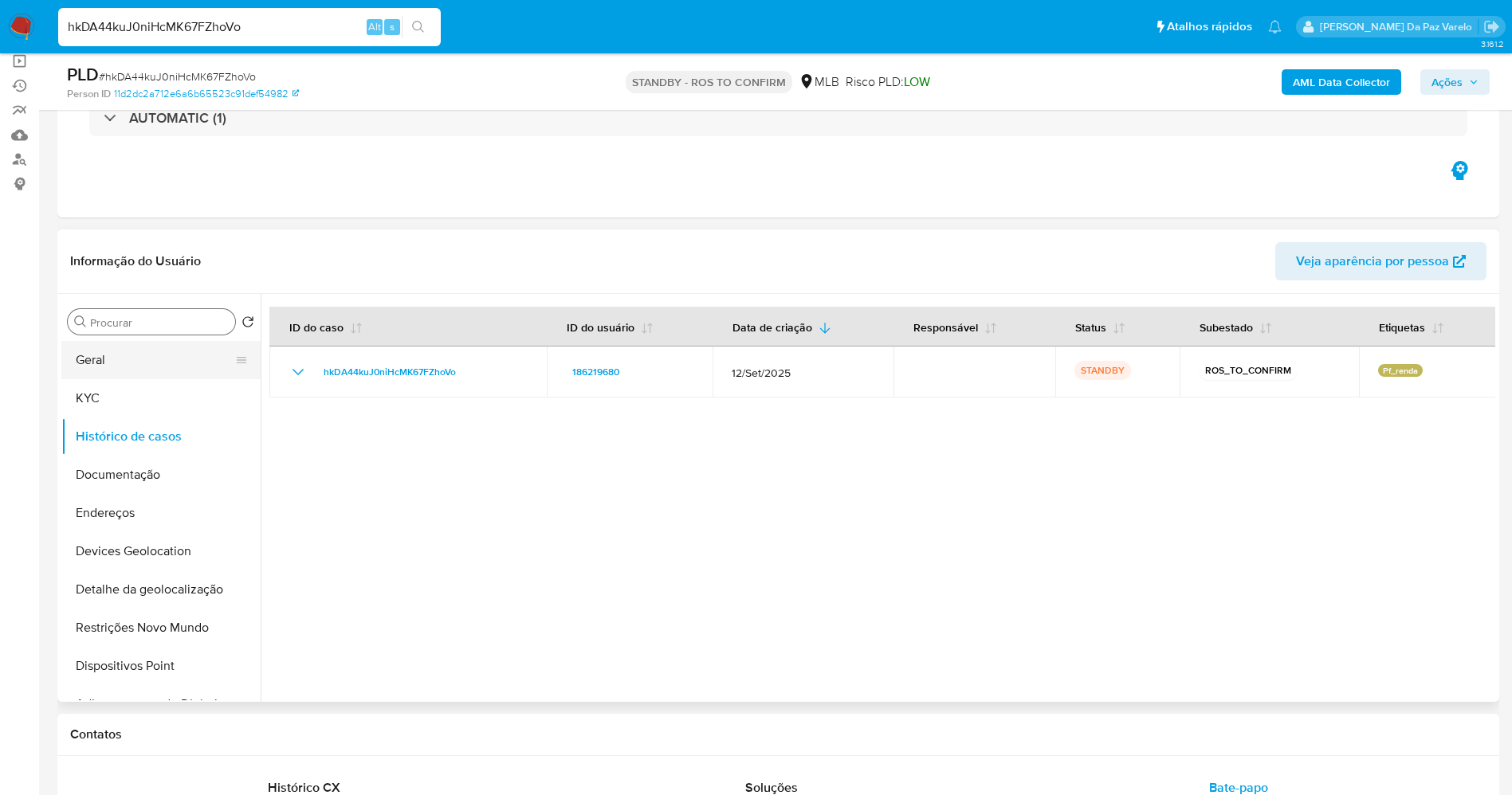
click at [148, 362] on button "Geral" at bounding box center [155, 360] width 186 height 38
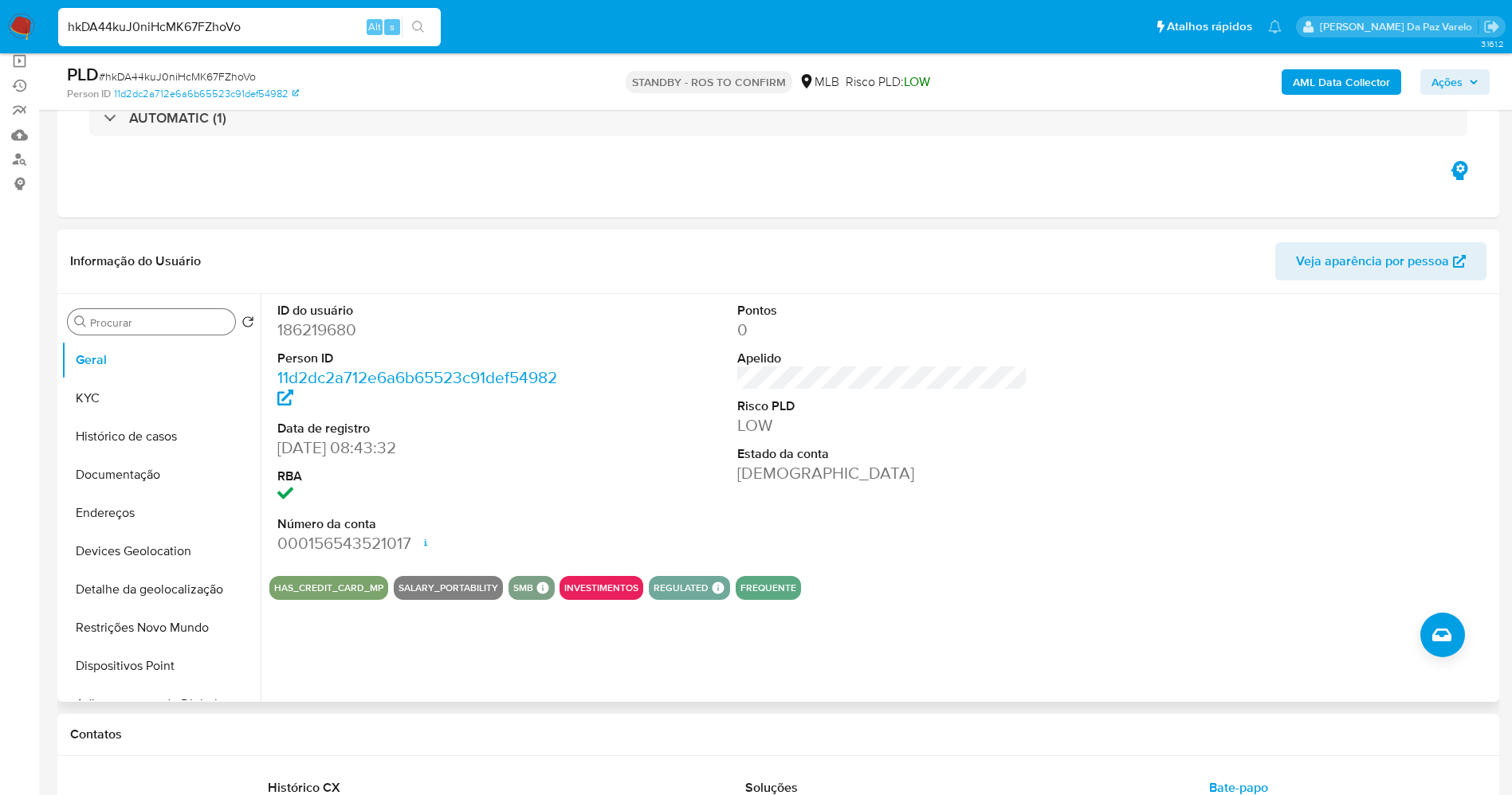
click at [281, 447] on dd "08/05/2017 08:43:32" at bounding box center [423, 447] width 291 height 22
drag, startPoint x: 281, startPoint y: 447, endPoint x: 344, endPoint y: 447, distance: 63.0
click at [344, 447] on dd "08/05/2017 08:43:32" at bounding box center [423, 447] width 291 height 22
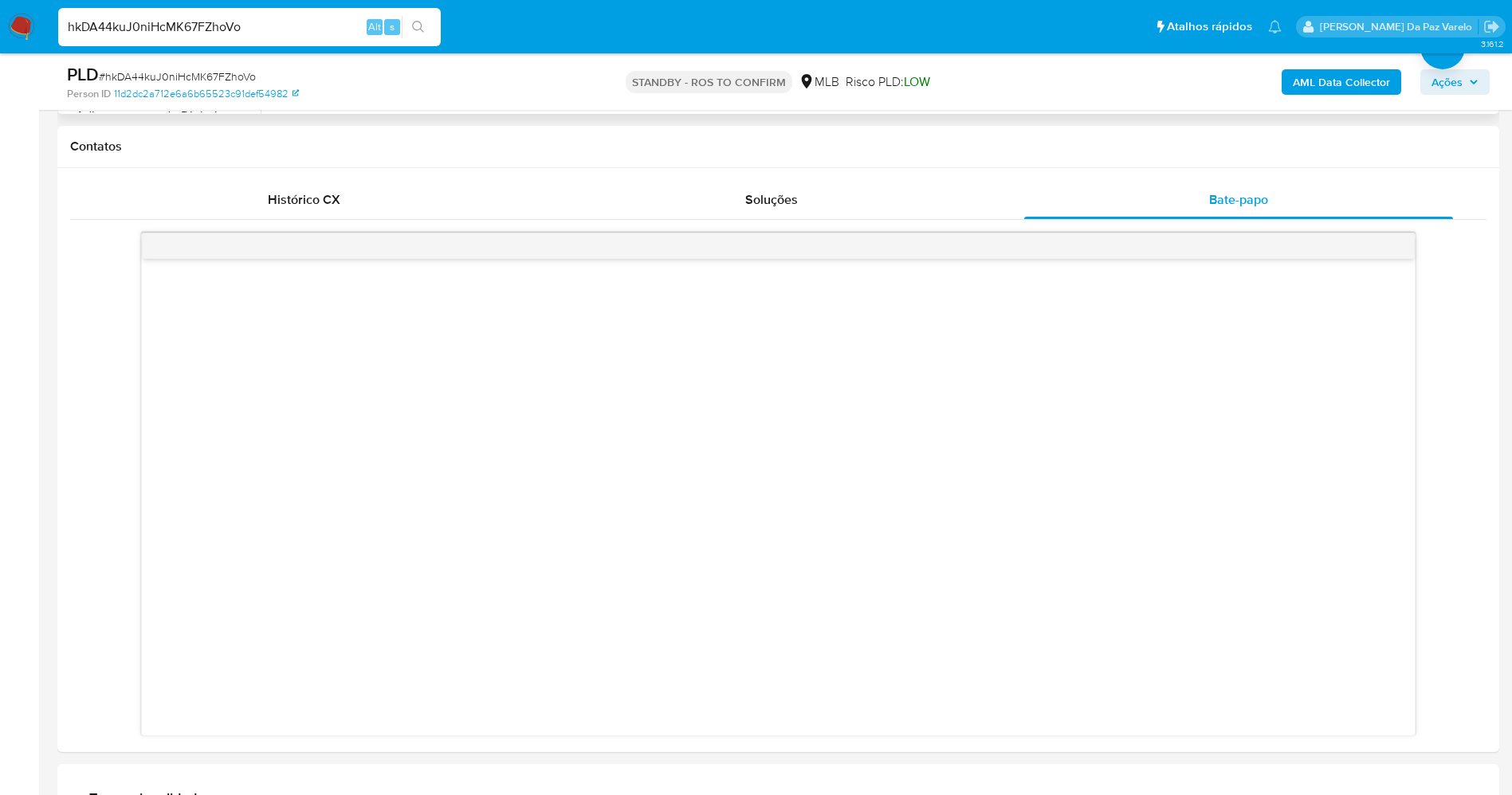
scroll to position [717, 0]
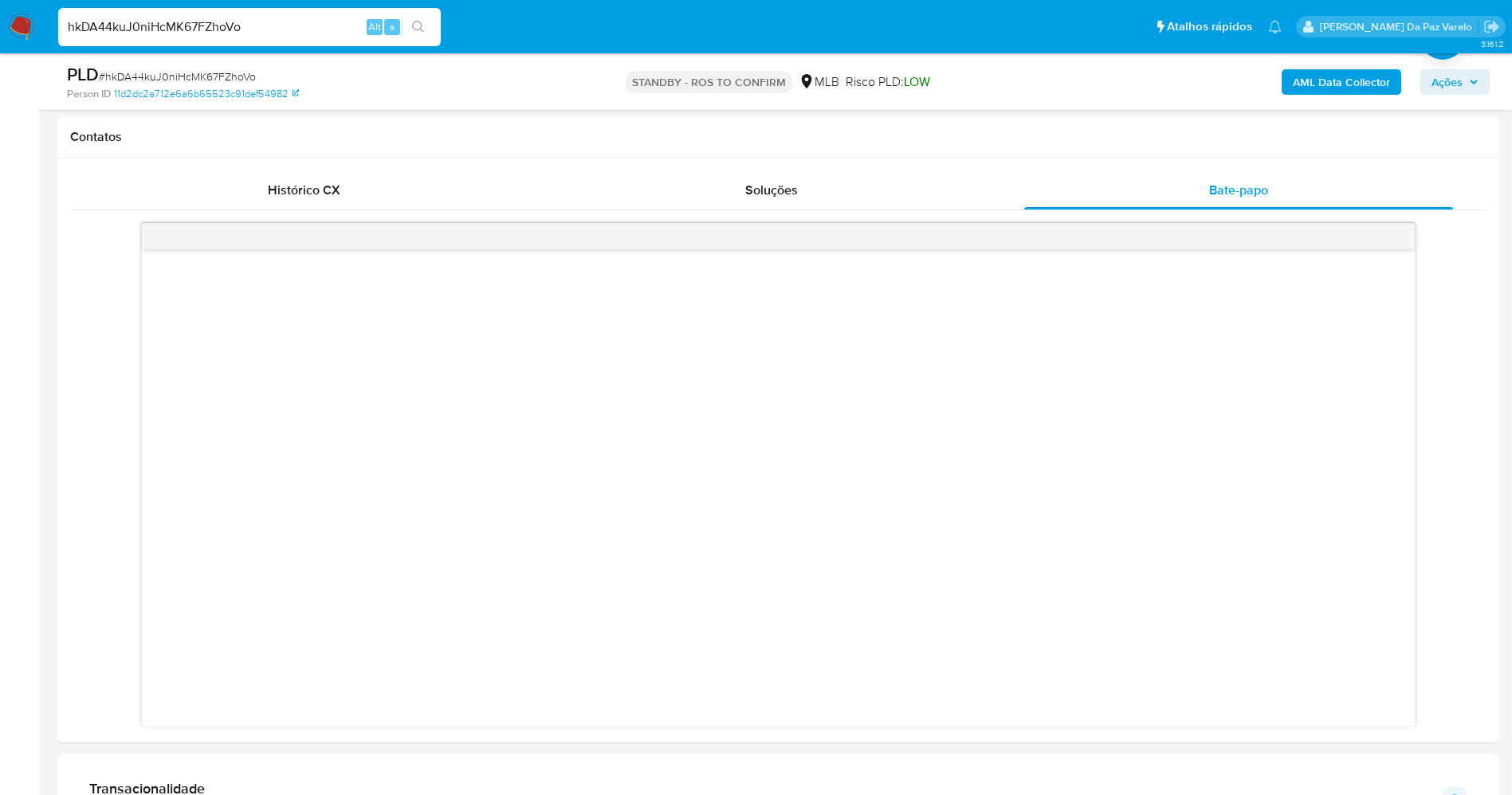
click at [313, 22] on input "hkDA44kuJ0niHcMK67FZhoVo" at bounding box center [249, 27] width 382 height 21
paste input "gGWEHF5YnoIxbI6dPxx7kSFP"
type input "gGWEHF5YnoIxbI6dPxx7kSFP"
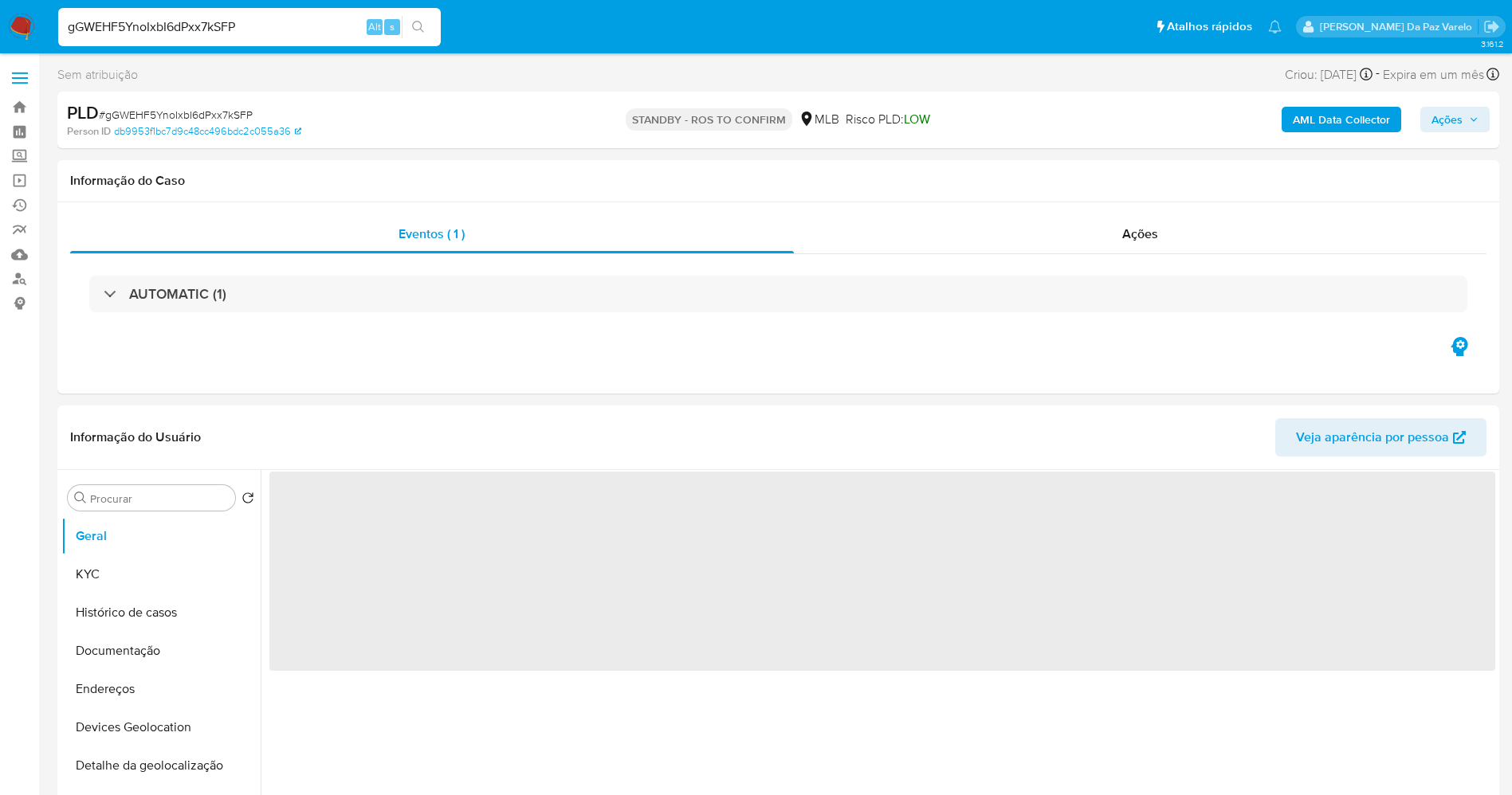
select select "10"
click at [1128, 231] on span "Ações" at bounding box center [1140, 234] width 35 height 19
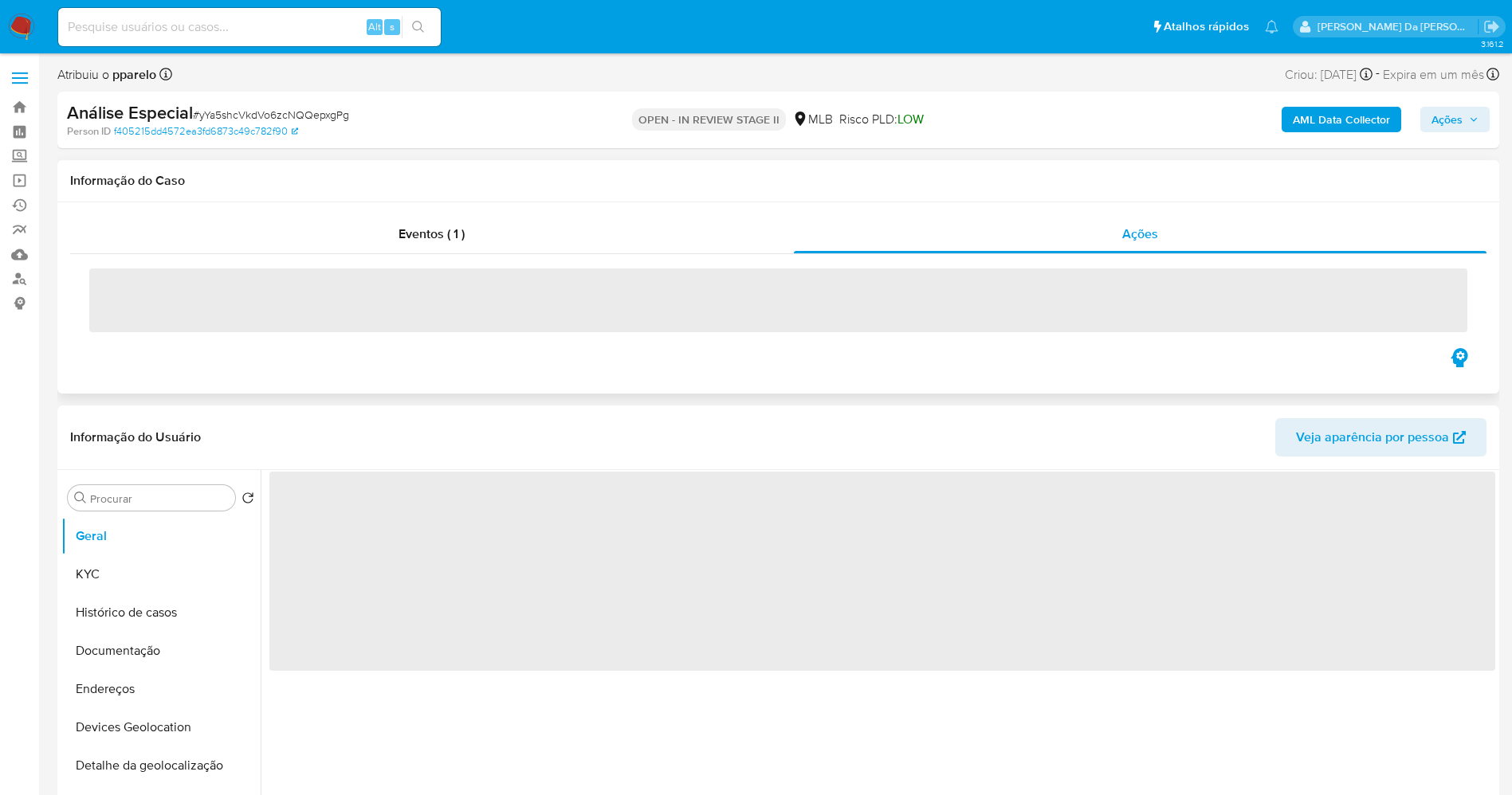
select select "10"
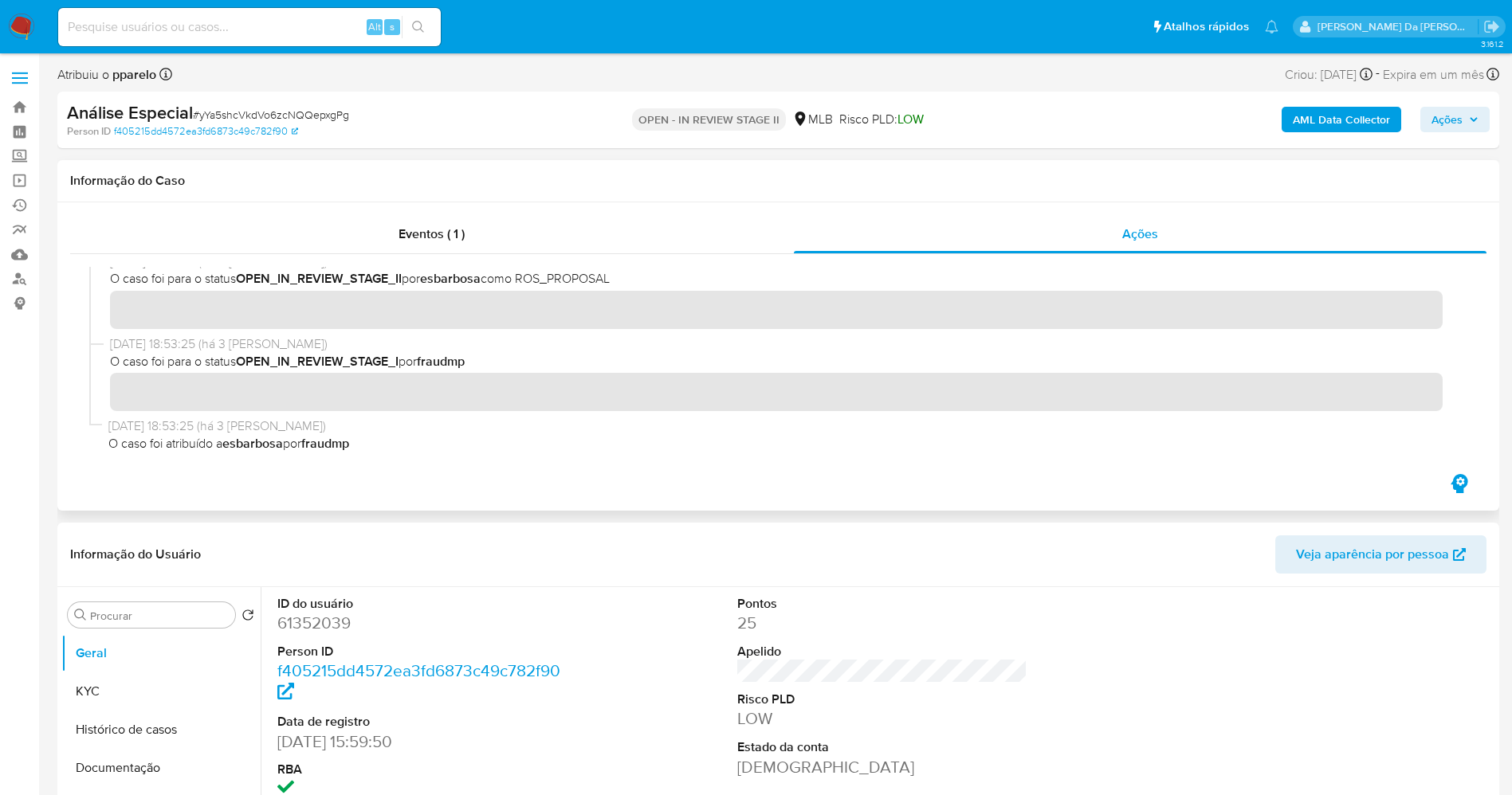
scroll to position [138, 0]
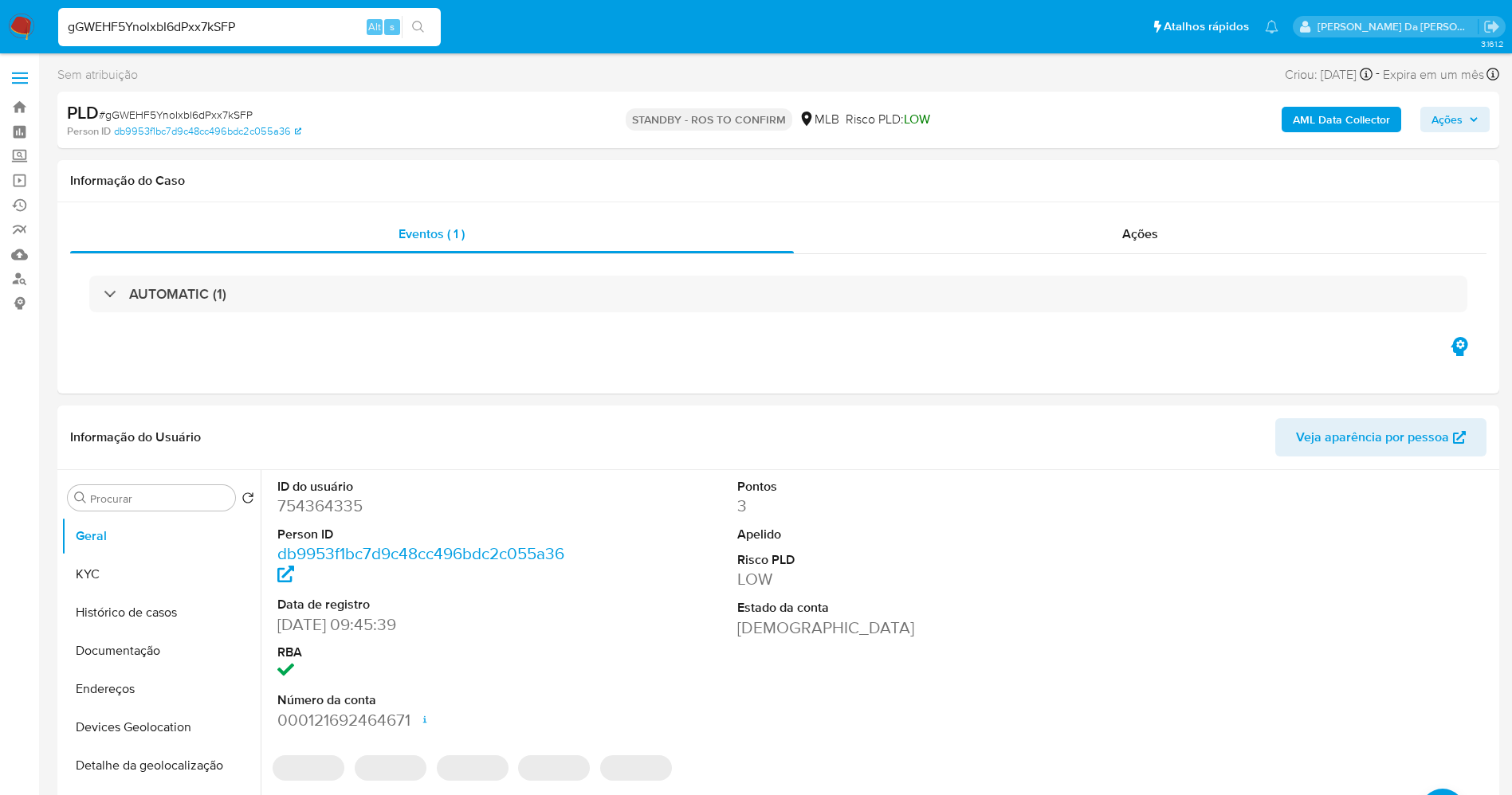
select select "10"
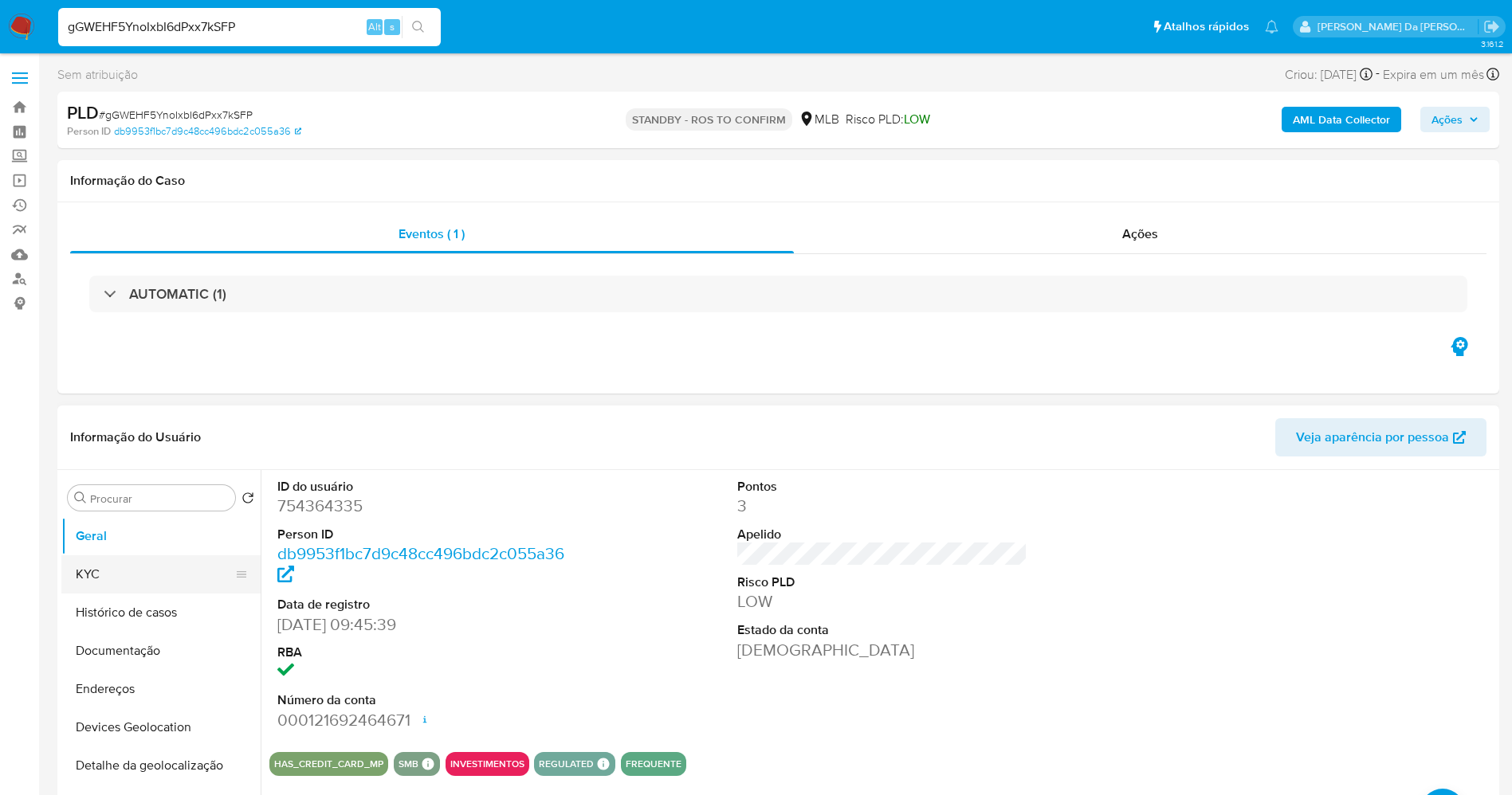
click at [186, 558] on button "KYC" at bounding box center [155, 574] width 186 height 38
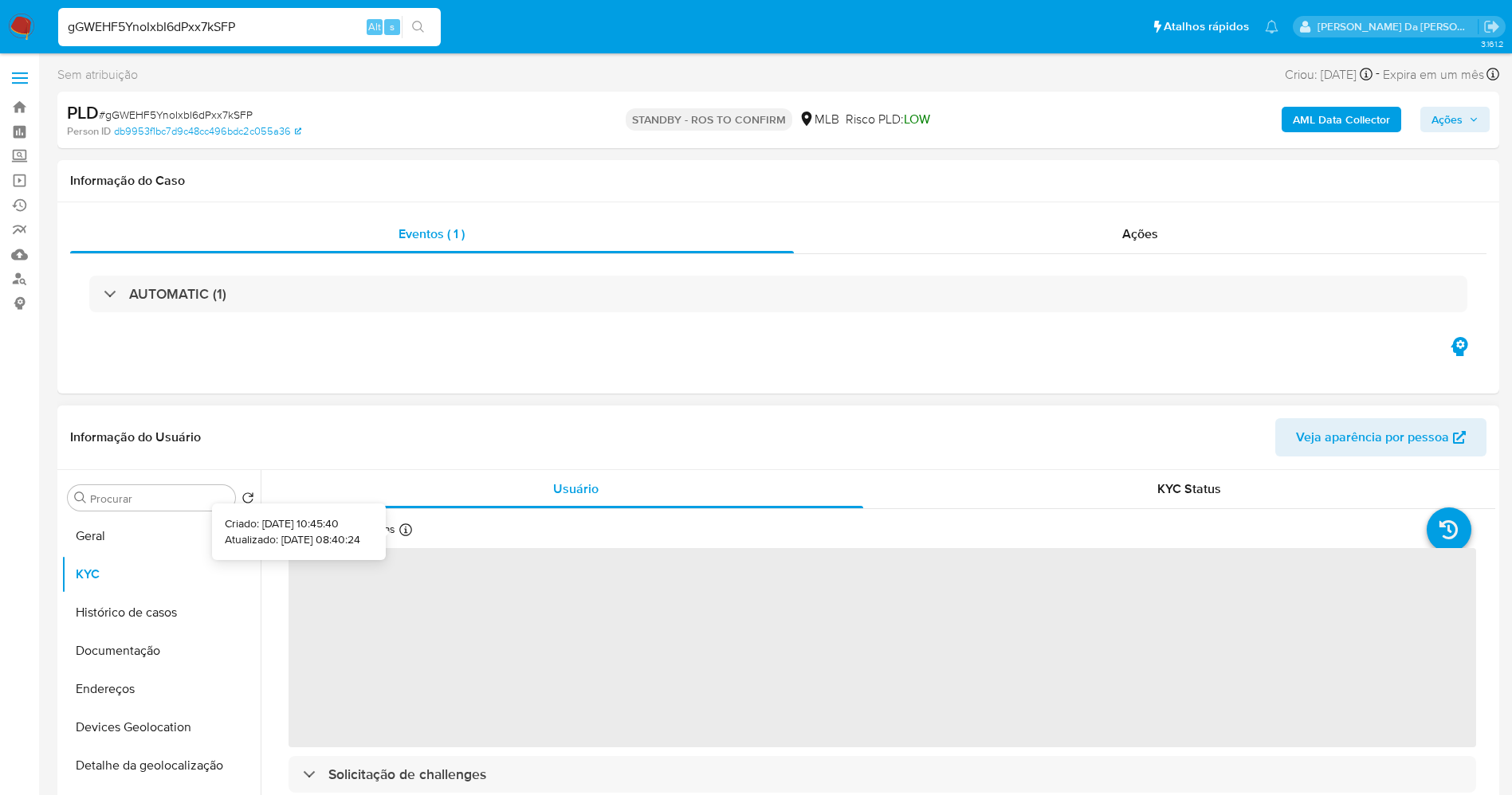
click at [409, 522] on div "Atualizado há 6 horas Criado: 05/05/2021 10:45:40 Atualizado: 29/09/2025 08:40:…" at bounding box center [374, 532] width 172 height 21
click at [404, 522] on div "Atualizado há 6 horas Criado: 05/05/2021 10:45:40 Atualizado: 29/09/2025 08:40:…" at bounding box center [374, 532] width 172 height 21
click at [403, 523] on div "Atualizado há 6 horas Criado: 05/05/2021 10:45:40 Atualizado: 29/09/2025 08:40:…" at bounding box center [374, 532] width 172 height 21
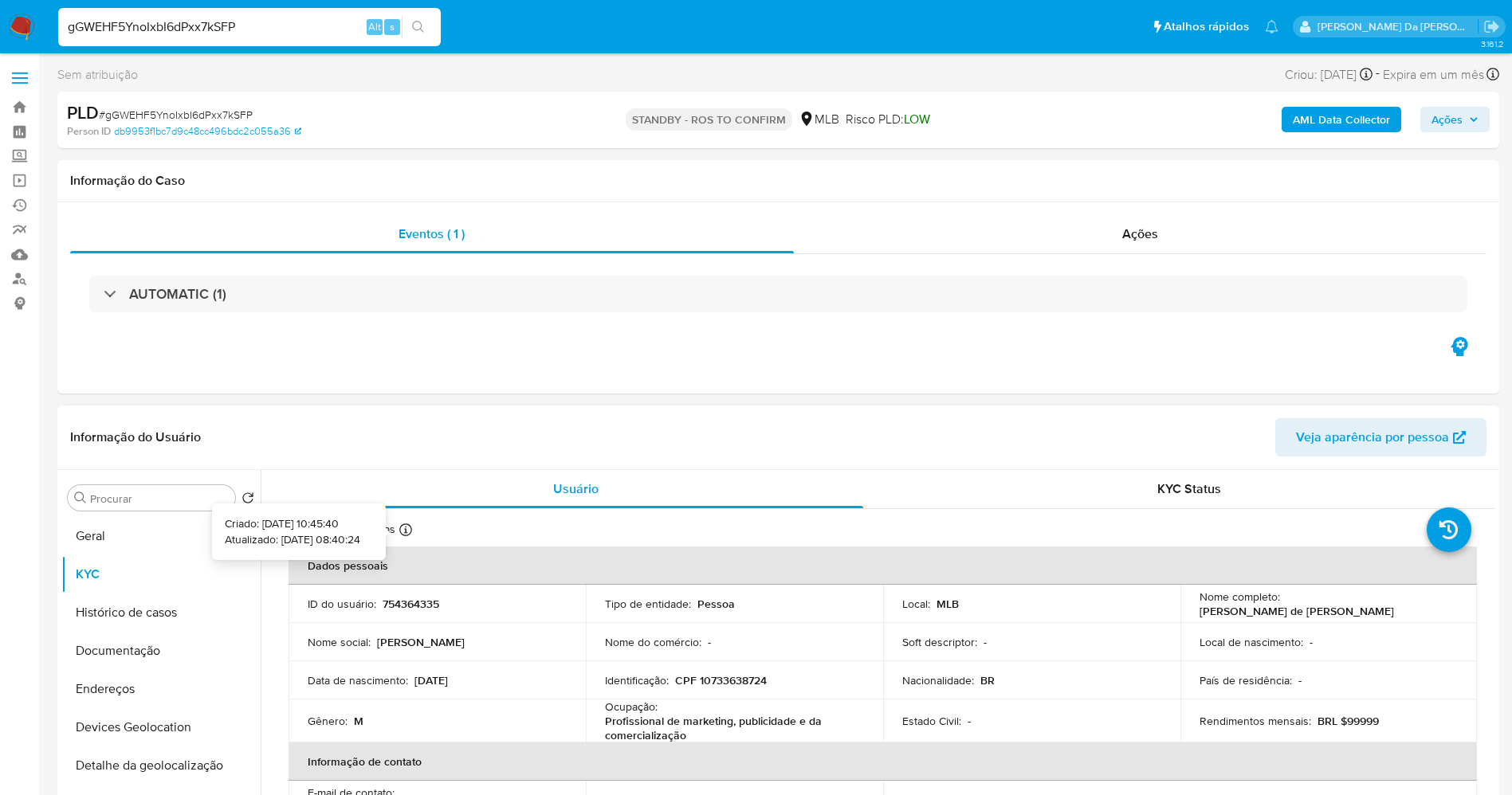
click at [401, 524] on icon at bounding box center [405, 530] width 13 height 13
click at [403, 527] on icon at bounding box center [405, 530] width 13 height 13
click at [405, 528] on icon at bounding box center [405, 530] width 13 height 13
click at [403, 530] on icon at bounding box center [405, 530] width 13 height 13
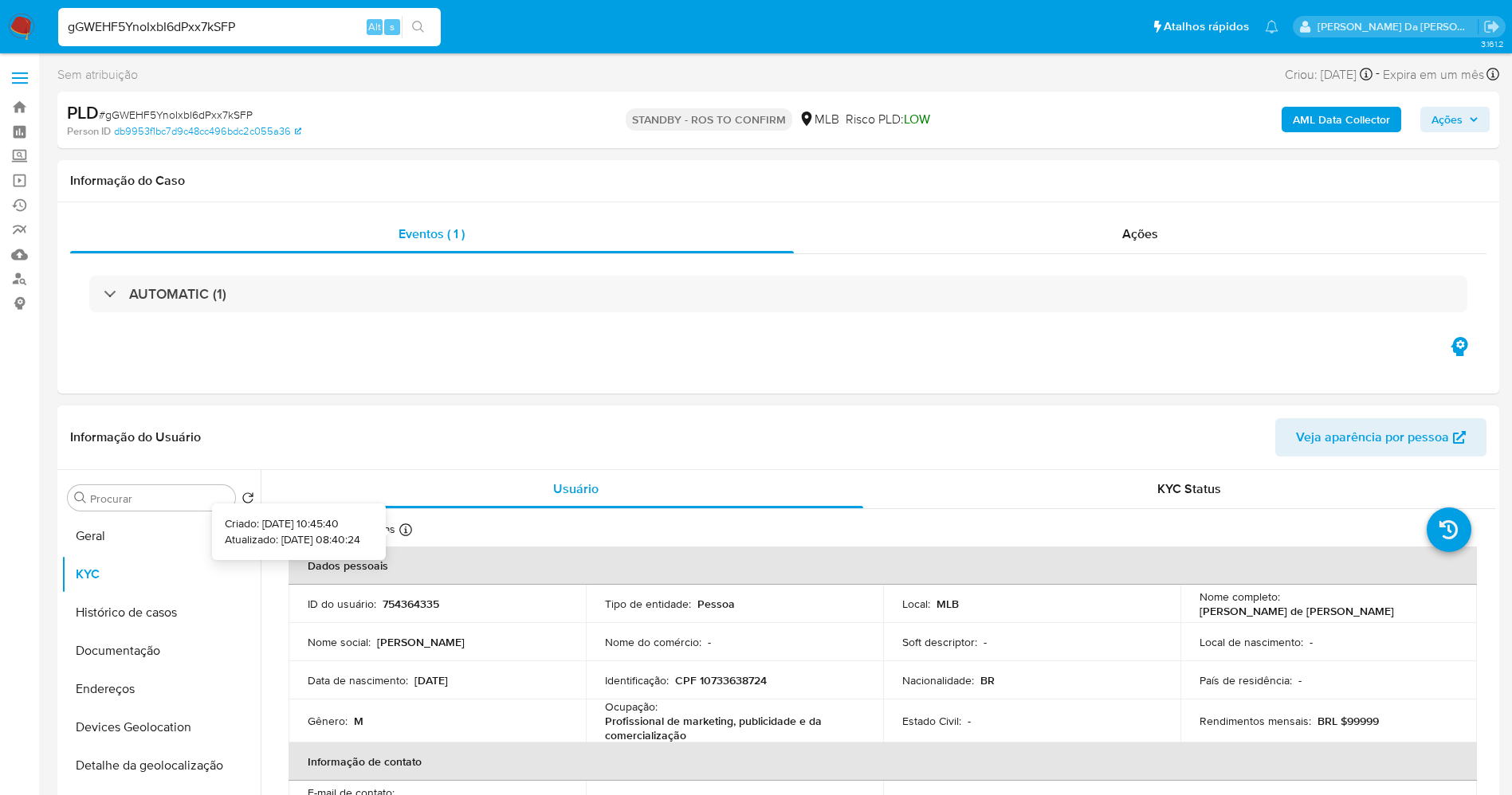
click at [405, 530] on icon at bounding box center [405, 530] width 13 height 13
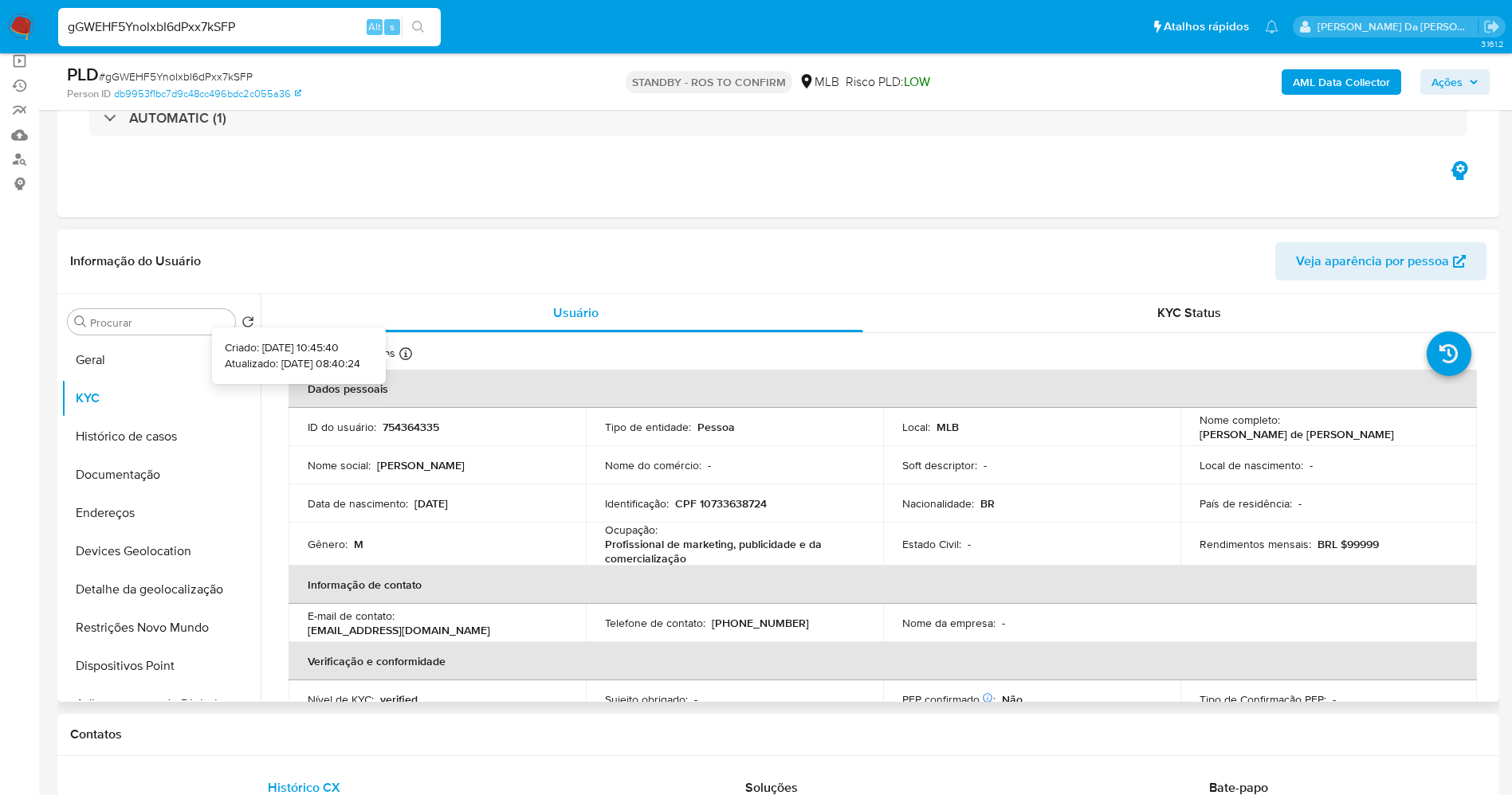
click at [407, 355] on icon at bounding box center [405, 354] width 13 height 13
click at [318, 31] on input "gGWEHF5YnoIxbI6dPxx7kSFP" at bounding box center [249, 27] width 382 height 21
click at [316, 31] on input "gGWEHF5YnoIxbI6dPxx7kSFP" at bounding box center [249, 27] width 382 height 21
paste input "aTXVSkAyVtX5RDl7m6x2FqLv"
type input "aTXVSkAyVtX5RDl7m6x2FqLv"
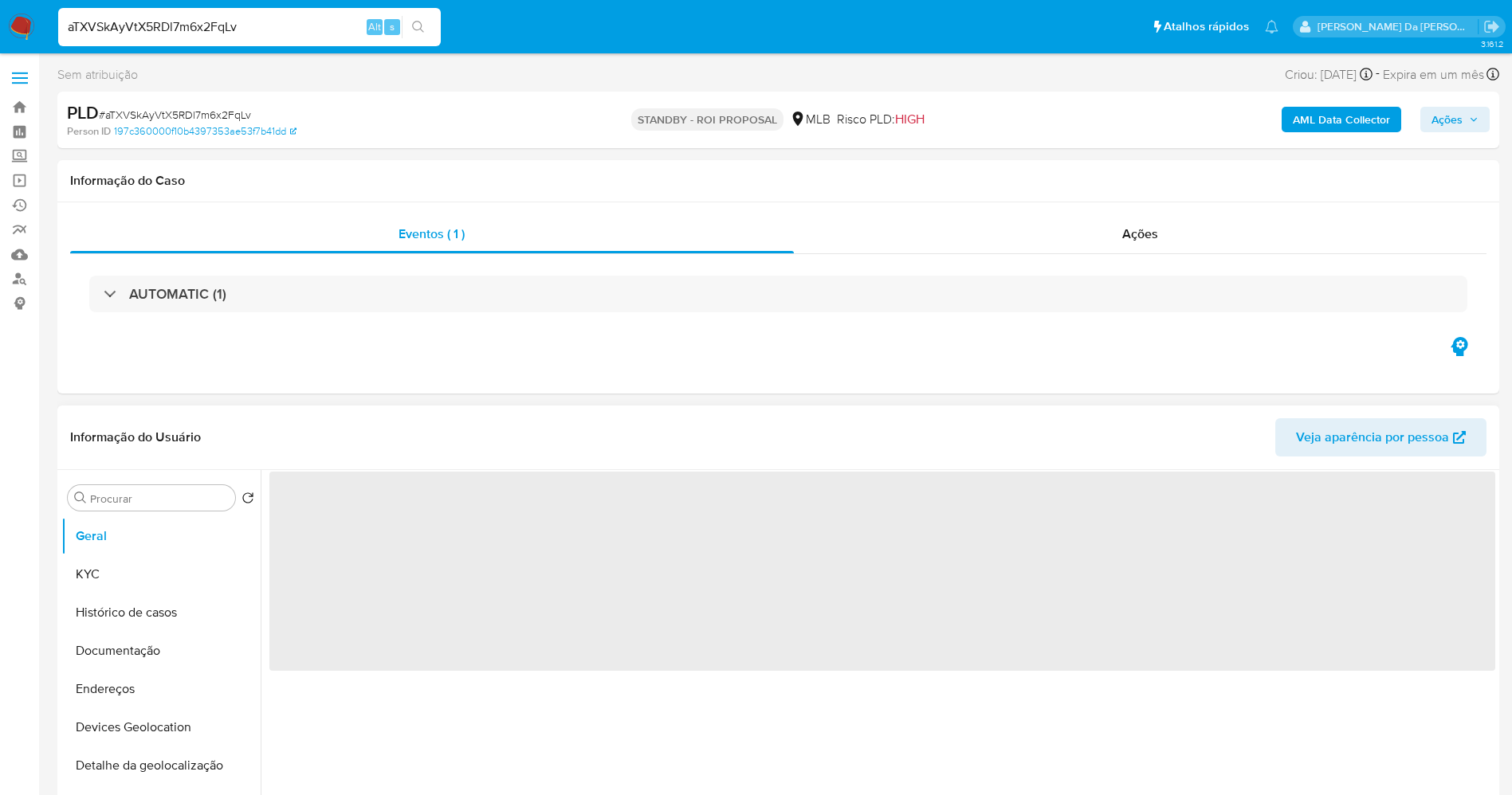
select select "10"
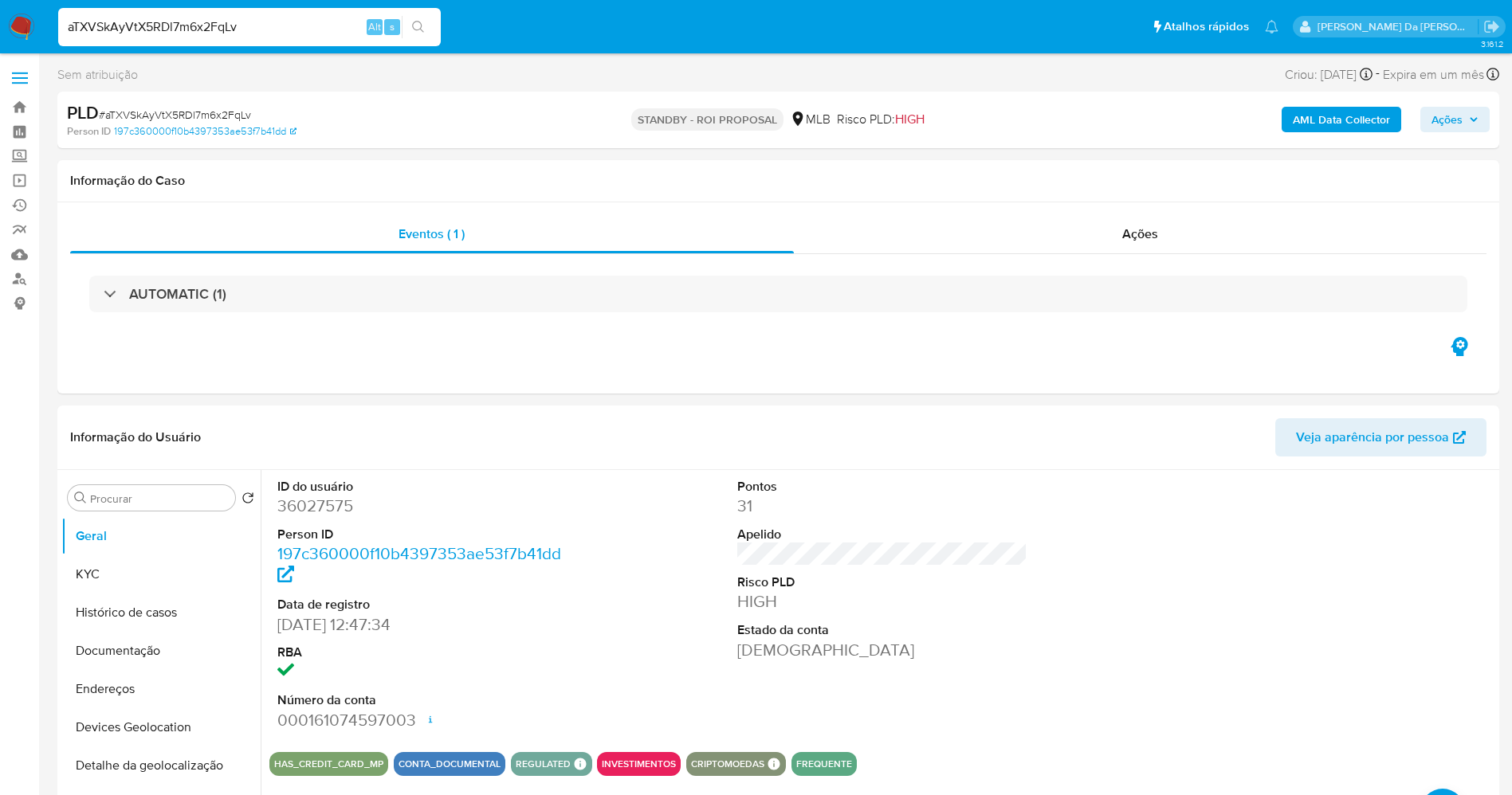
click at [299, 38] on div "aTXVSkAyVtX5RDl7m6x2FqLv Alt s" at bounding box center [249, 27] width 382 height 38
click at [300, 26] on input "aTXVSkAyVtX5RDl7m6x2FqLv" at bounding box center [249, 27] width 382 height 21
paste input "ZeQJp77L0i6iiXYInG17Aee8"
type input "ZeQJp77L0i6iiXYInG17Aee8"
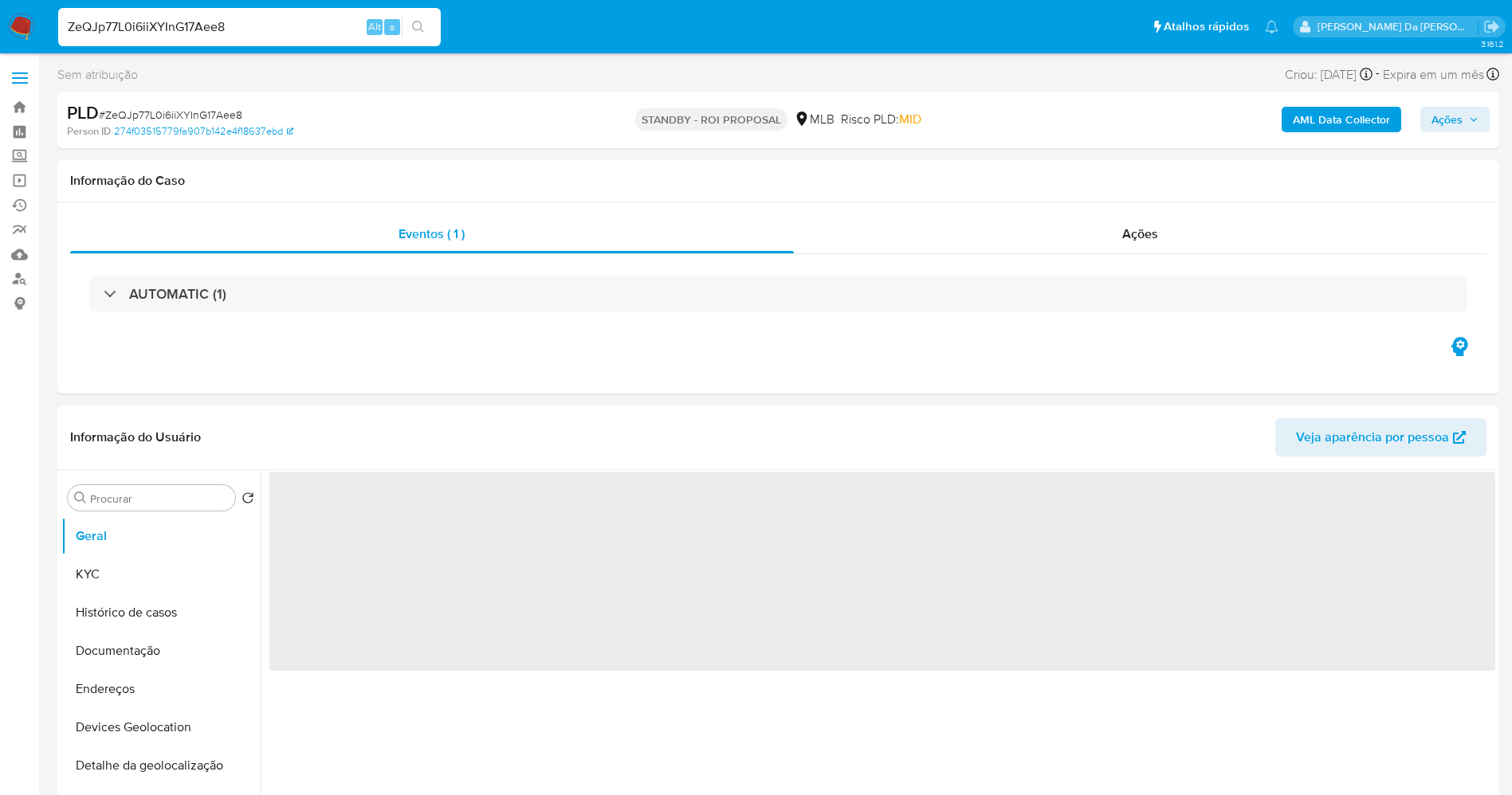
select select "10"
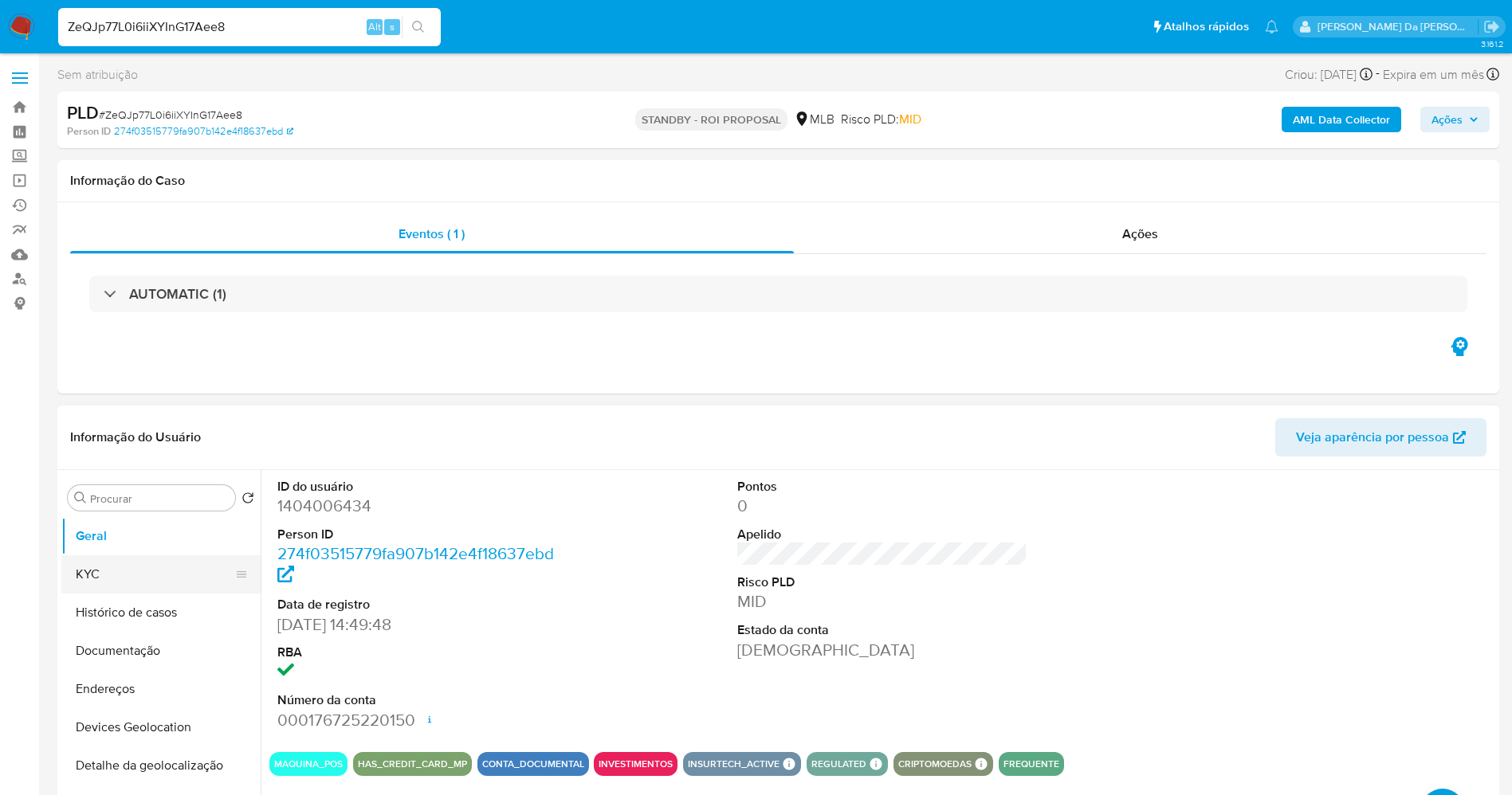
drag, startPoint x: 163, startPoint y: 568, endPoint x: 172, endPoint y: 569, distance: 9.1
click at [154, 569] on button "KYC" at bounding box center [155, 574] width 186 height 38
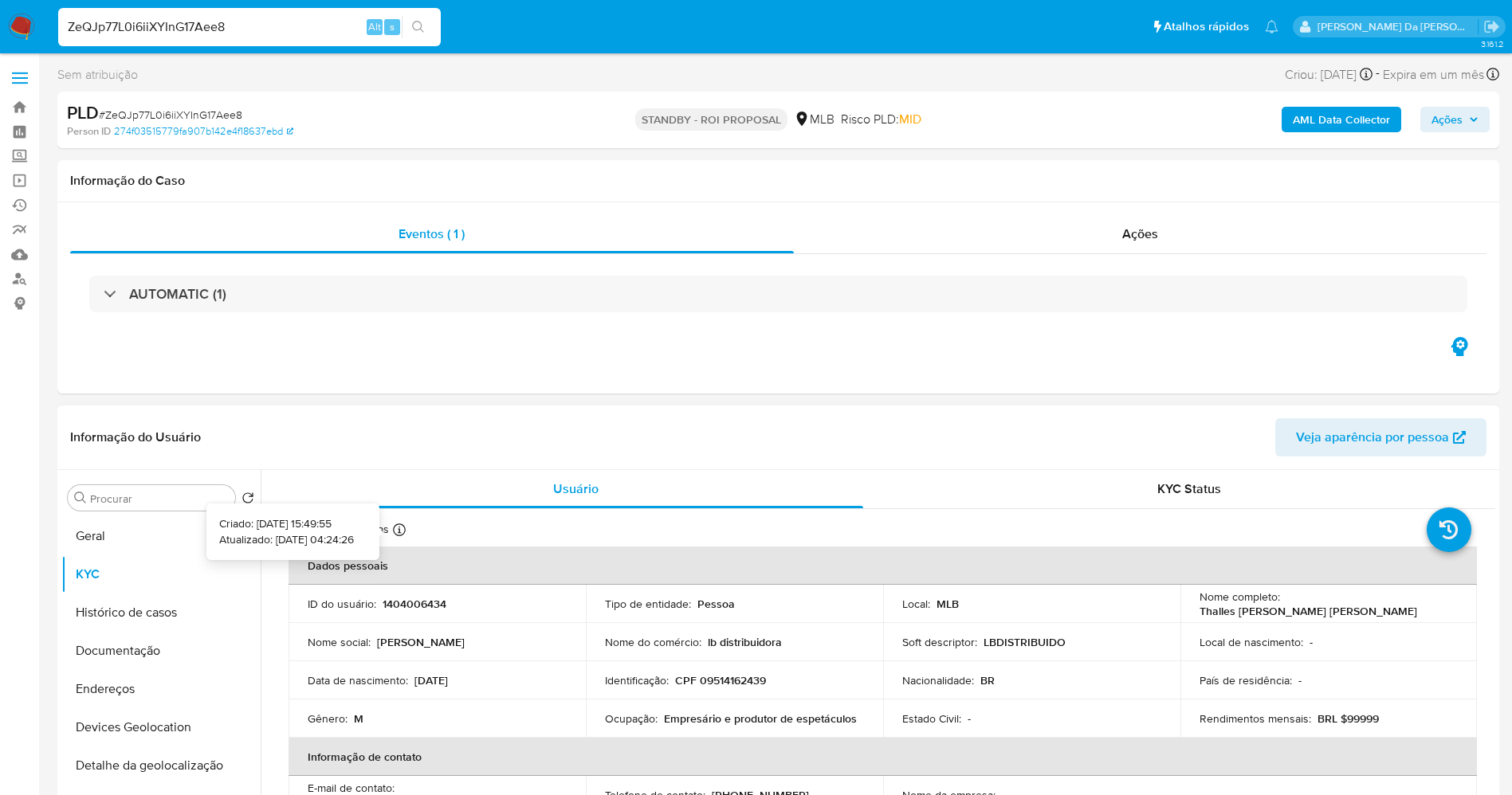
click at [398, 530] on icon at bounding box center [399, 530] width 13 height 13
click at [397, 530] on icon at bounding box center [399, 530] width 13 height 13
click at [135, 658] on button "Documentação" at bounding box center [155, 651] width 186 height 38
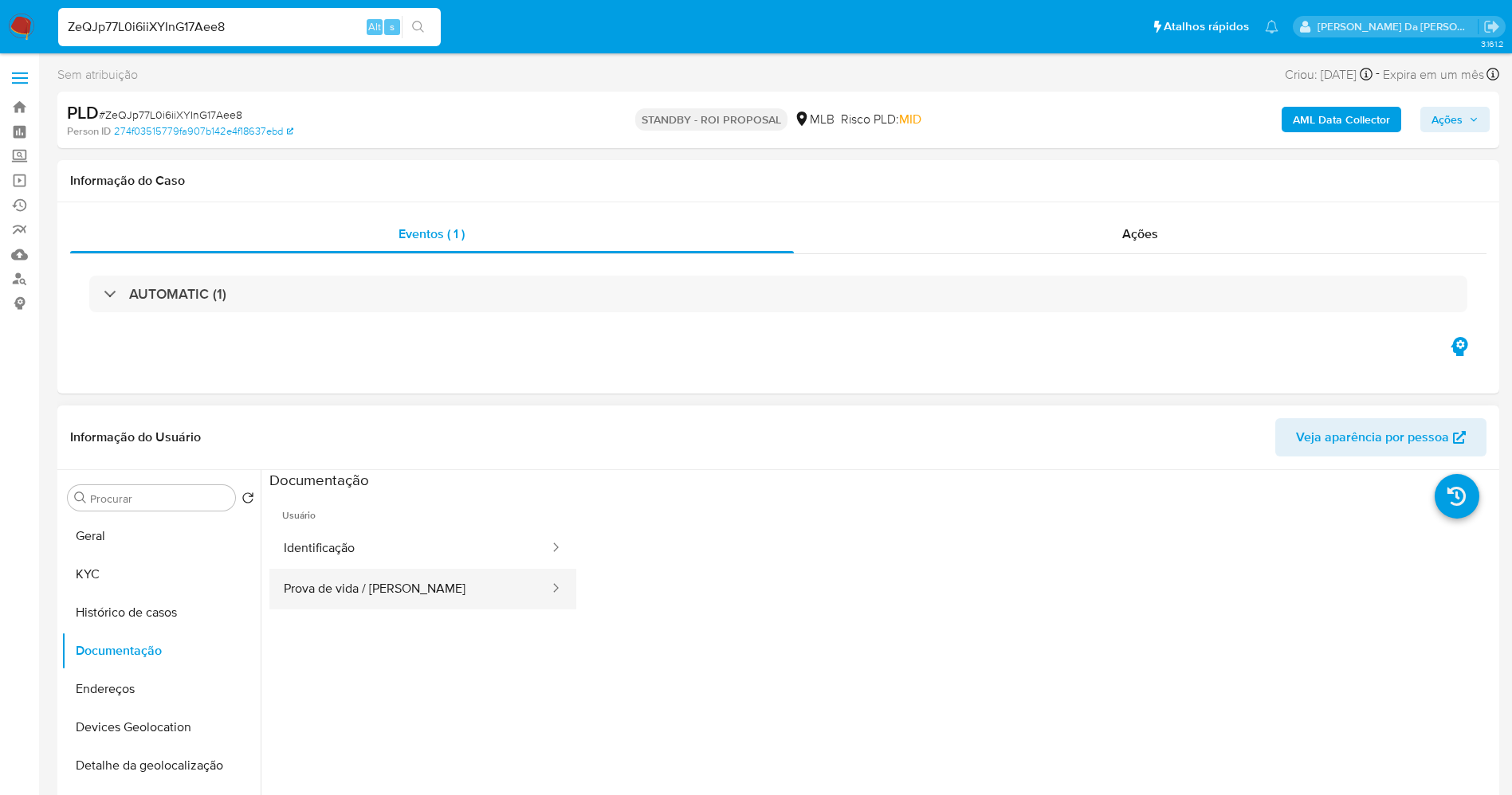
click at [365, 570] on button "Prova de vida / Selfie" at bounding box center [410, 589] width 282 height 41
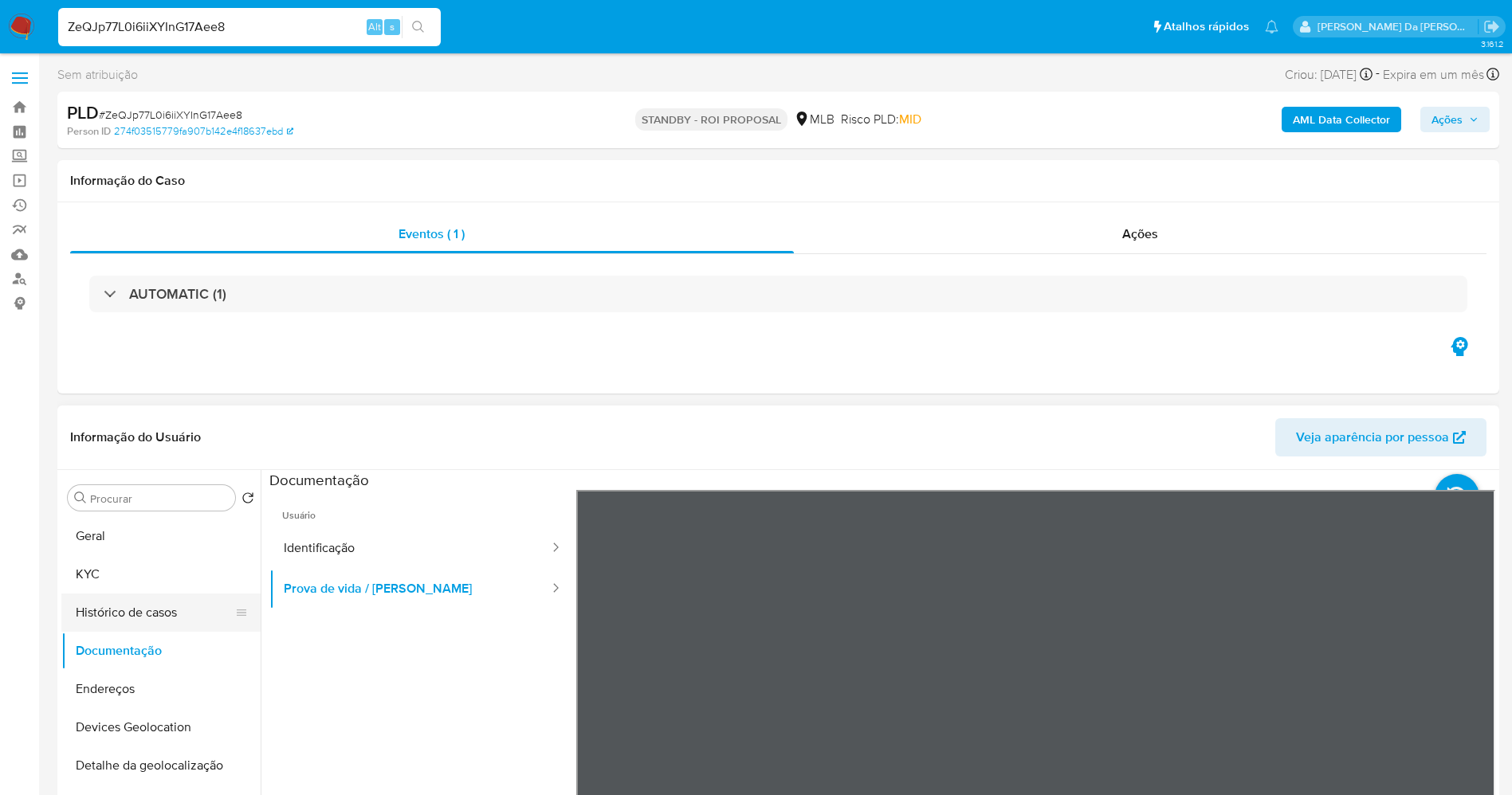
click at [157, 601] on button "Histórico de casos" at bounding box center [155, 612] width 186 height 38
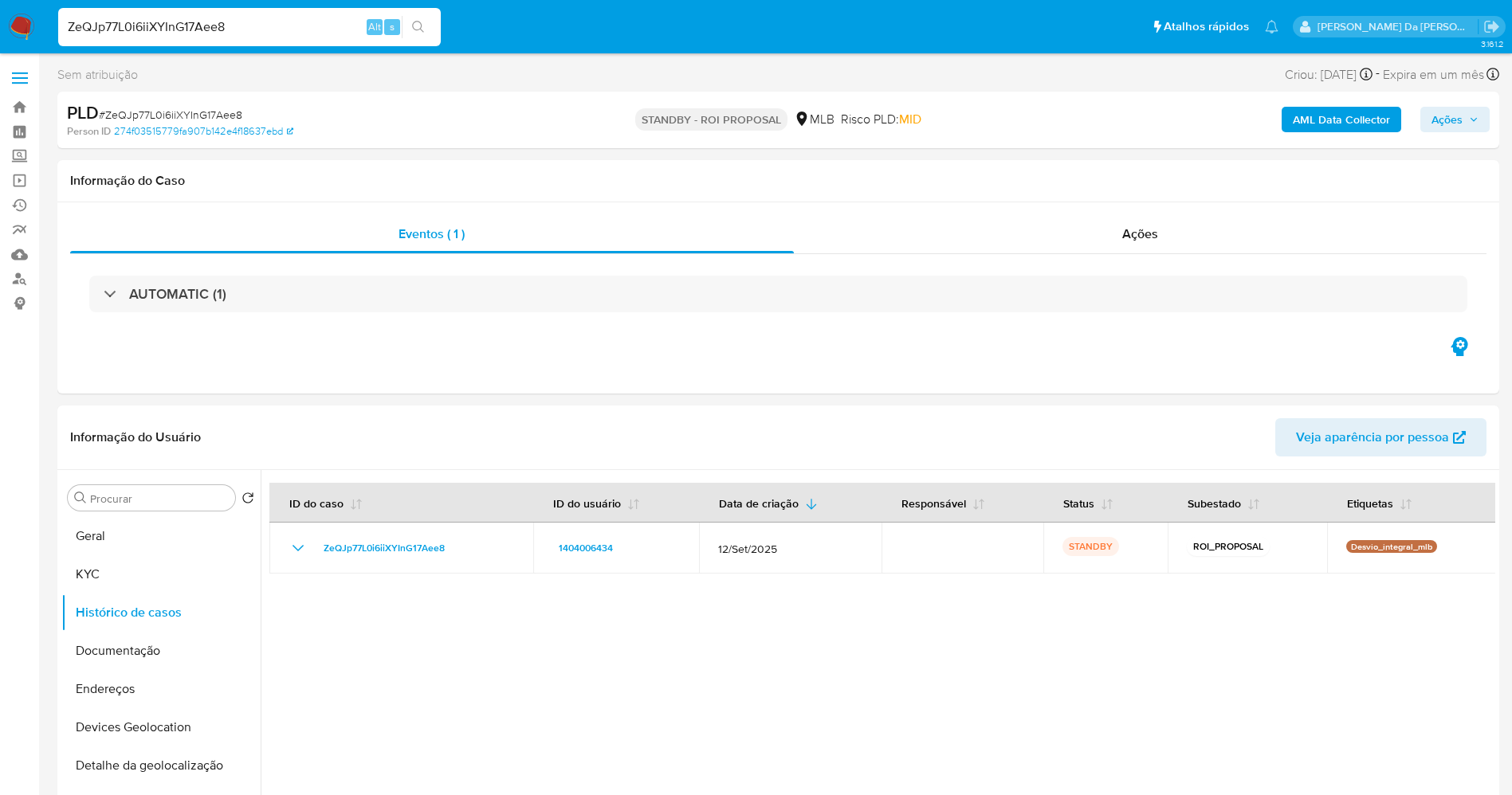
click at [299, 28] on input "ZeQJp77L0i6iiXYInG17Aee8" at bounding box center [249, 27] width 382 height 21
paste input "jl66hCBoi09xQ0fCwoRpSasz"
type input "jl66hCBoi09xQ0fCwoRpSasz"
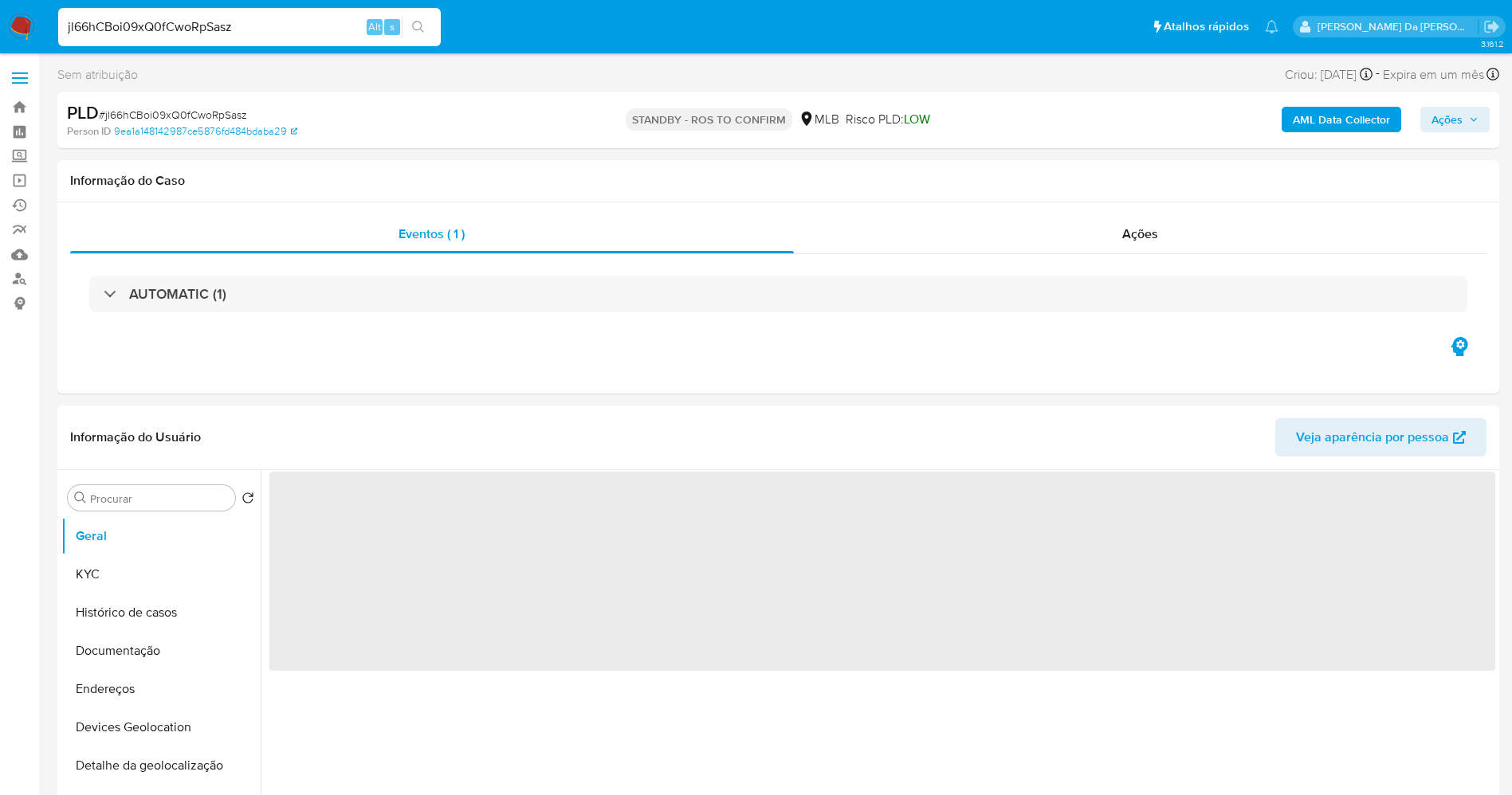
select select "10"
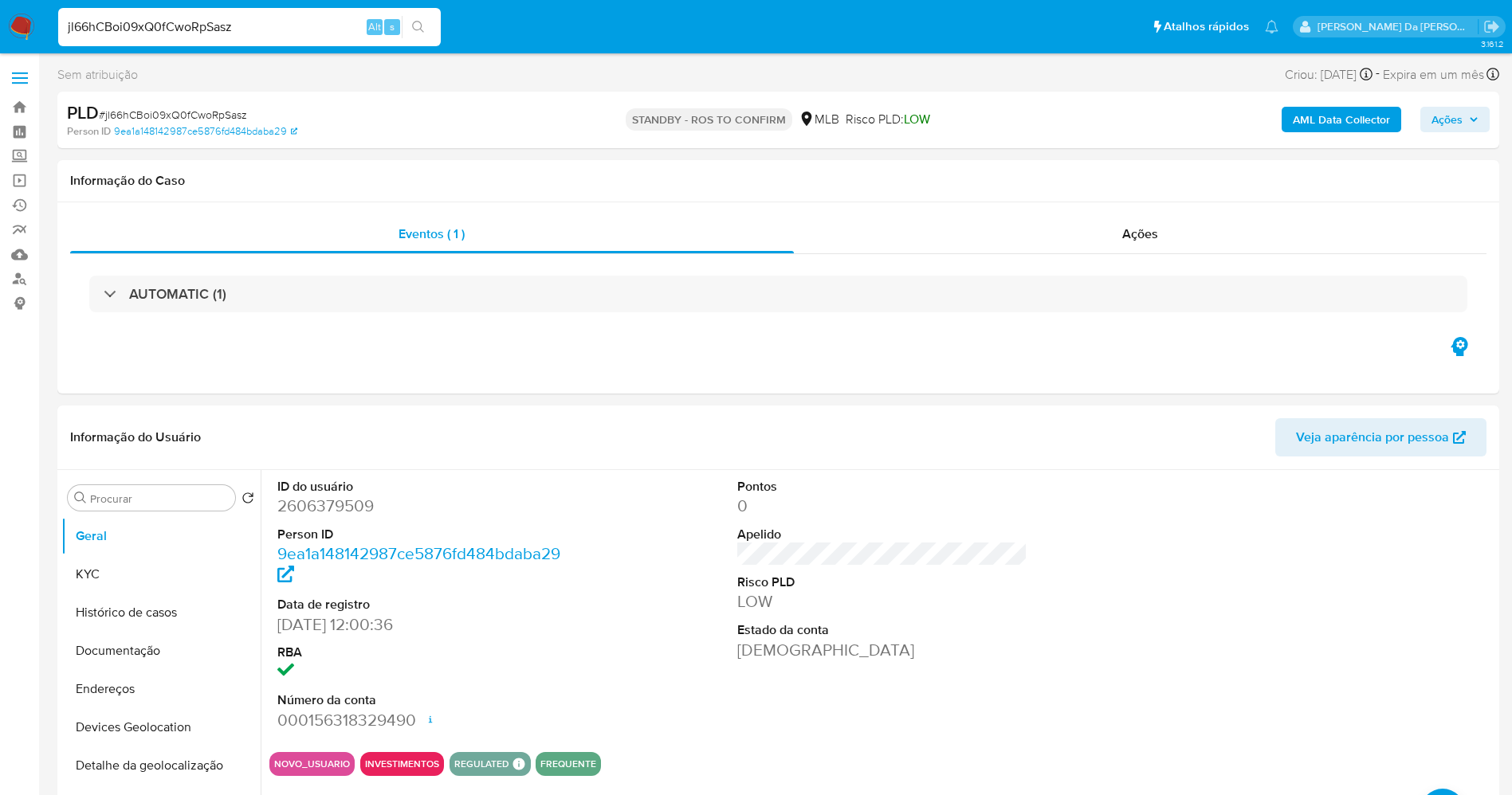
click at [305, 29] on input "jl66hCBoi09xQ0fCwoRpSasz" at bounding box center [249, 27] width 382 height 21
paste input "FQ54y208uto2Is7PQmJv46OA"
type input "FQ54y208uto2Is7PQmJv46OA"
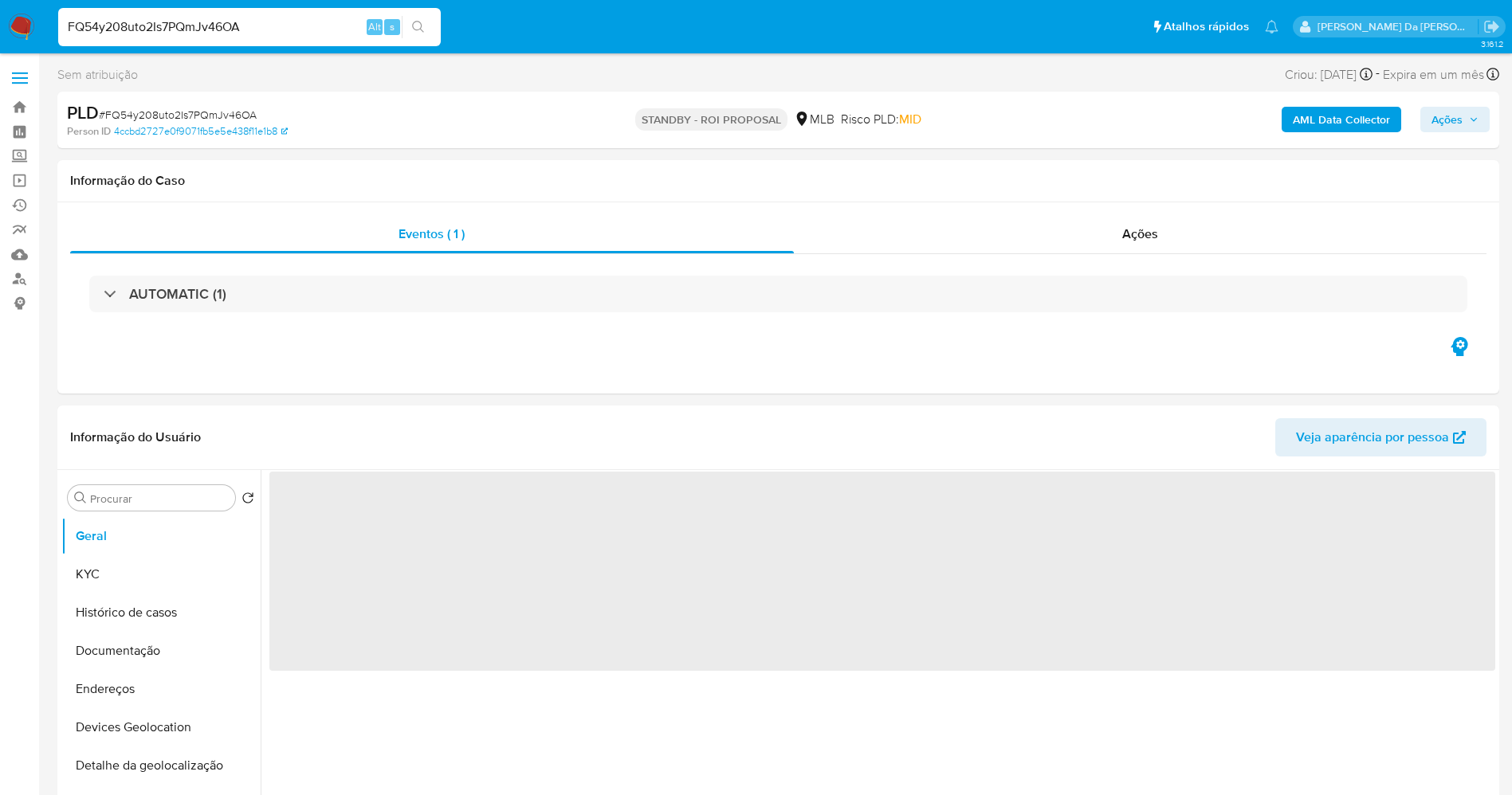
select select "10"
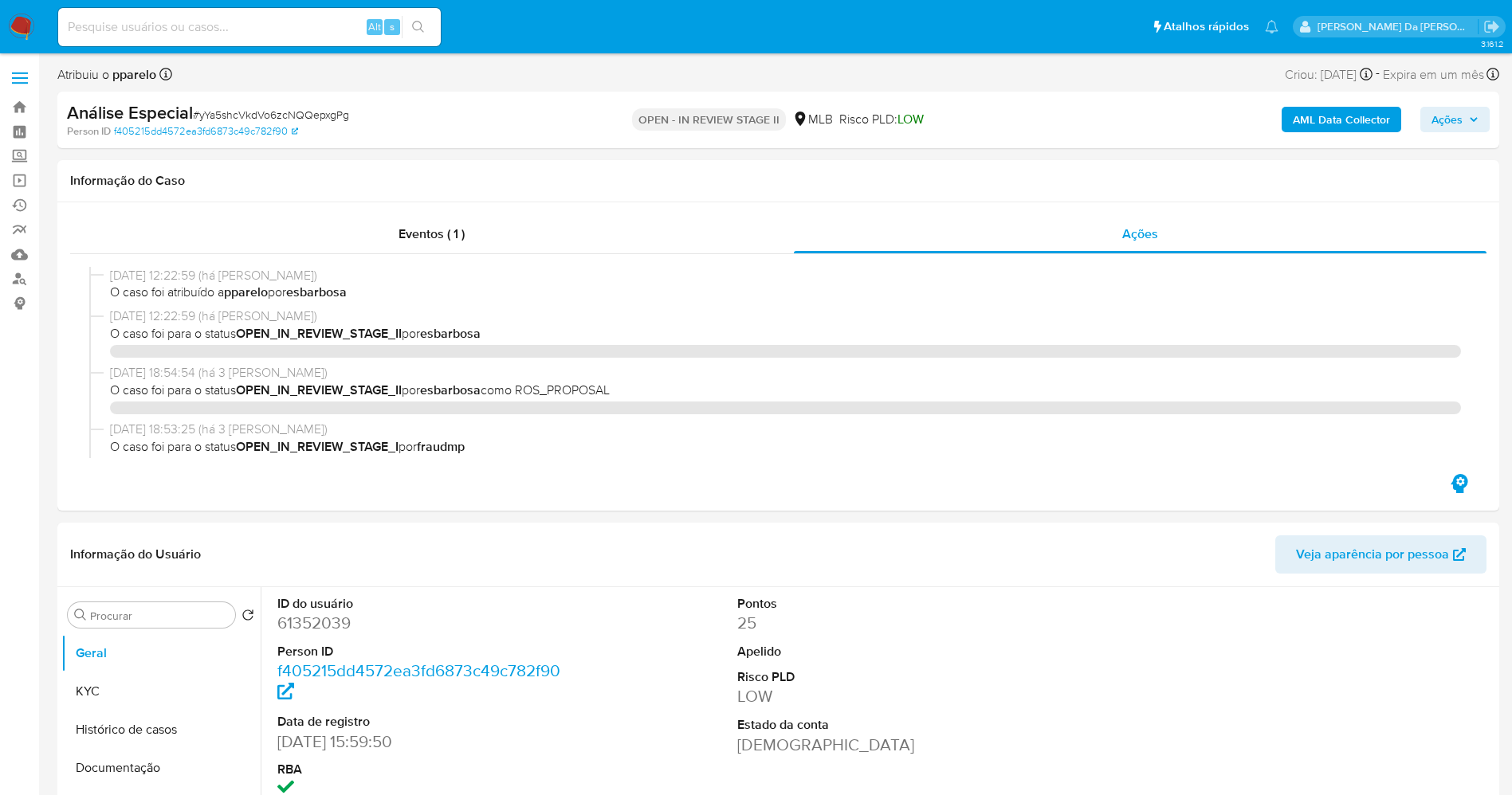
select select "10"
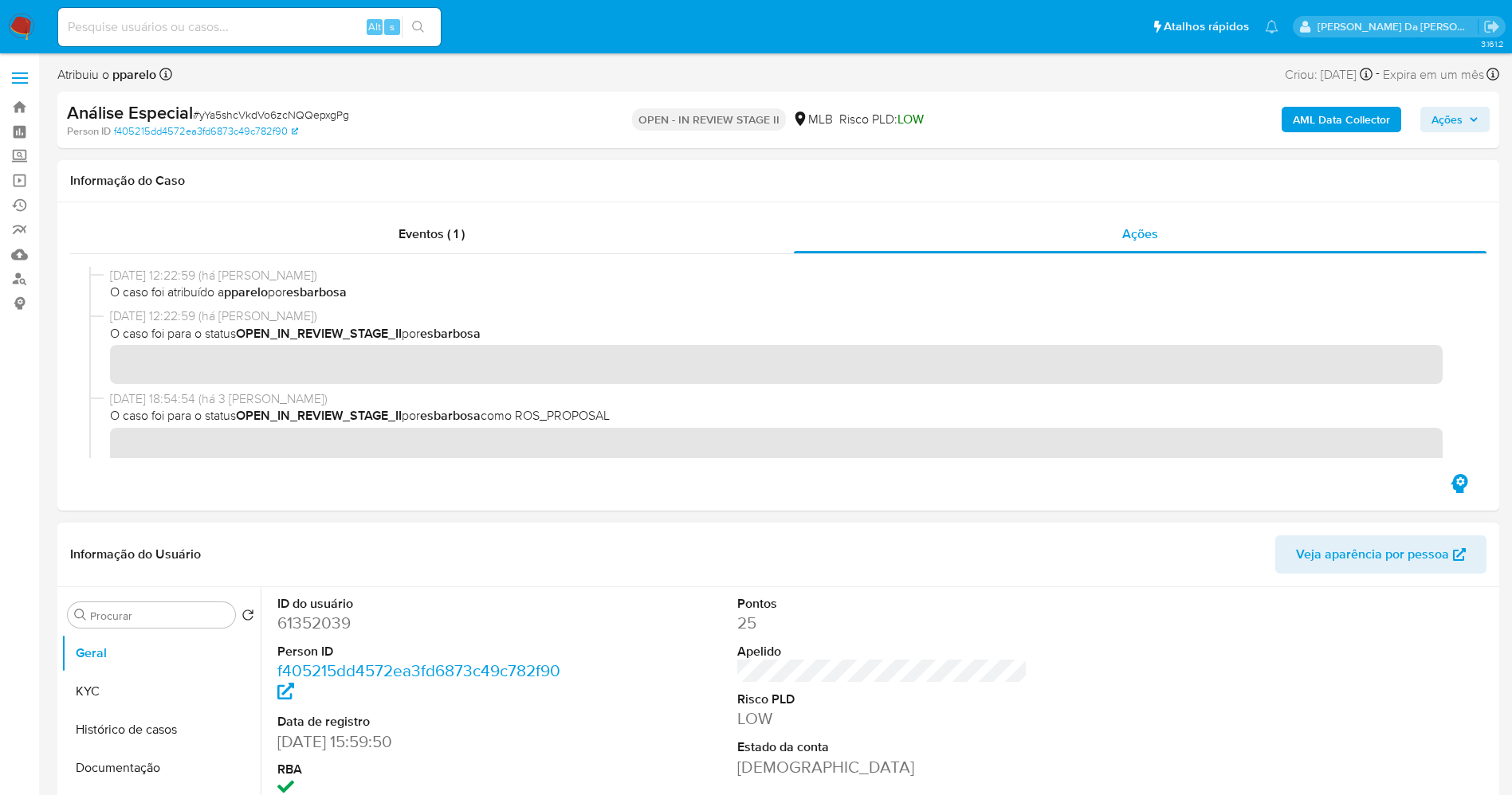
scroll to position [138, 0]
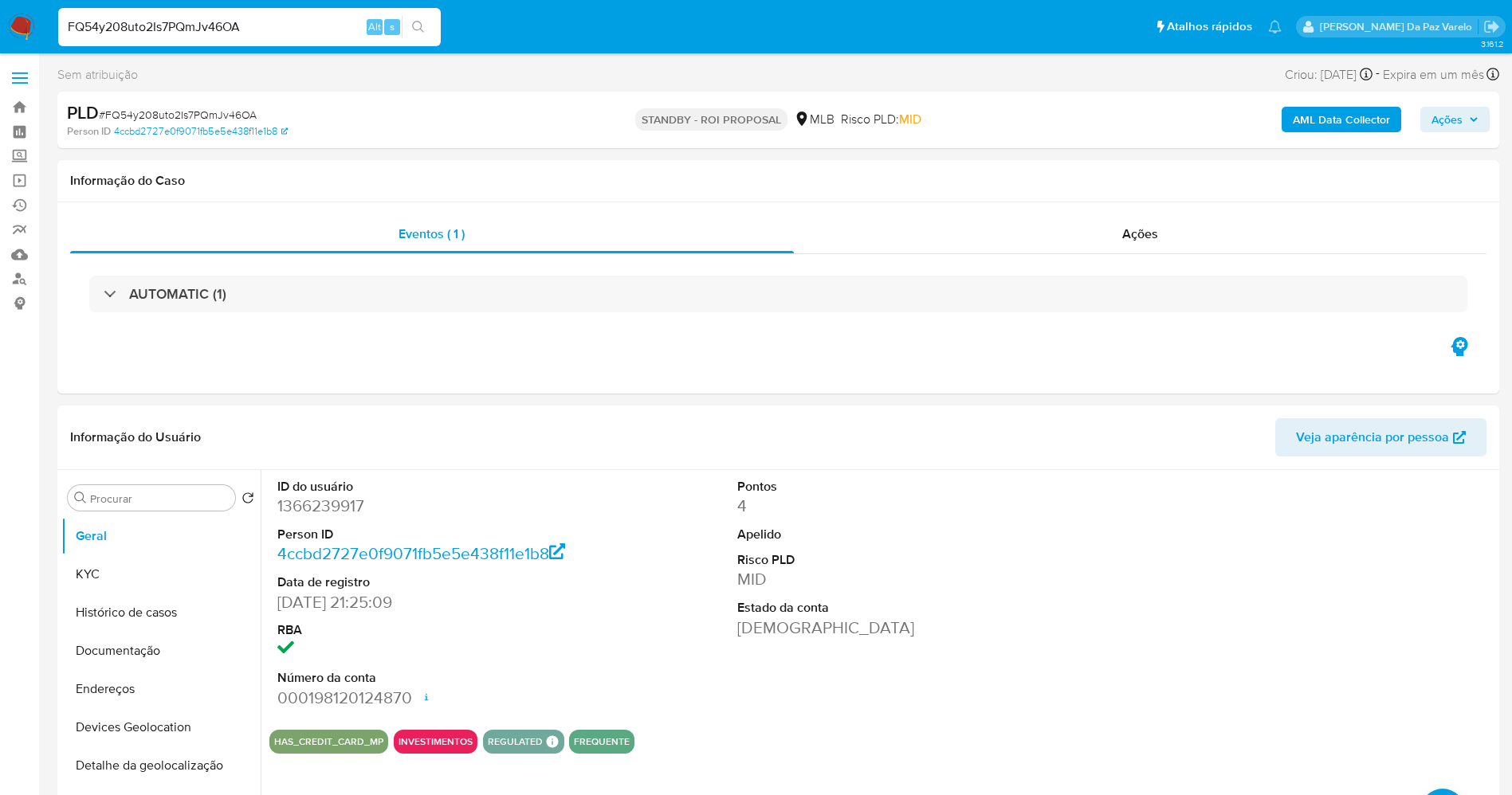
select select "10"
